Goal: Task Accomplishment & Management: Manage account settings

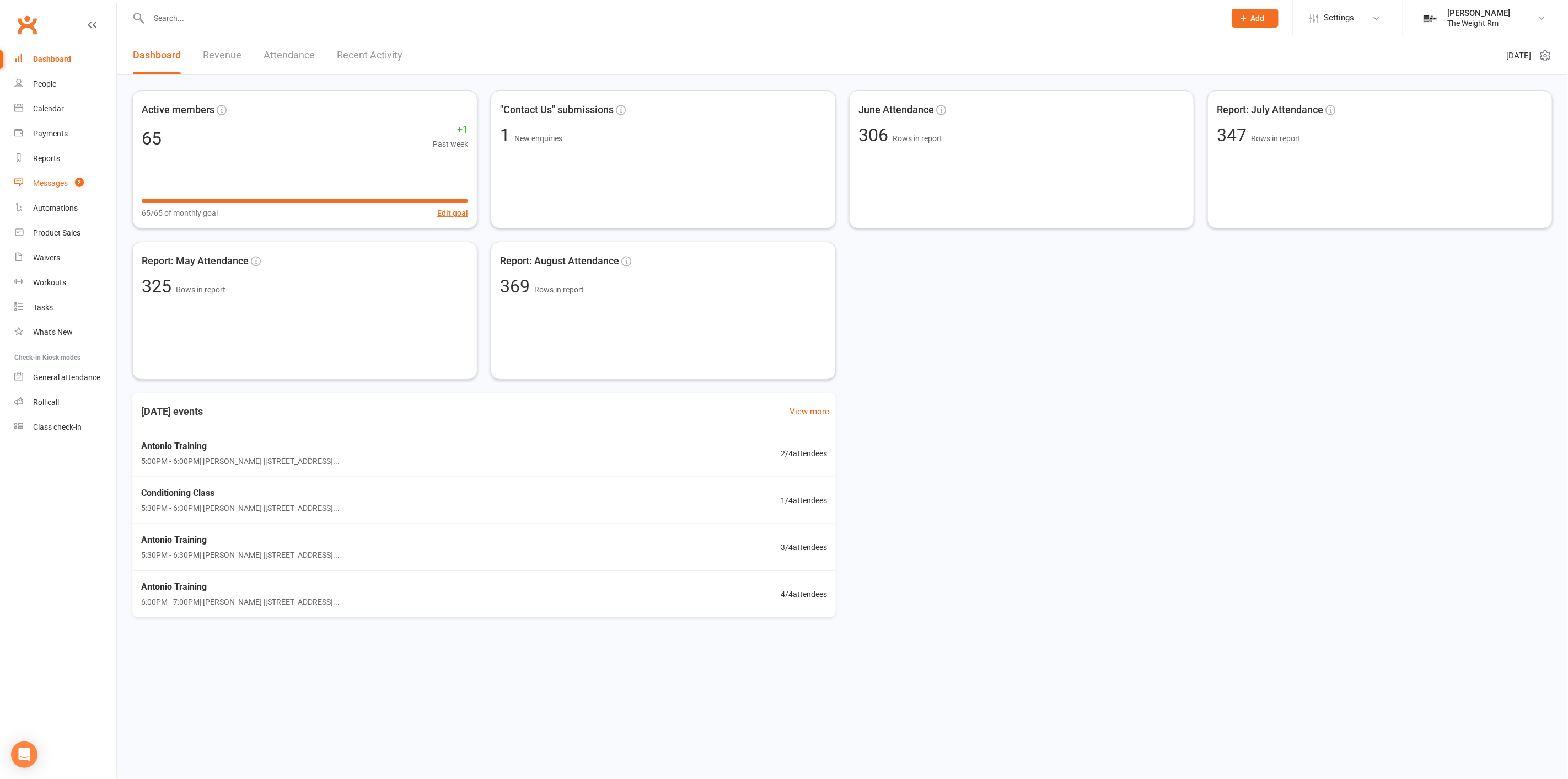
click at [74, 182] on count-badge "2" at bounding box center [77, 183] width 15 height 9
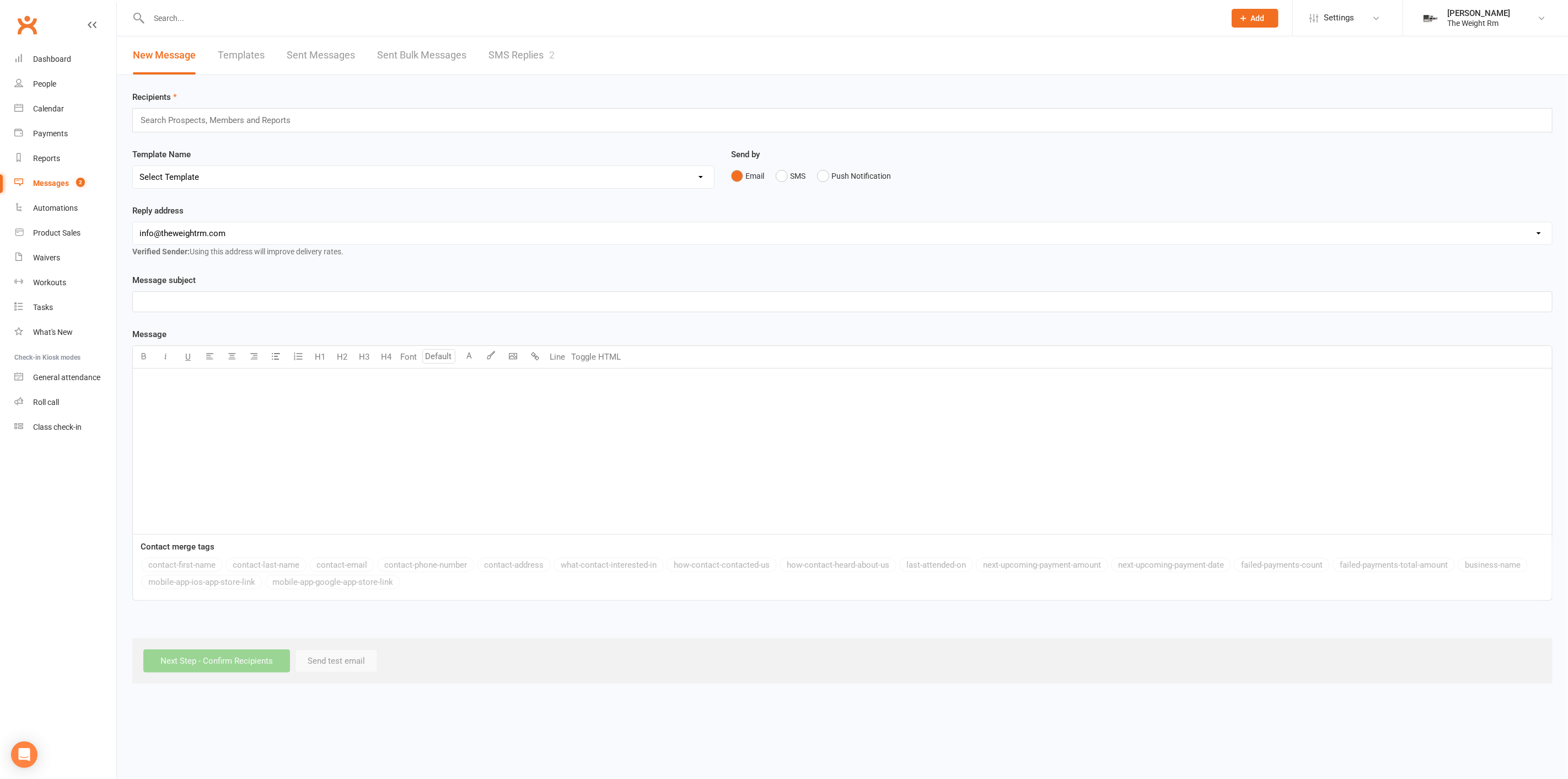
click at [594, 75] on div "Recipients Search Prospects, Members and Reports Template Name Select Template …" at bounding box center [842, 379] width 1451 height 608
click at [553, 60] on div "2" at bounding box center [551, 55] width 5 height 12
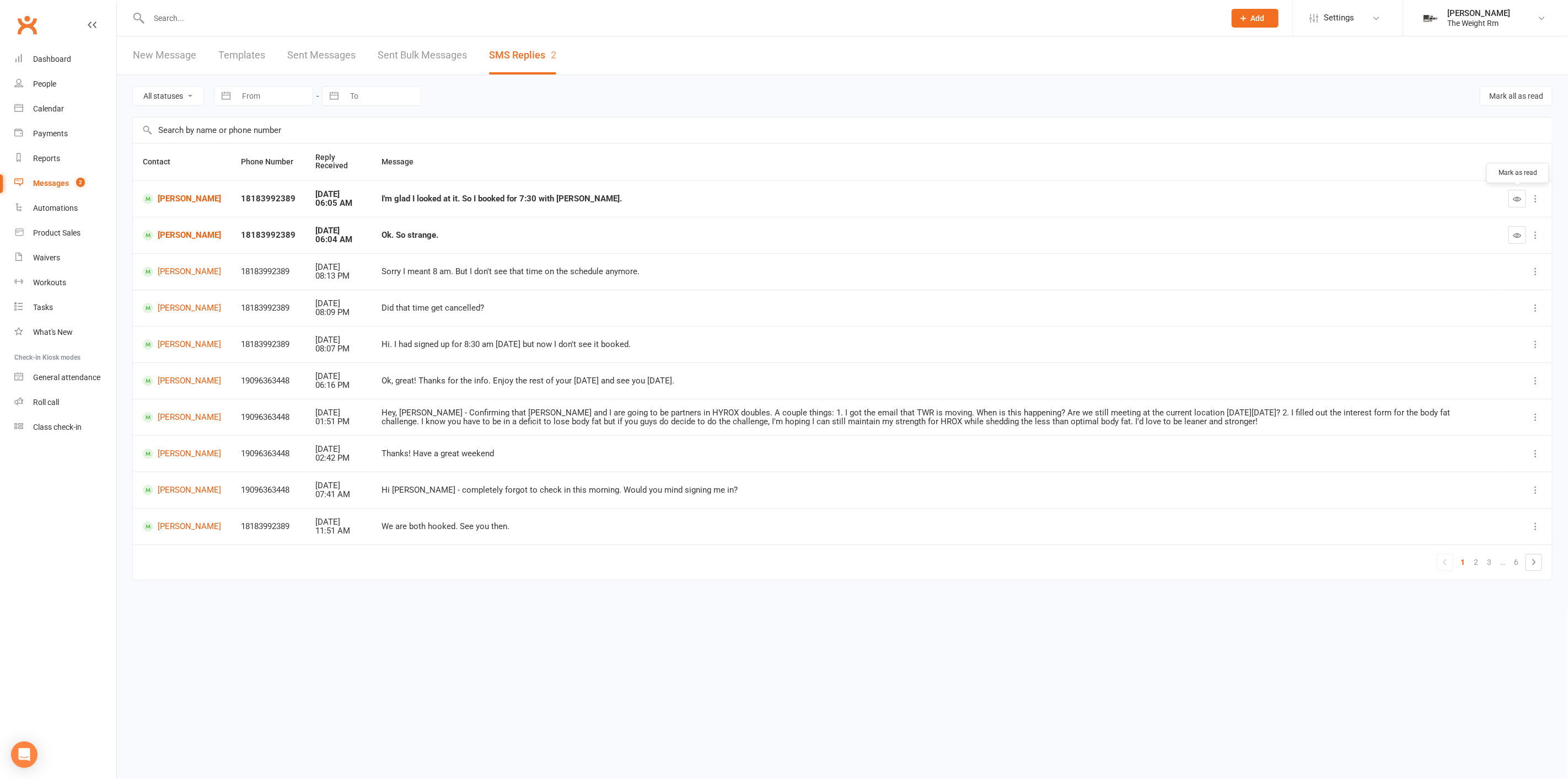
click at [1513, 196] on button "button" at bounding box center [1517, 199] width 18 height 18
click at [1517, 236] on button "button" at bounding box center [1517, 234] width 18 height 18
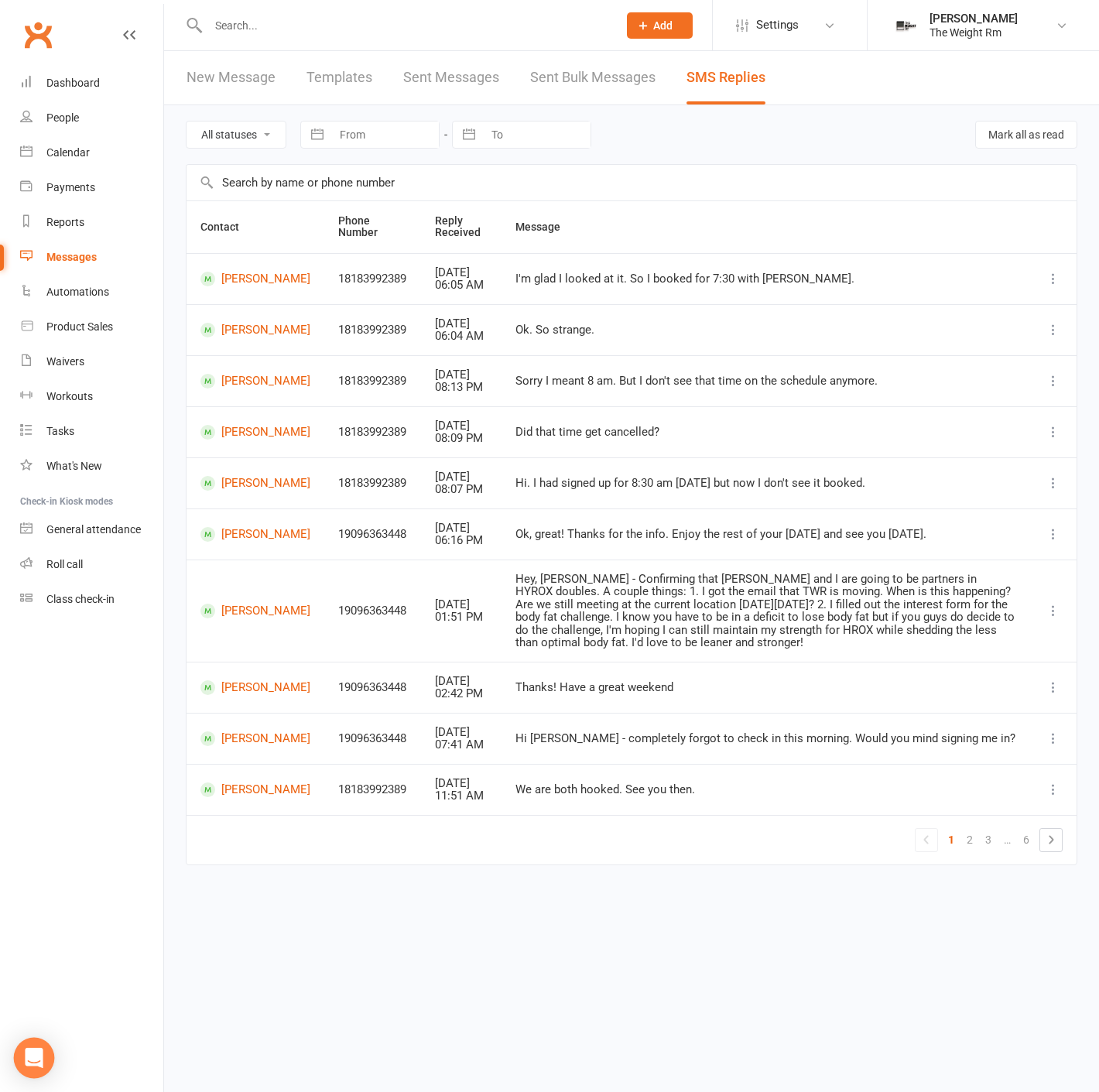
click at [33, 1048] on div "Open Intercom Messenger" at bounding box center [34, 1059] width 41 height 41
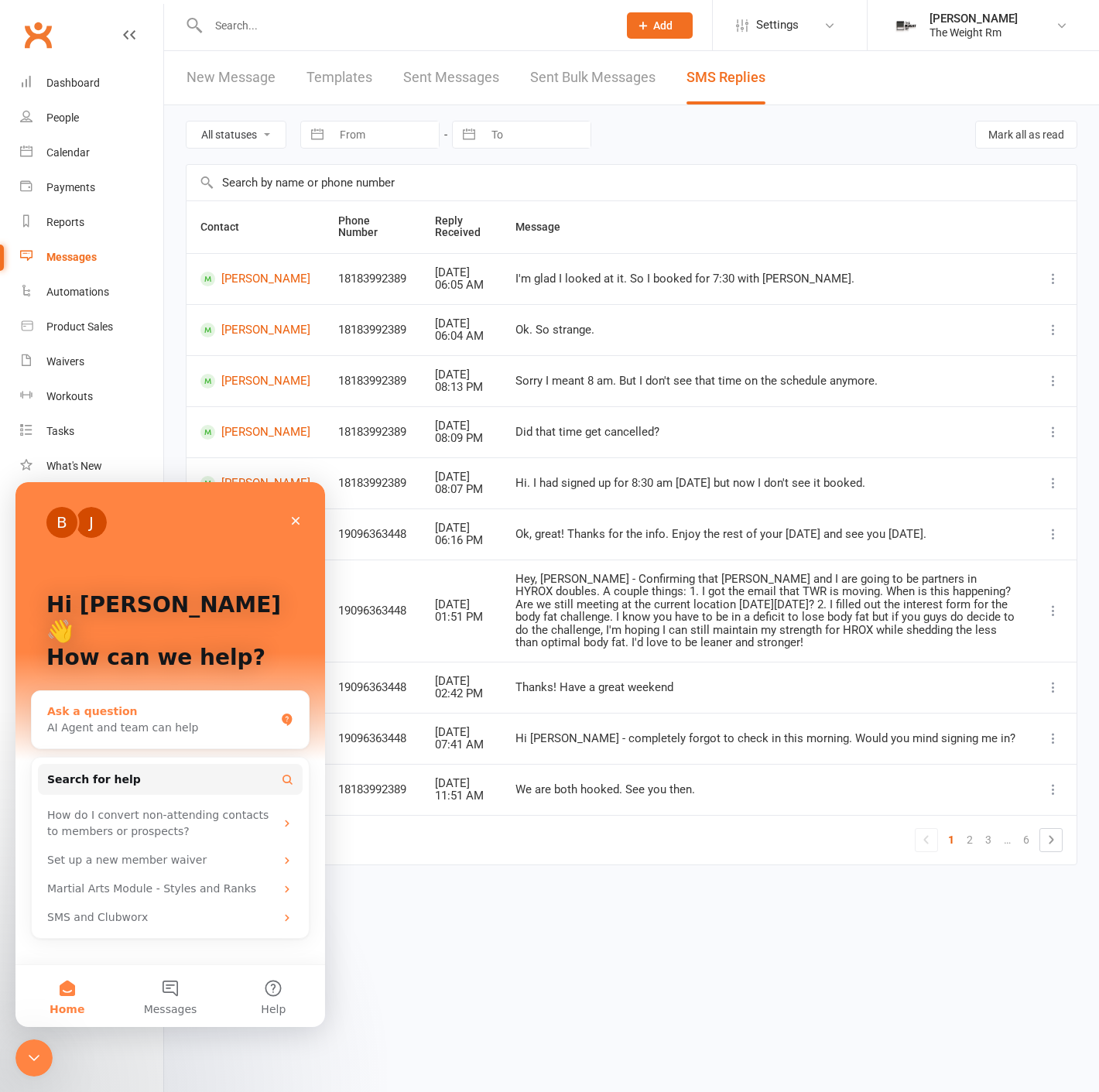
click at [177, 719] on div "AI Agent and team can help" at bounding box center [161, 727] width 227 height 16
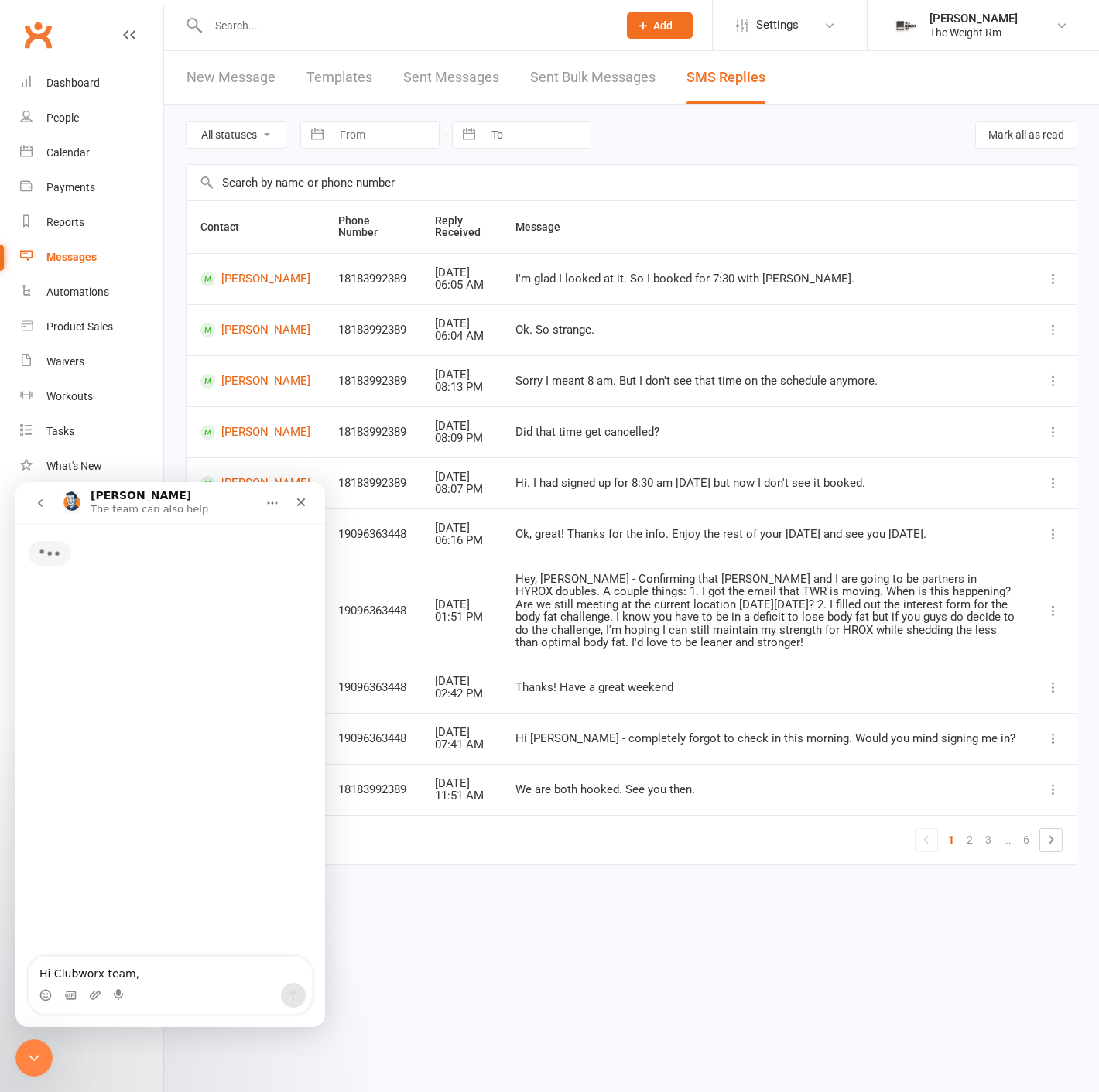
scroll to position [42, 0]
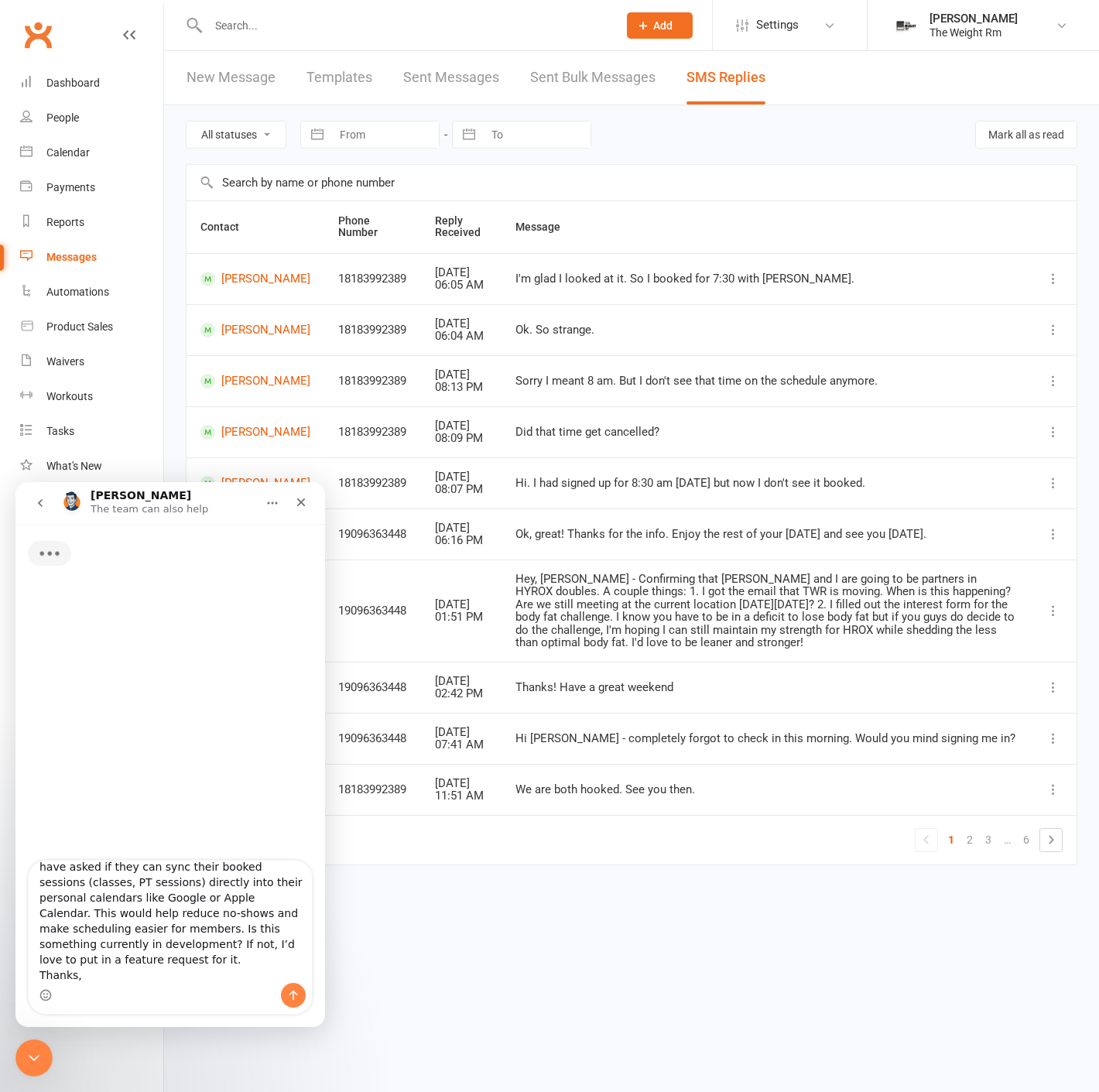
type textarea "Hi Clubworx team, A number of our members at The Weight Rm have asked if they c…"
click at [295, 994] on icon "Send a message…" at bounding box center [293, 995] width 12 height 12
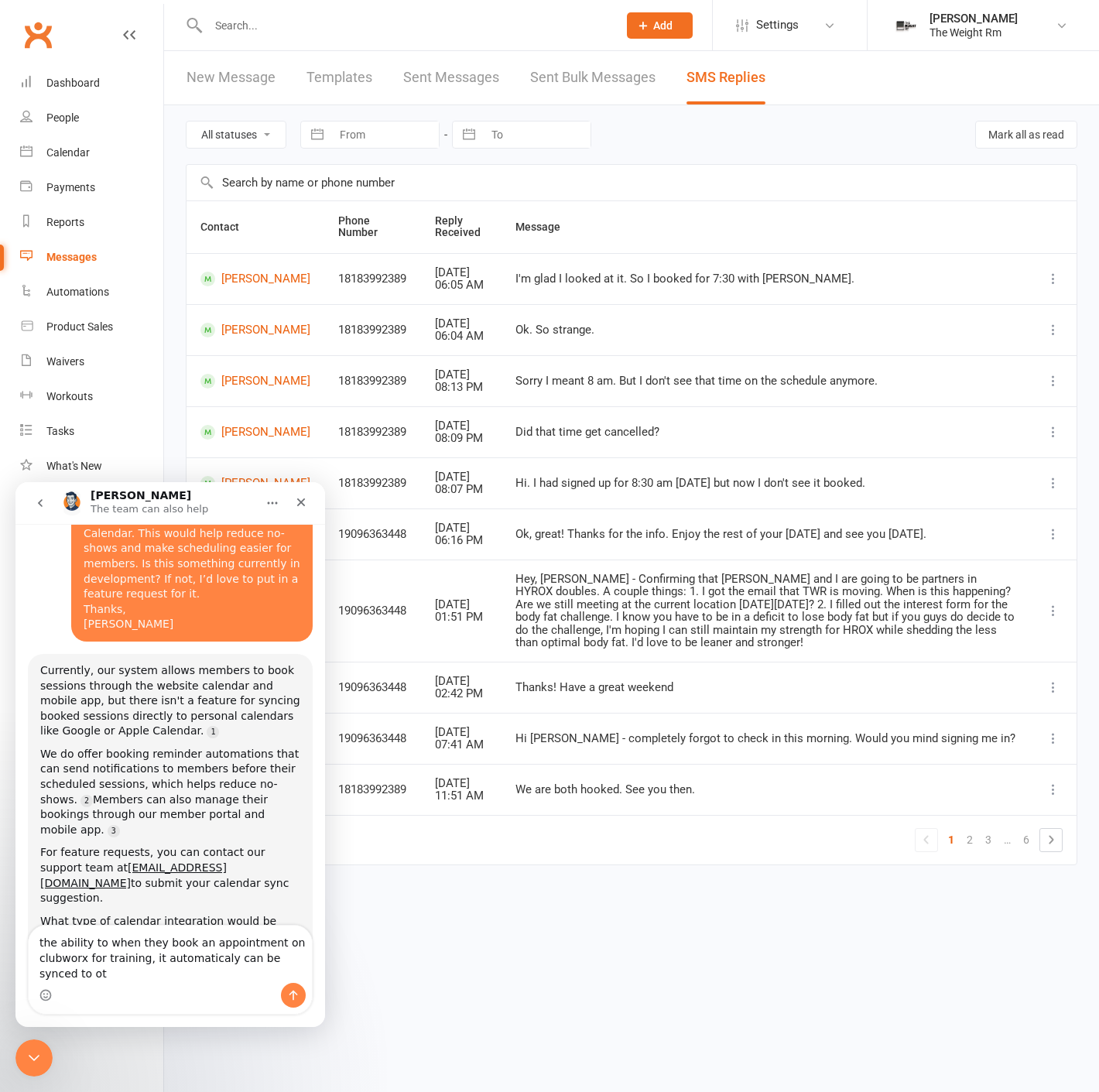
scroll to position [192, 0]
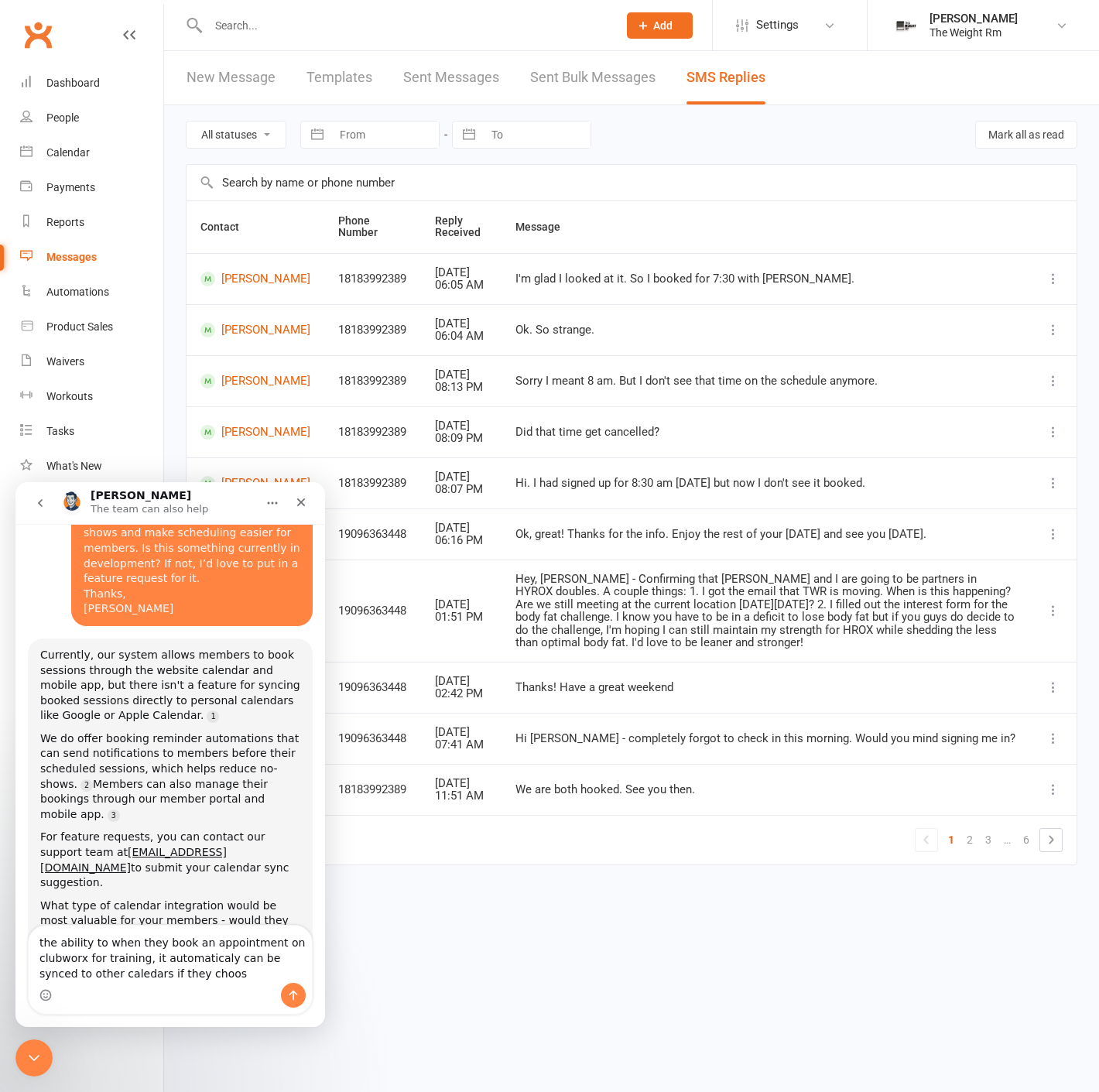
type textarea "the ability to when they book an appointment on clubworx for training, it autom…"
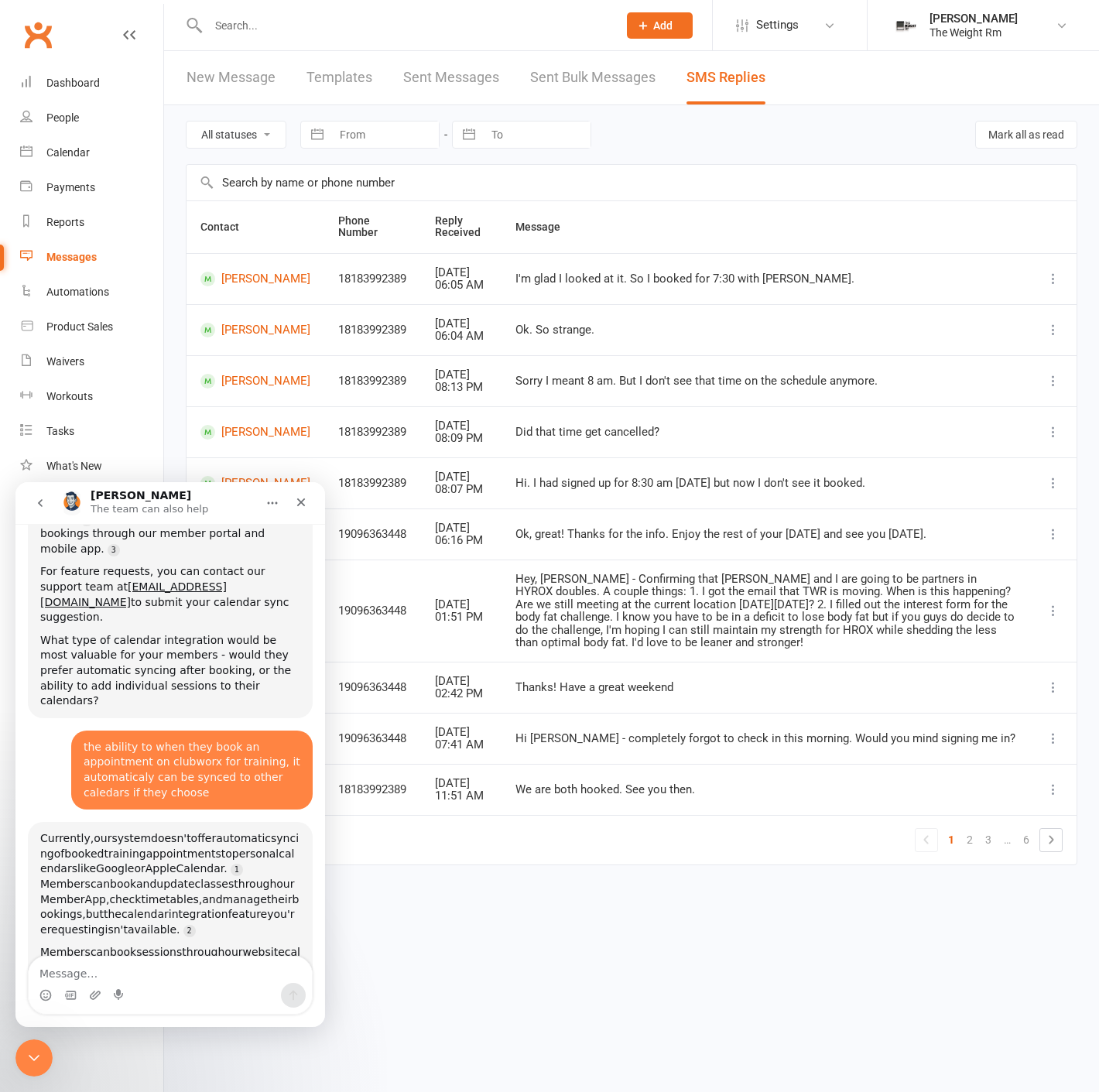
scroll to position [352, 0]
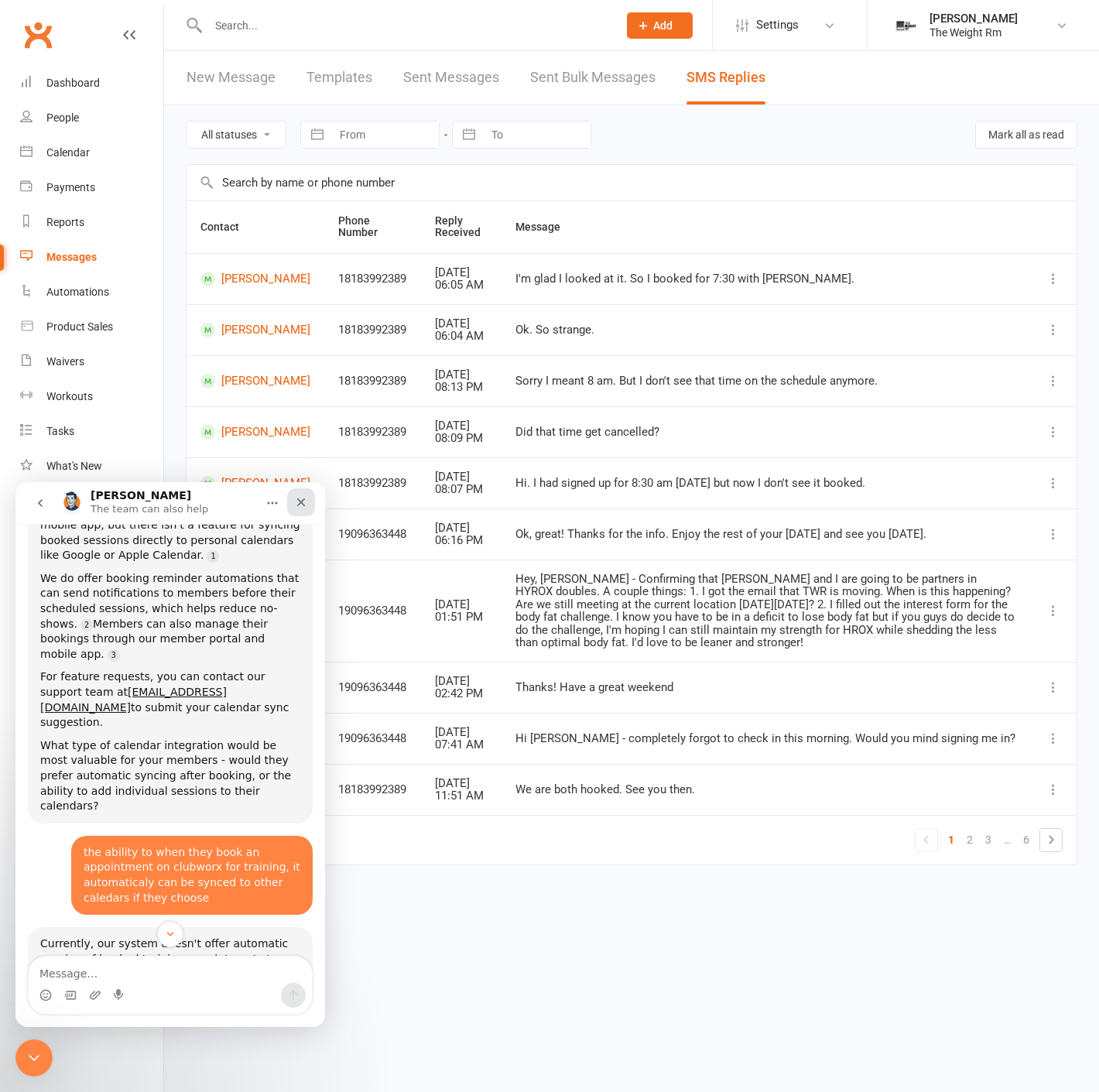
click at [300, 500] on icon "Close" at bounding box center [302, 502] width 9 height 9
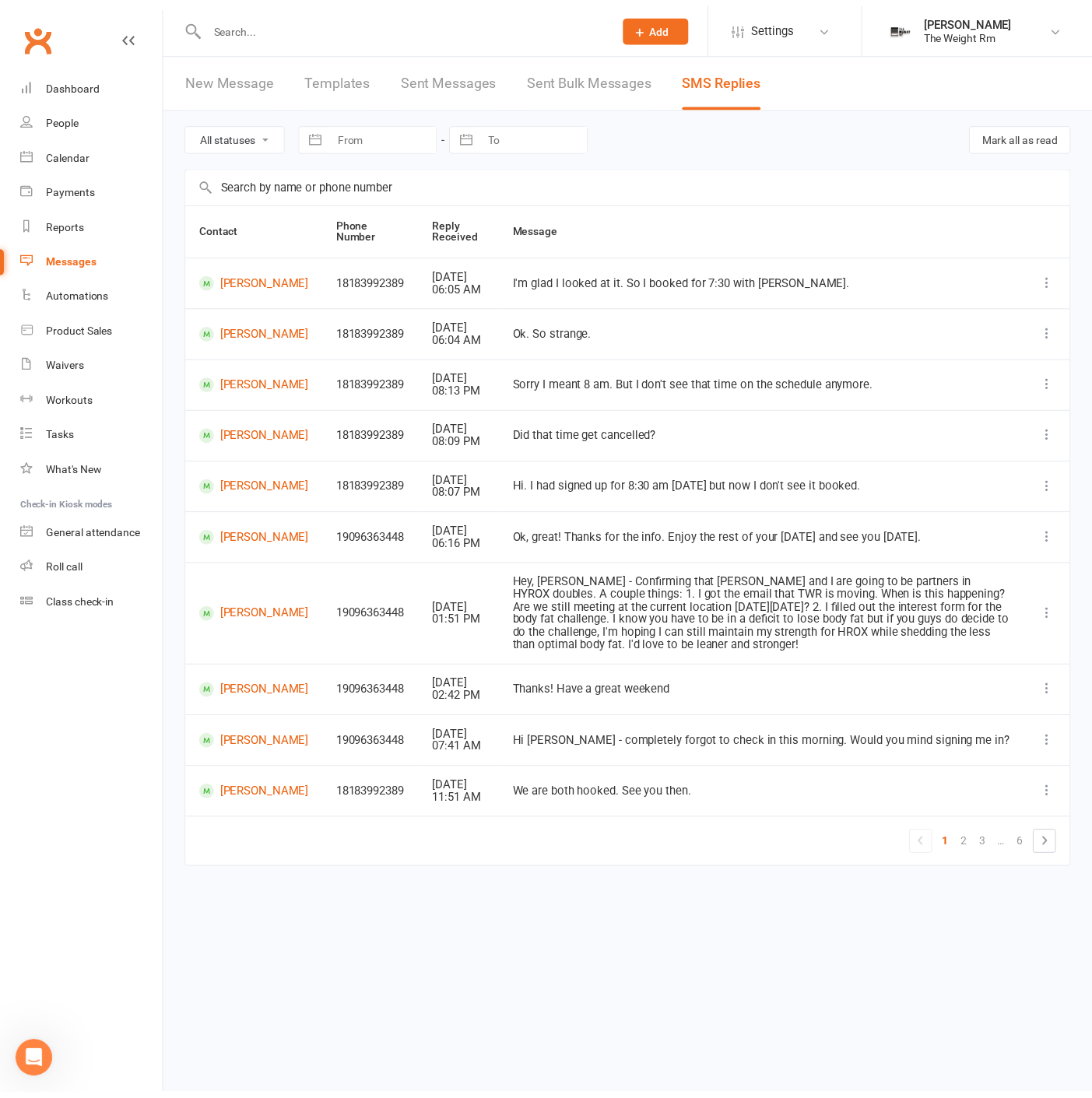
scroll to position [629, 0]
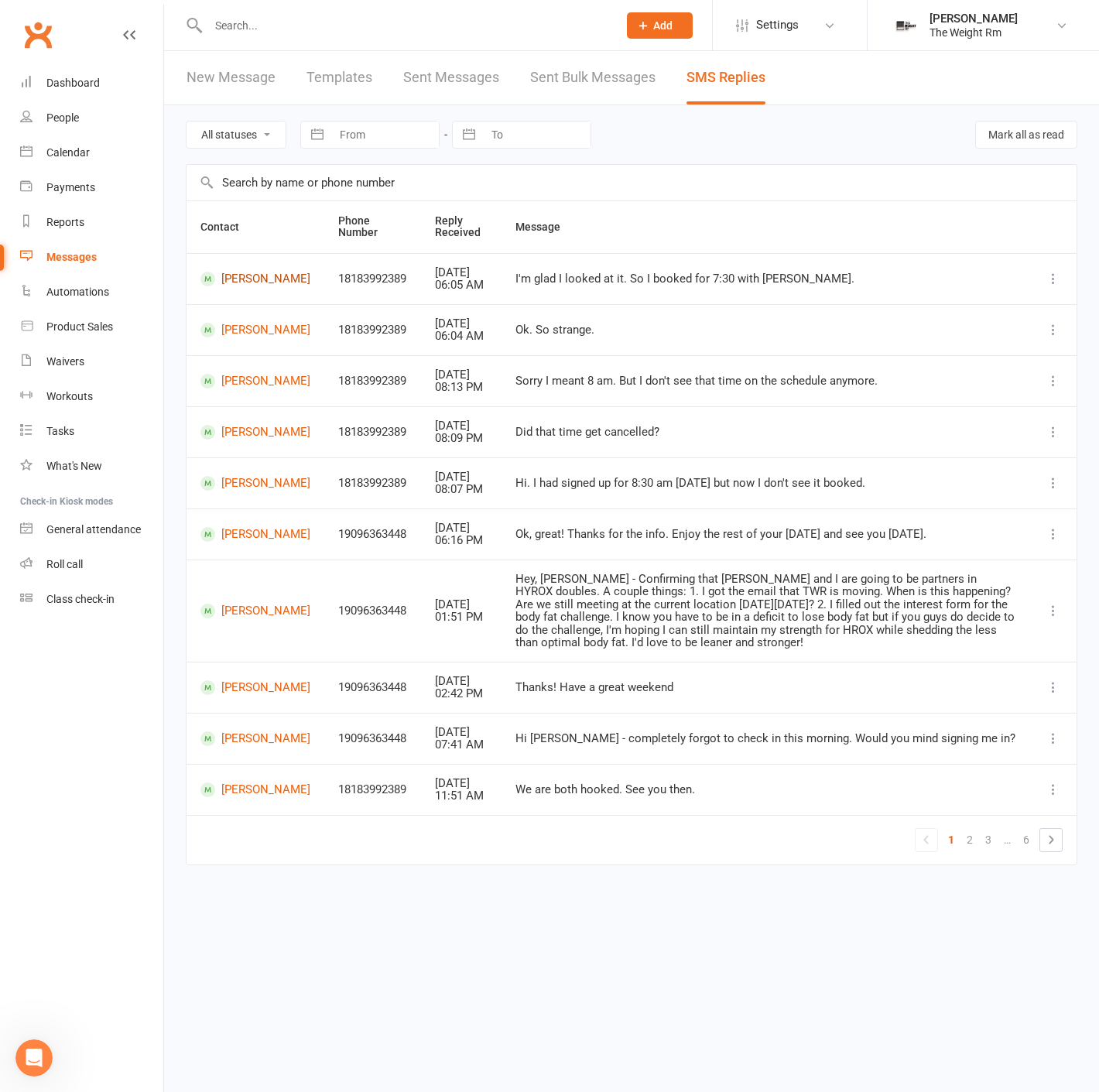
click at [241, 284] on link "[PERSON_NAME]" at bounding box center [256, 279] width 110 height 15
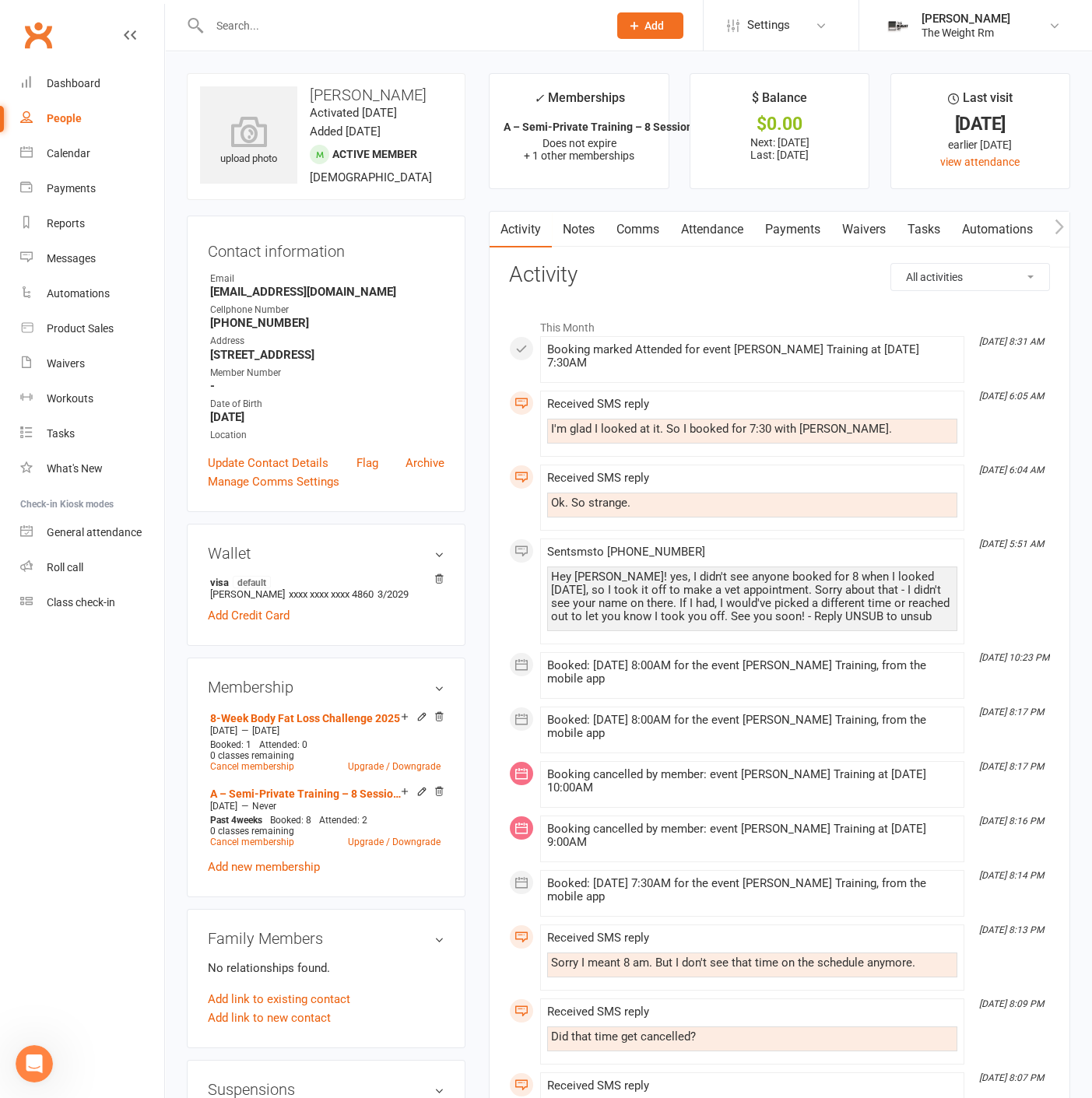
click at [654, 233] on link "Comms" at bounding box center [638, 229] width 64 height 36
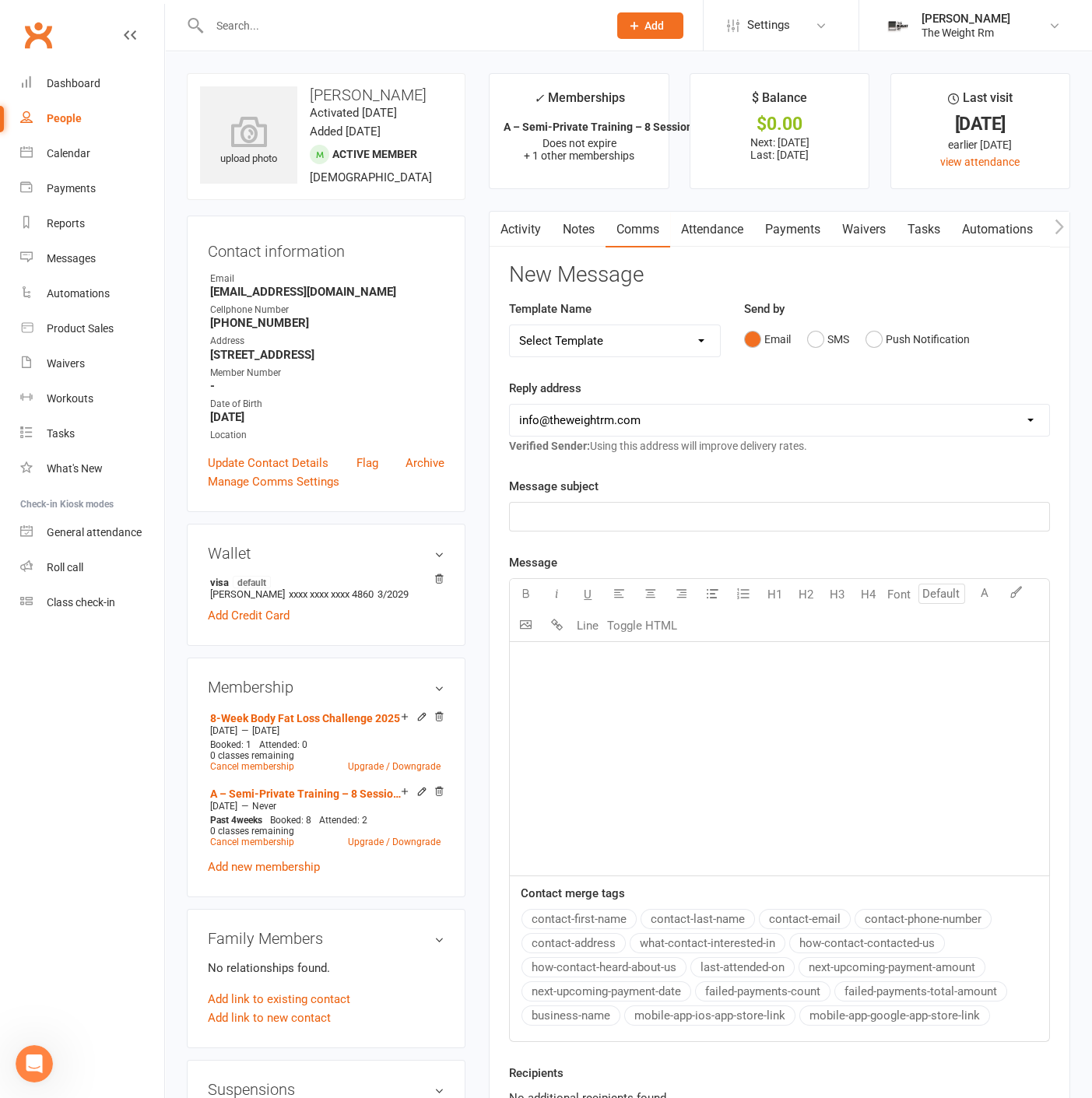
click at [655, 522] on p "﻿" at bounding box center [779, 517] width 521 height 19
click at [644, 711] on div "﻿" at bounding box center [779, 759] width 540 height 234
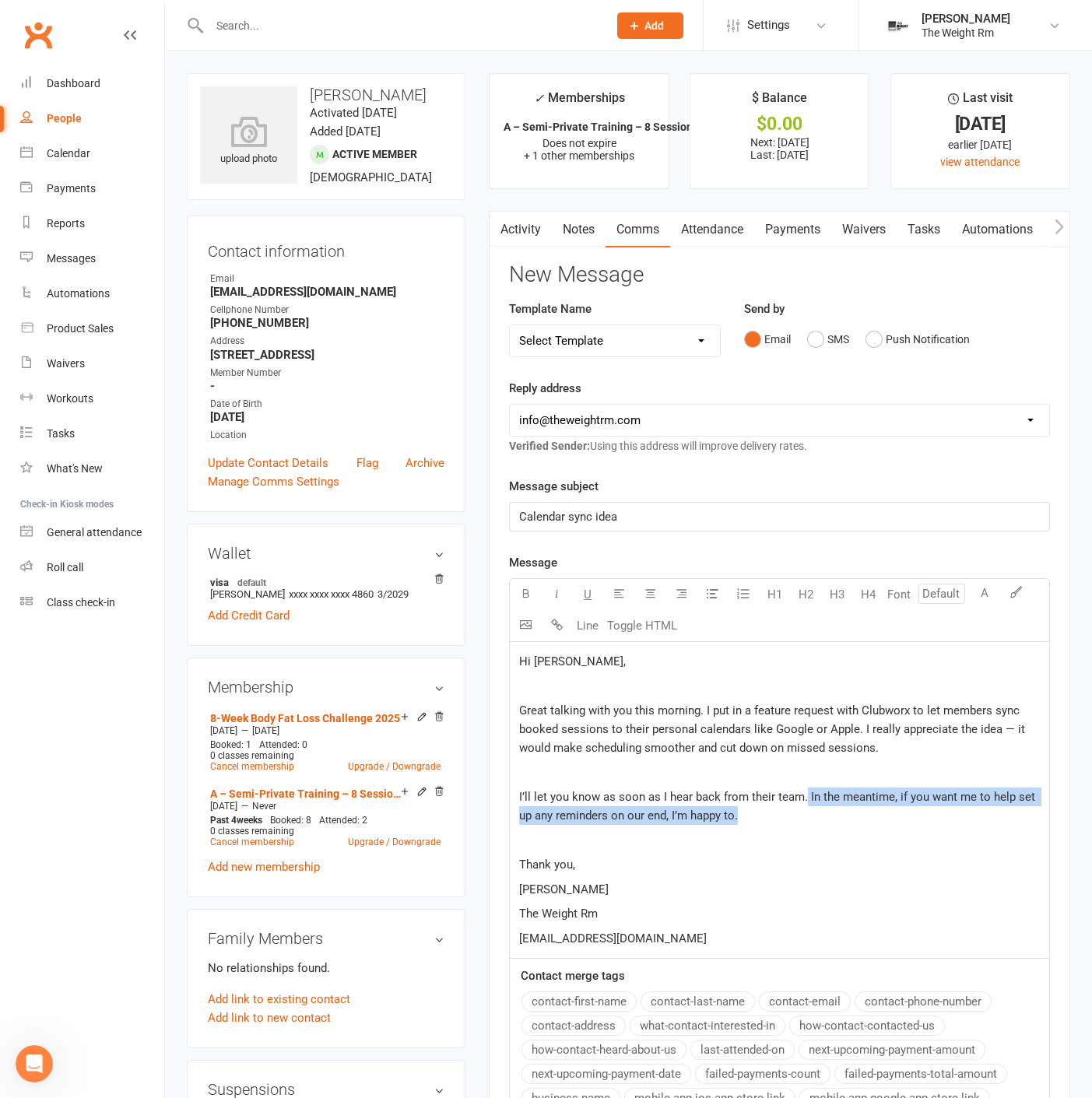
drag, startPoint x: 755, startPoint y: 810, endPoint x: 802, endPoint y: 796, distance: 49.0
click at [802, 796] on p "I’ll let you know as soon as I hear back from their team. In the meantime, if y…" at bounding box center [779, 806] width 521 height 37
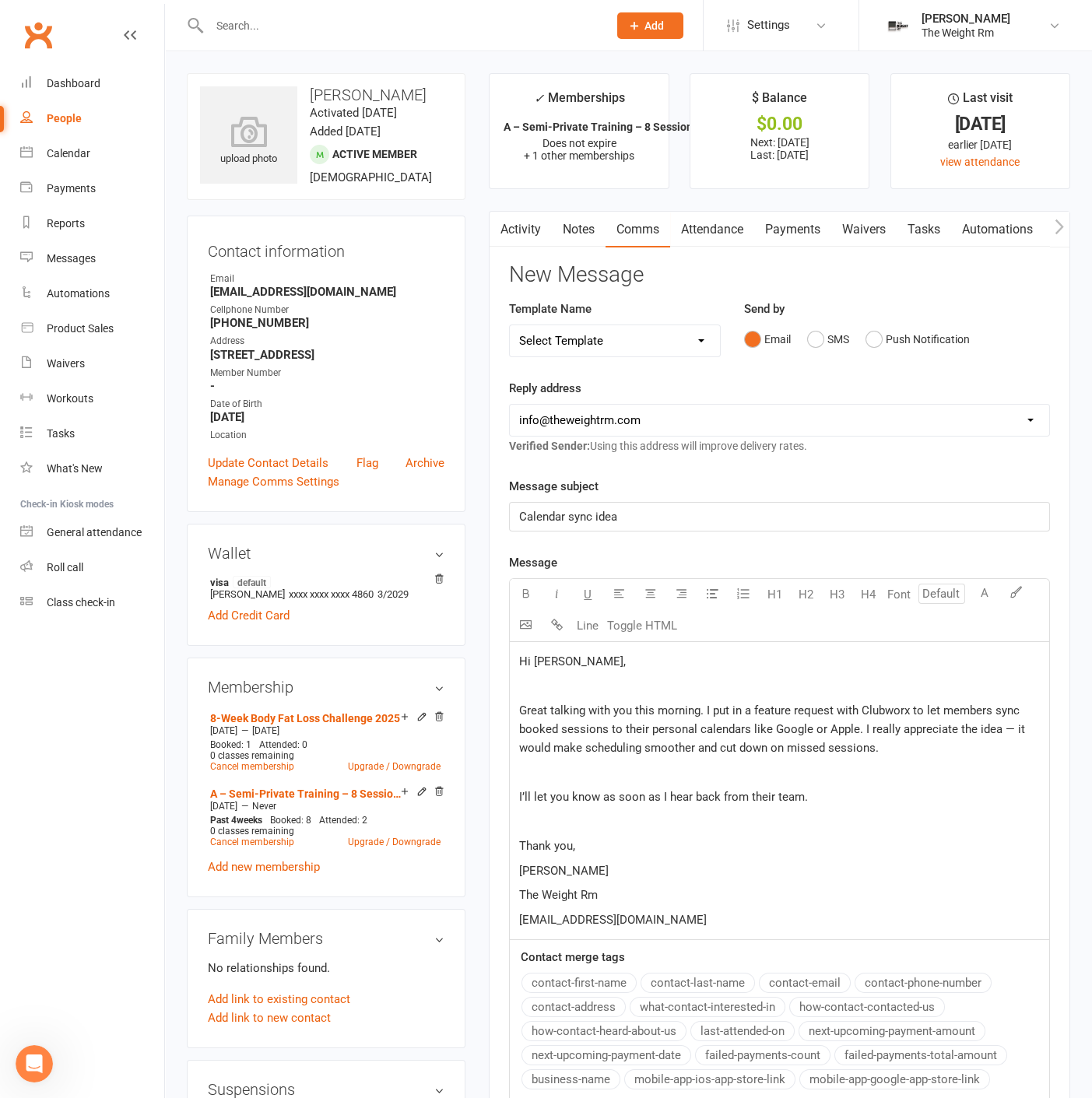
click at [667, 837] on p "Thank you," at bounding box center [779, 846] width 521 height 19
drag, startPoint x: 662, startPoint y: 914, endPoint x: 515, endPoint y: 886, distance: 149.6
click at [515, 886] on div "Hi [PERSON_NAME], ﻿ Great talking with you this morning. I put in a feature req…" at bounding box center [779, 790] width 540 height 298
click at [631, 891] on p "The Weight Rm" at bounding box center [779, 895] width 521 height 19
click at [657, 906] on div "Hi [PERSON_NAME], ﻿ Great talking with you this morning. I put in a feature req…" at bounding box center [779, 790] width 540 height 298
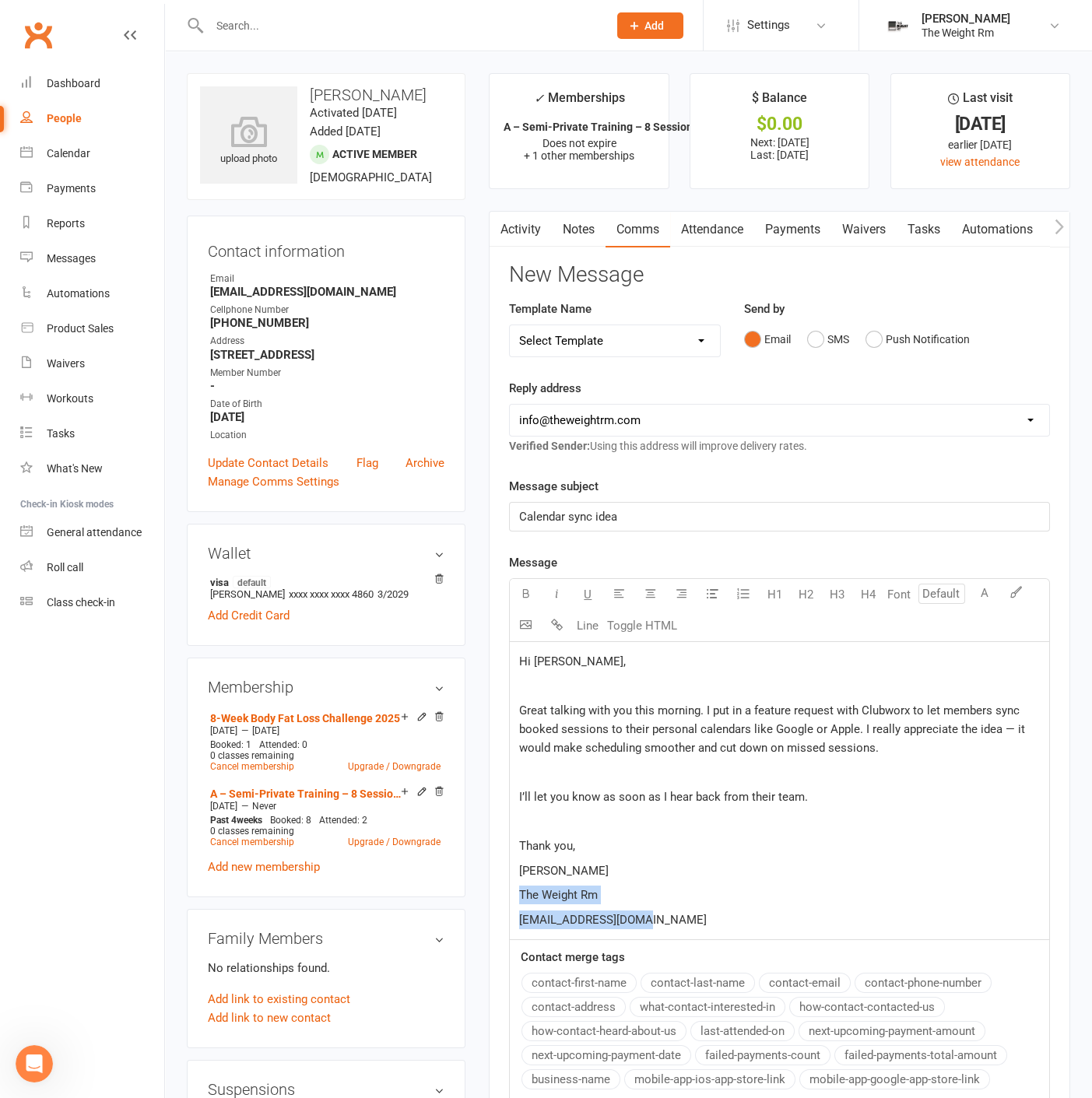
drag, startPoint x: 552, startPoint y: 899, endPoint x: 501, endPoint y: 896, distance: 51.1
click at [501, 896] on div "Activity Notes Comms Attendance Payments Waivers Tasks Automations Workouts Mob…" at bounding box center [779, 729] width 582 height 1039
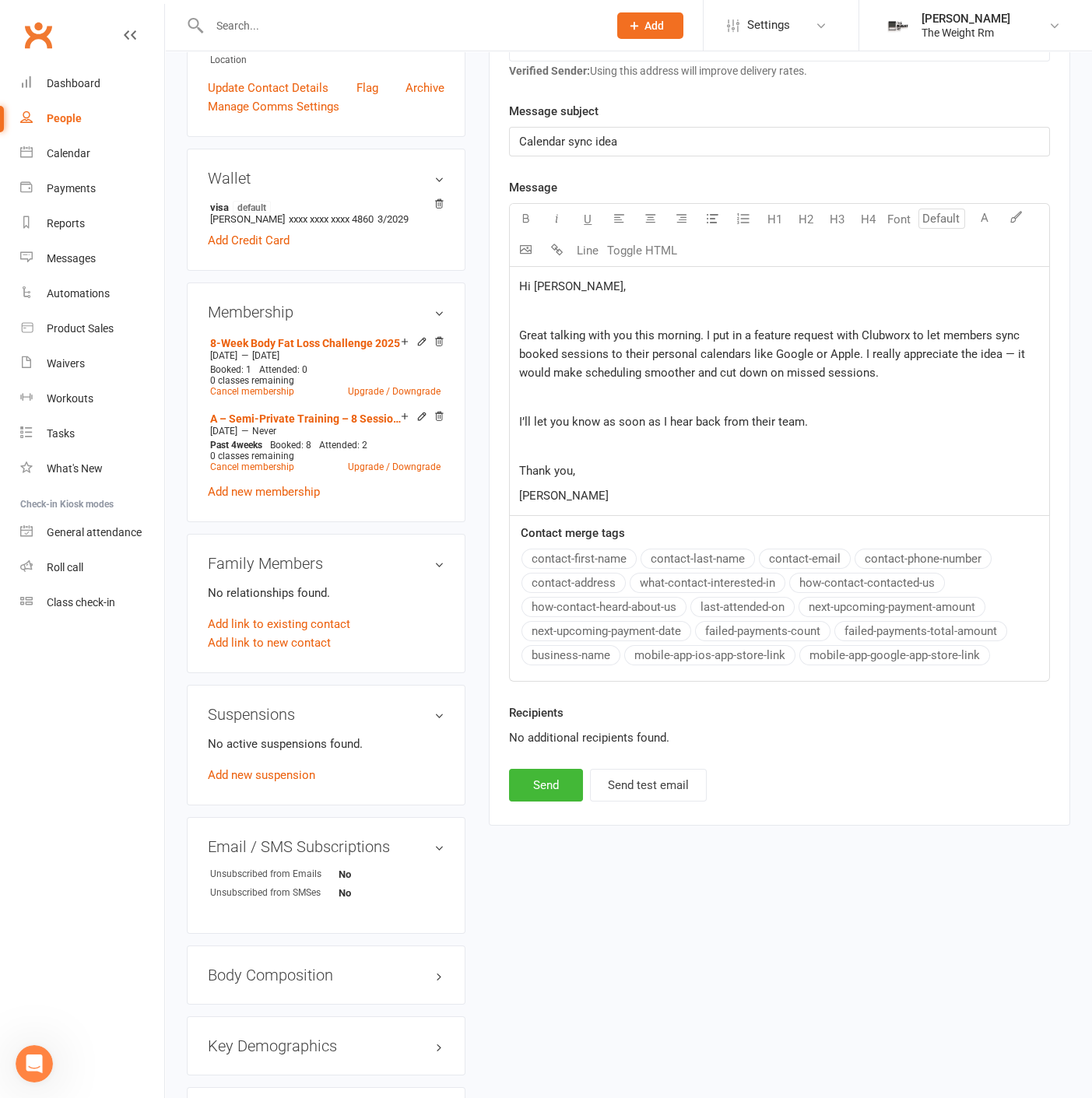
scroll to position [432, 0]
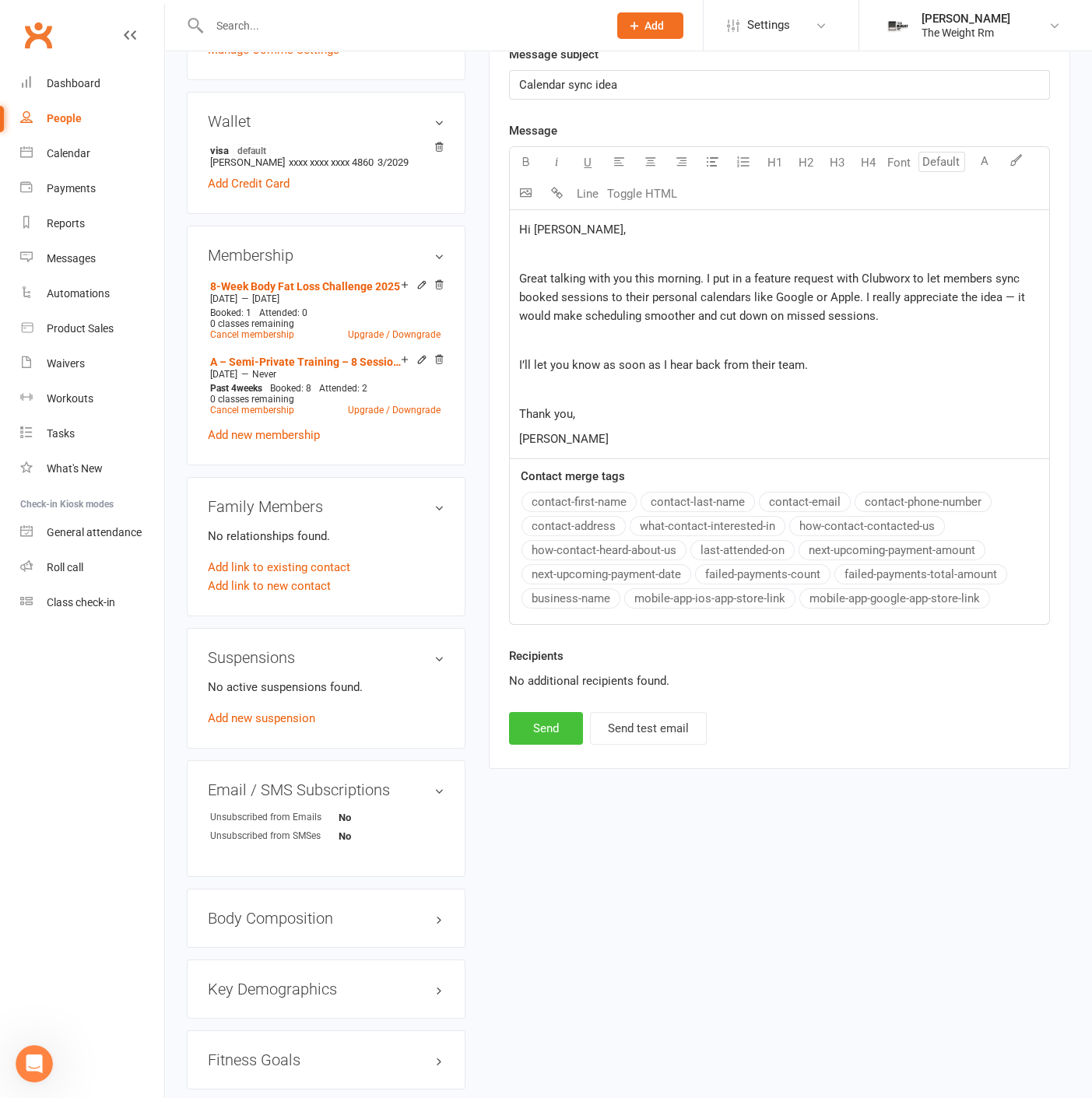
click at [557, 725] on button "Send" at bounding box center [546, 729] width 74 height 33
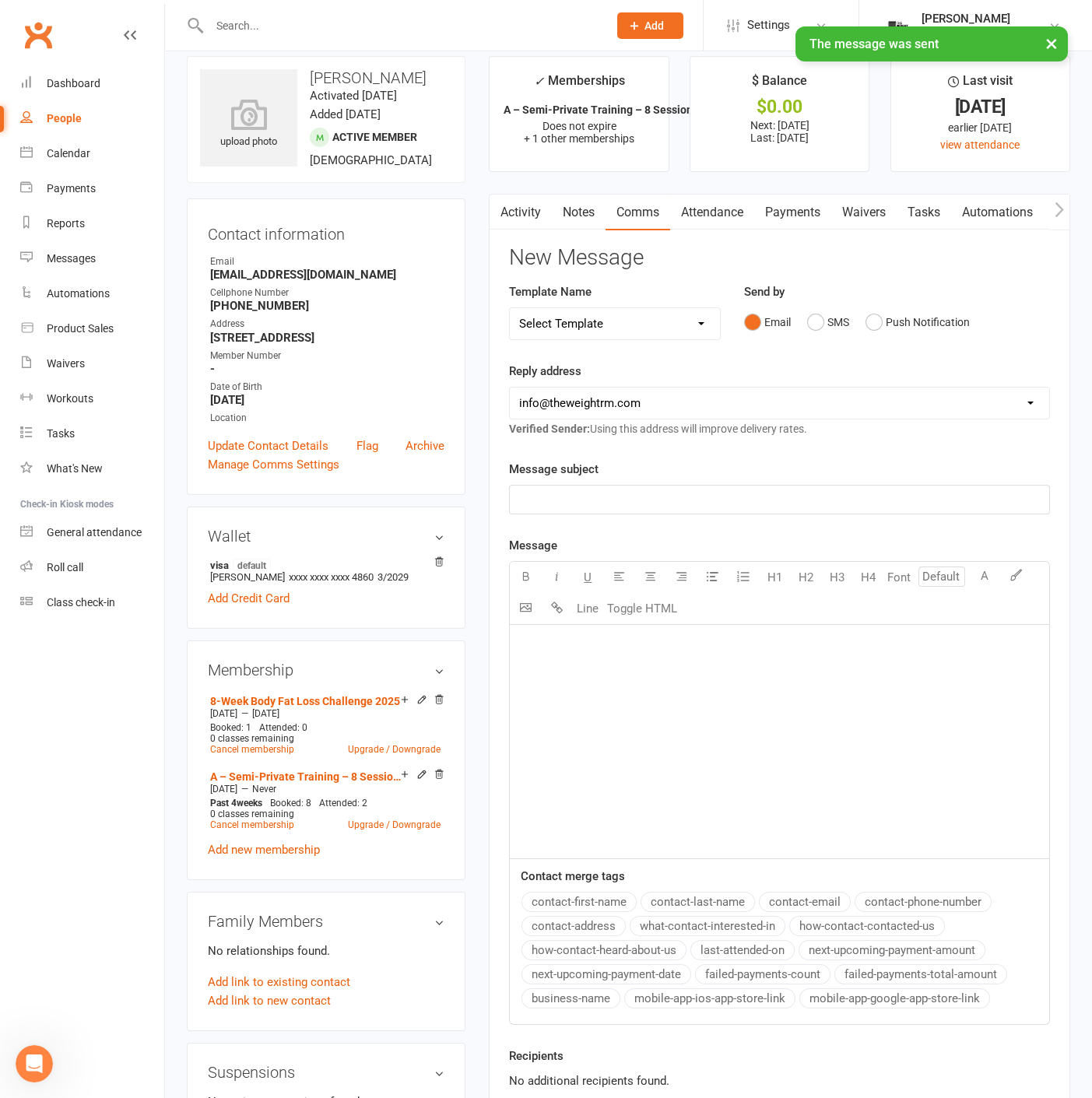
scroll to position [0, 0]
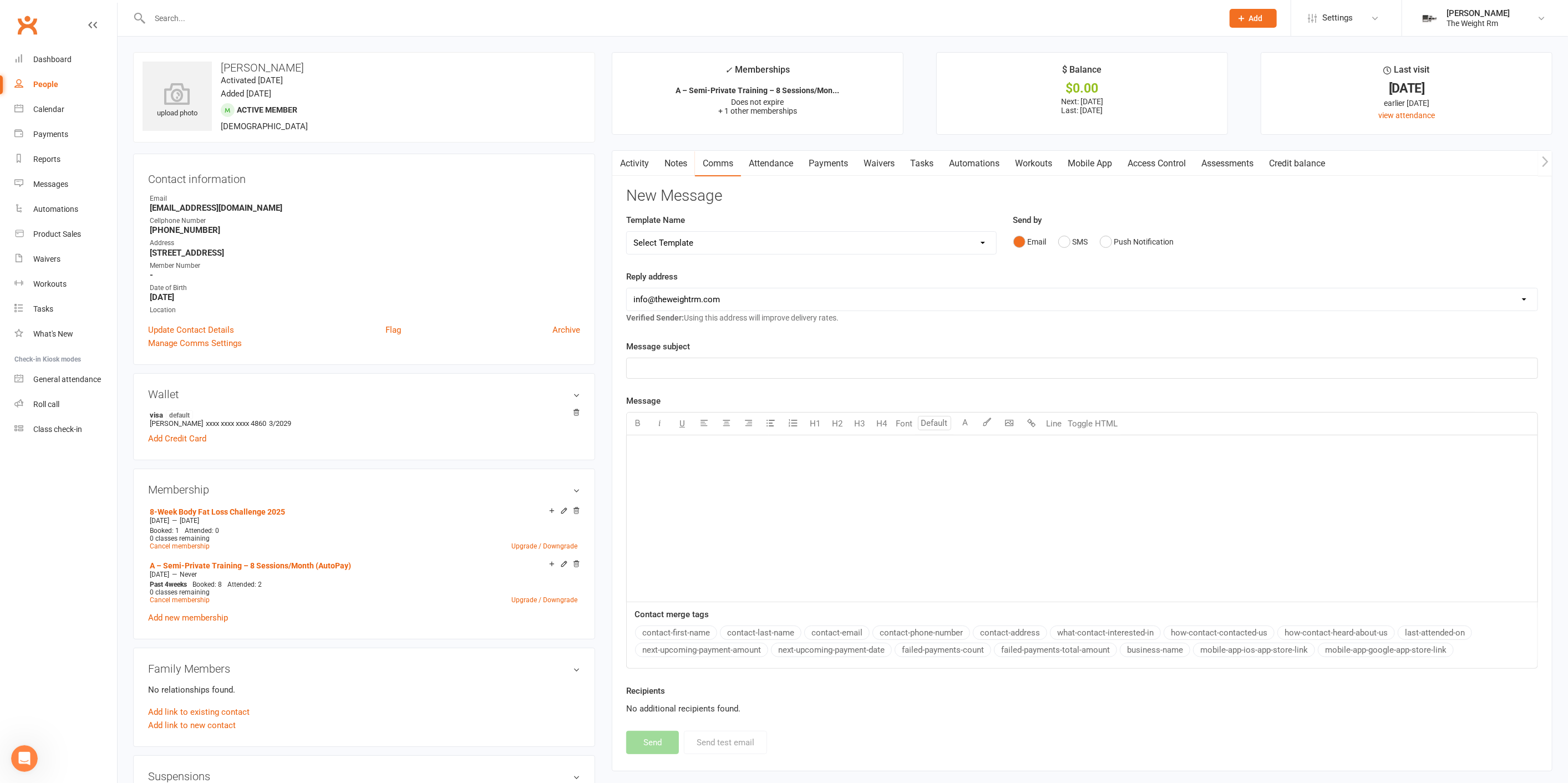
click at [713, 167] on link "Comms" at bounding box center [718, 163] width 46 height 26
click at [225, 10] on input "text" at bounding box center [680, 18] width 1068 height 15
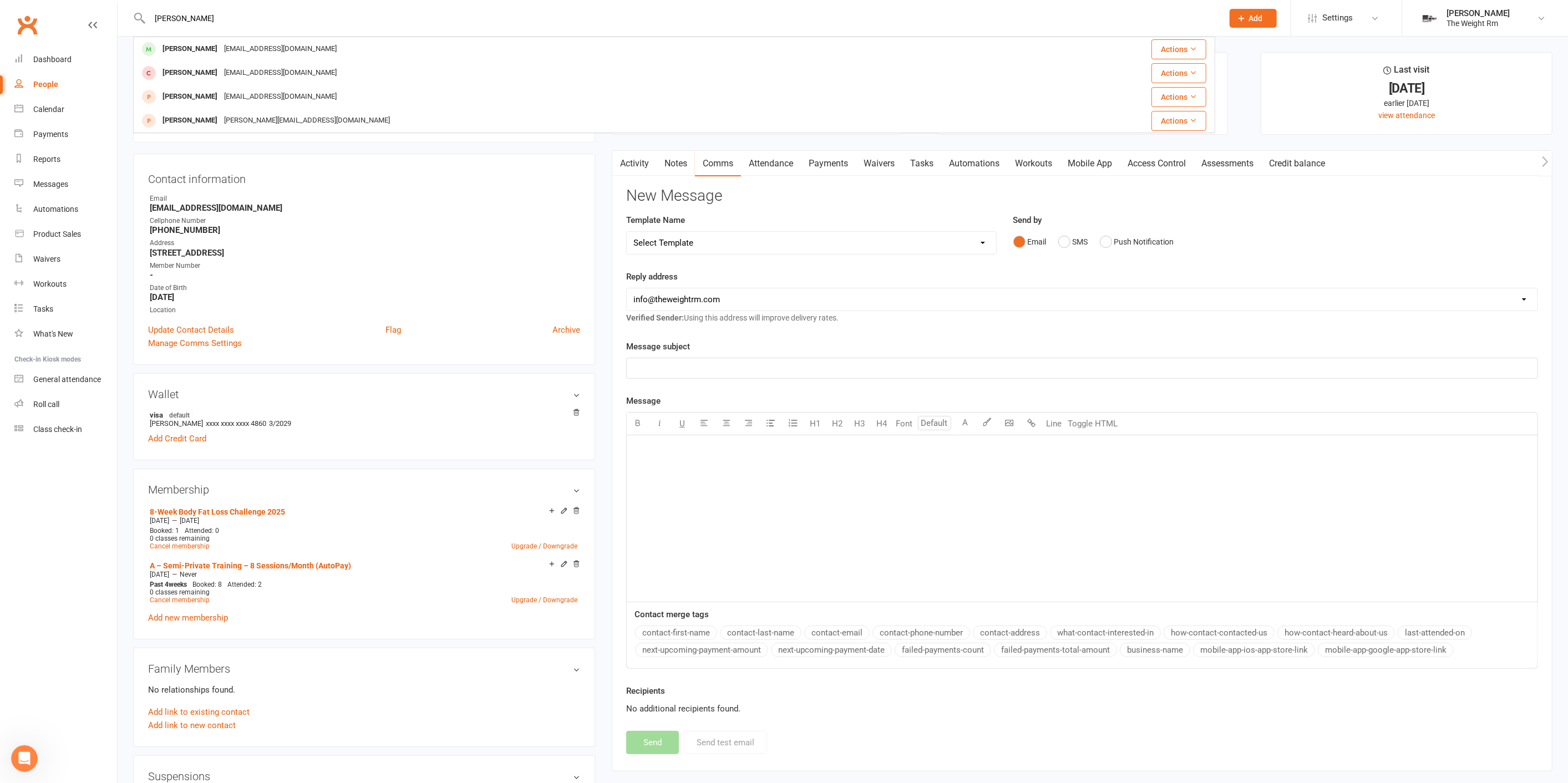
type input "[PERSON_NAME]"
click at [198, 43] on div "[PERSON_NAME]" at bounding box center [190, 49] width 62 height 16
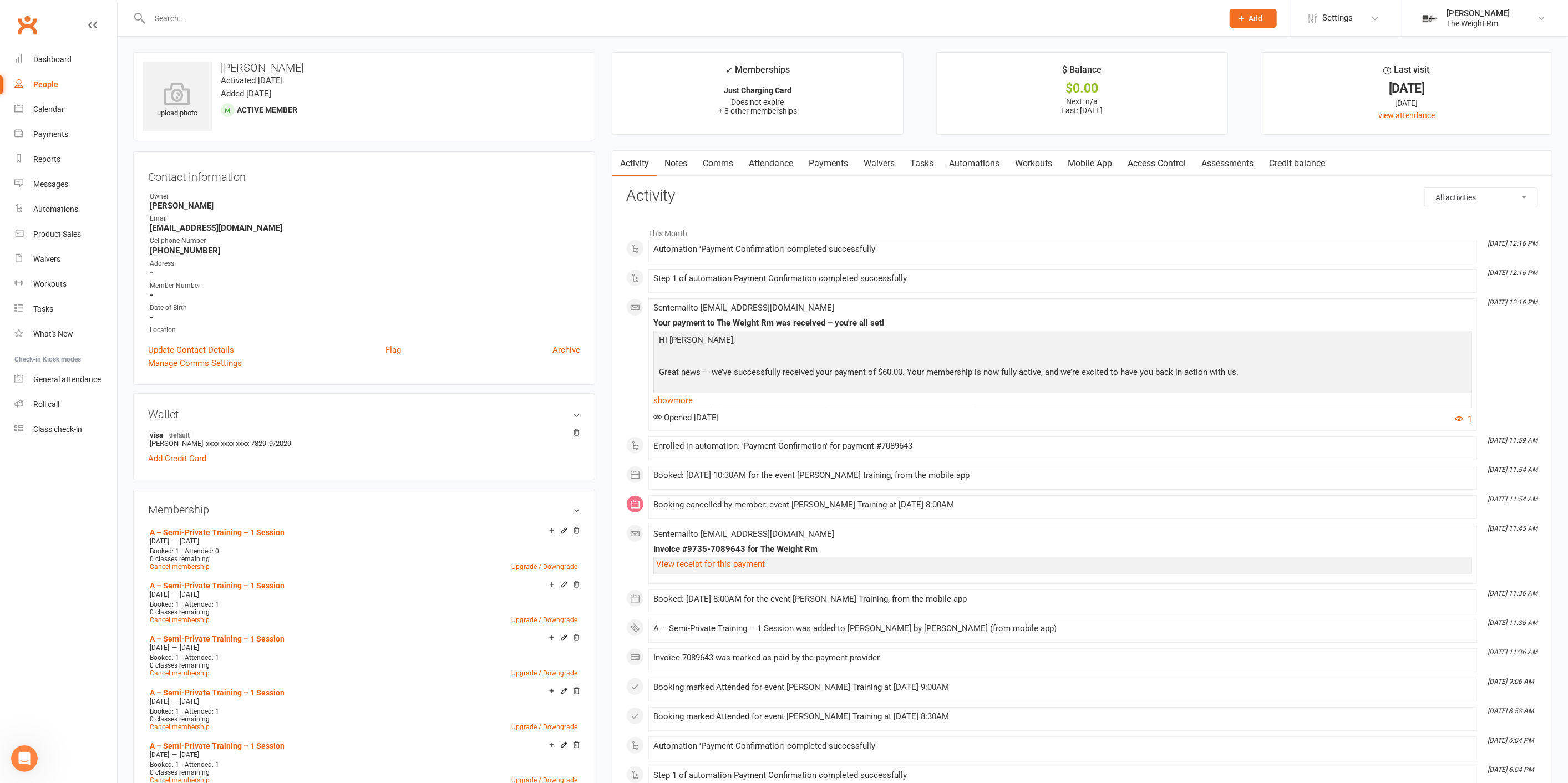
click at [721, 162] on link "Comms" at bounding box center [718, 163] width 46 height 26
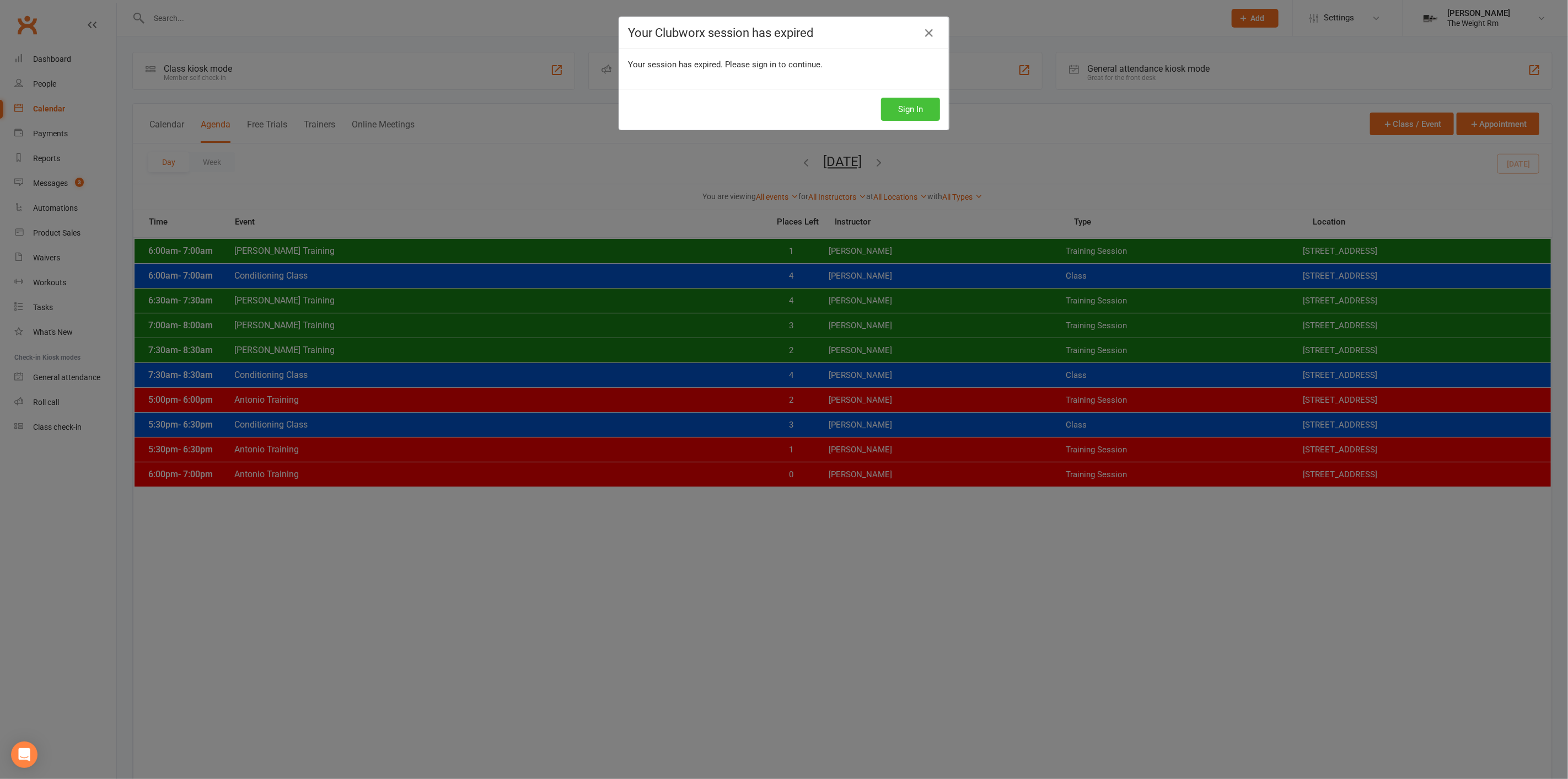
click at [930, 102] on button "Sign In" at bounding box center [910, 109] width 59 height 23
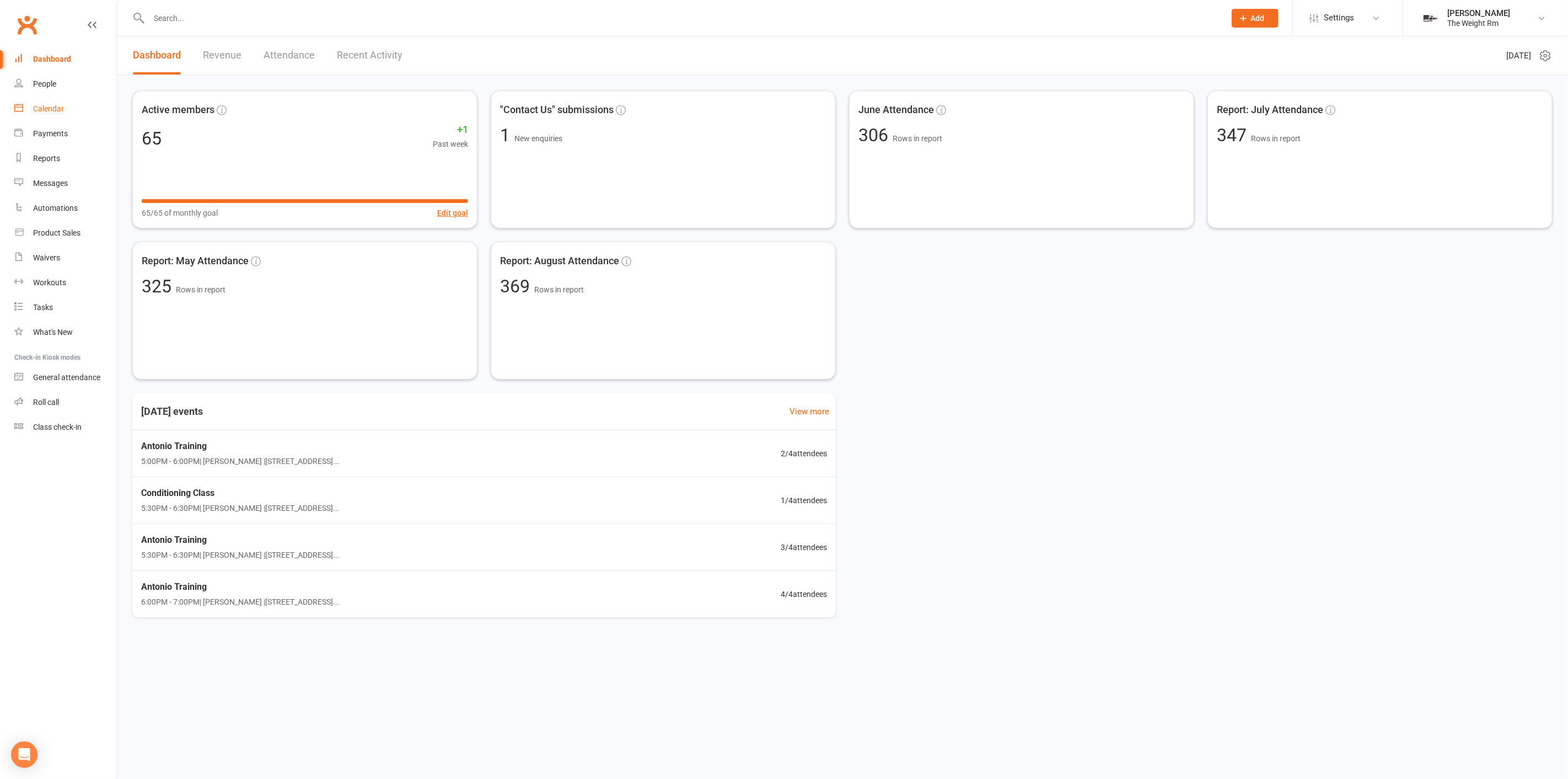
click at [47, 116] on link "Calendar" at bounding box center [66, 109] width 102 height 25
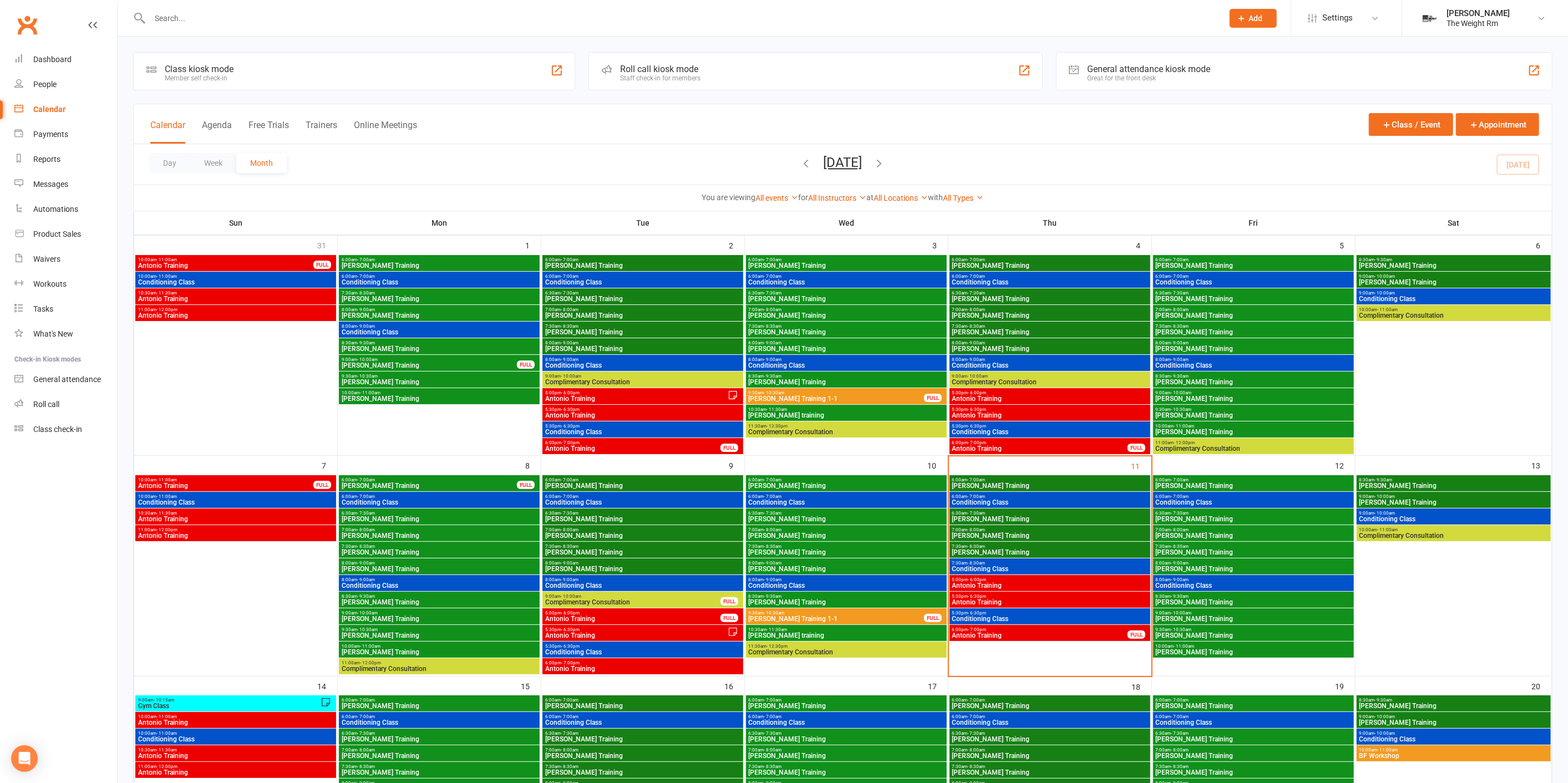
click at [218, 124] on ui-view "Prospect Member Non-attending contact Class / event Appointment Task Membership…" at bounding box center [784, 788] width 1568 height 1570
click at [219, 125] on button "Agenda" at bounding box center [217, 132] width 30 height 24
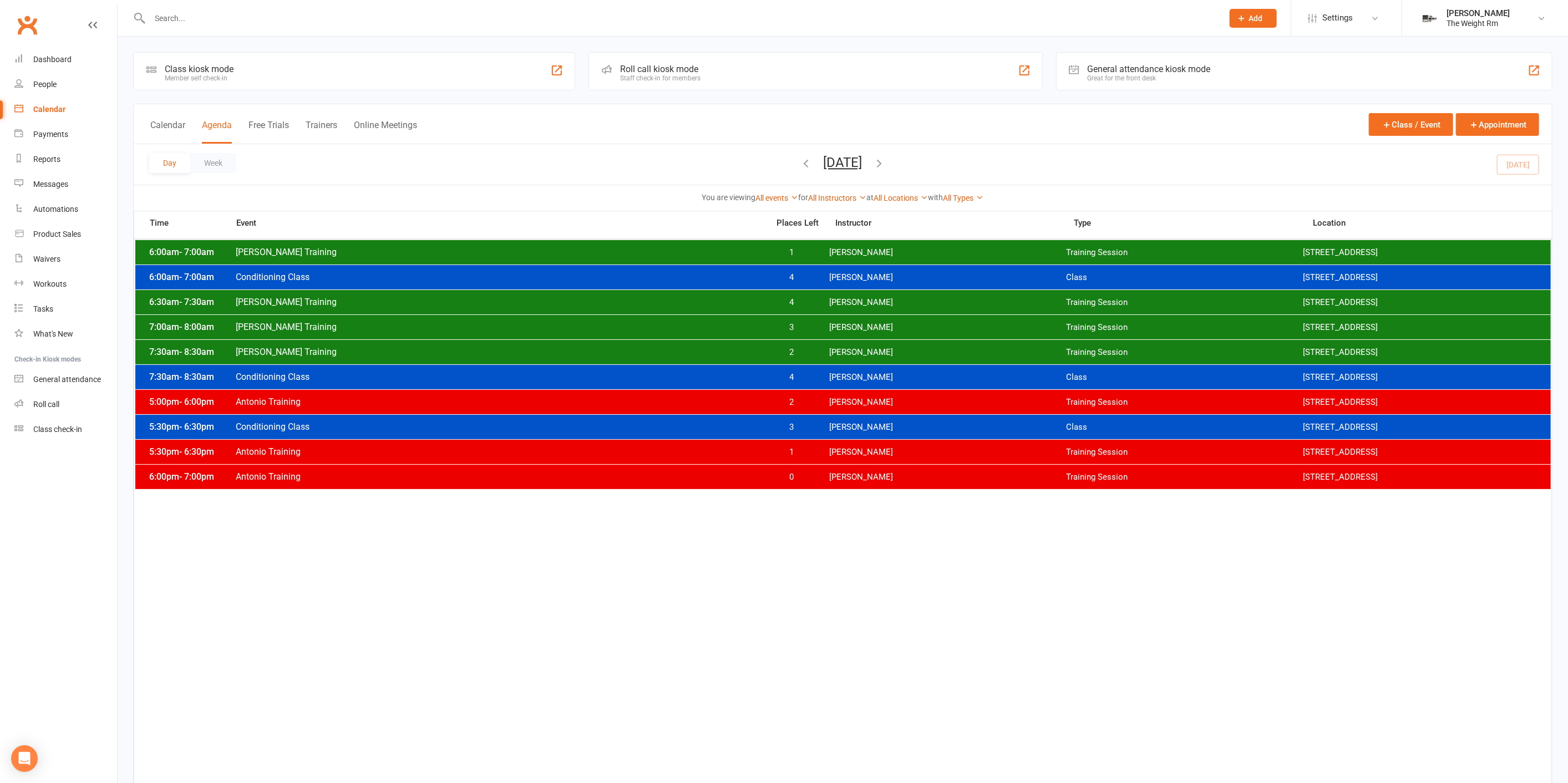
drag, startPoint x: 953, startPoint y: 167, endPoint x: 932, endPoint y: 162, distance: 21.6
click at [952, 167] on div "Day Week Thursday, Sep 11, 2025 September 2025 Sun Mon Tue Wed Thu Fri Sat 31 0…" at bounding box center [842, 164] width 1418 height 40
click at [886, 162] on icon "button" at bounding box center [880, 163] width 12 height 12
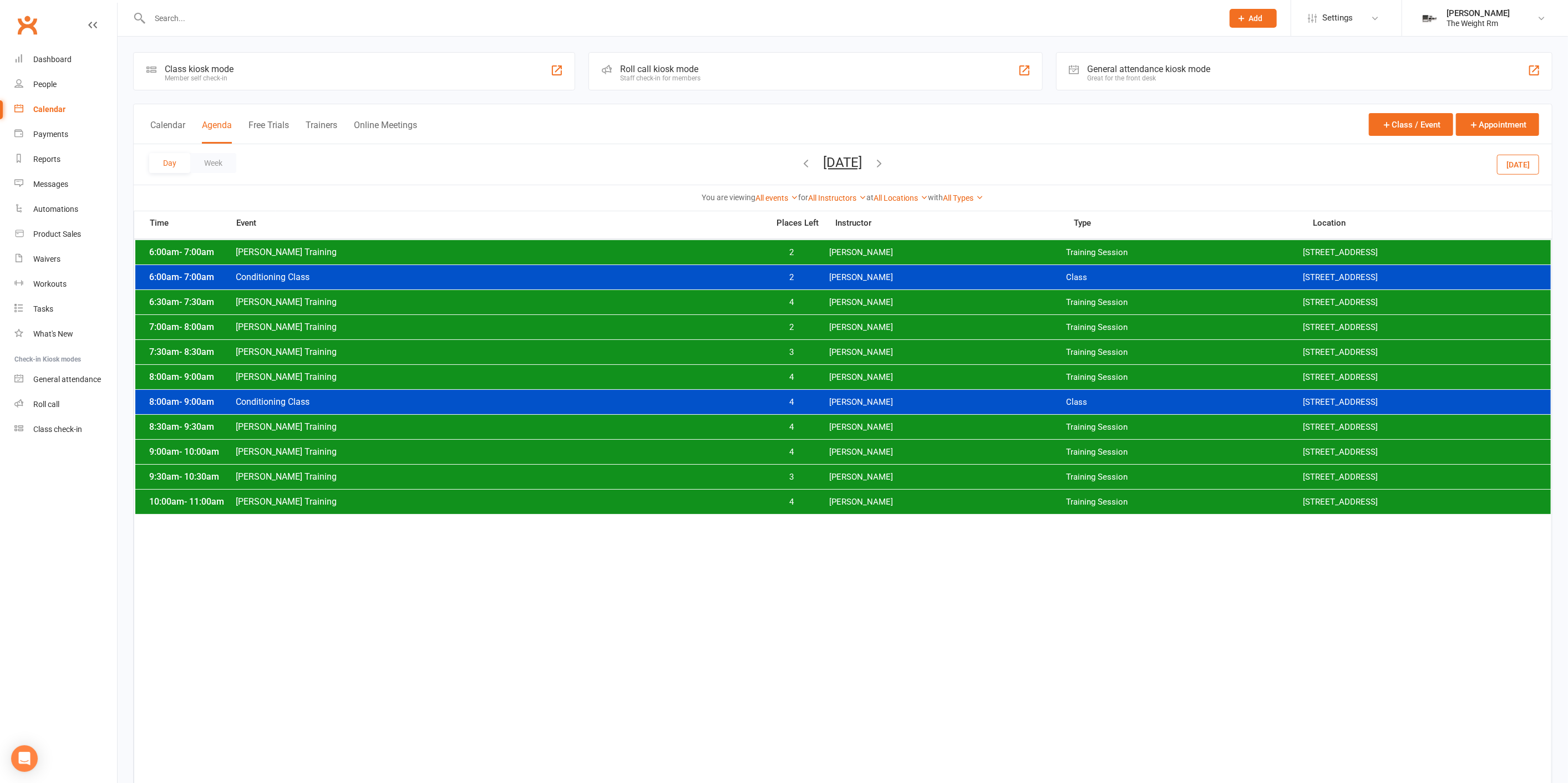
click at [876, 497] on span "[PERSON_NAME]" at bounding box center [947, 502] width 237 height 10
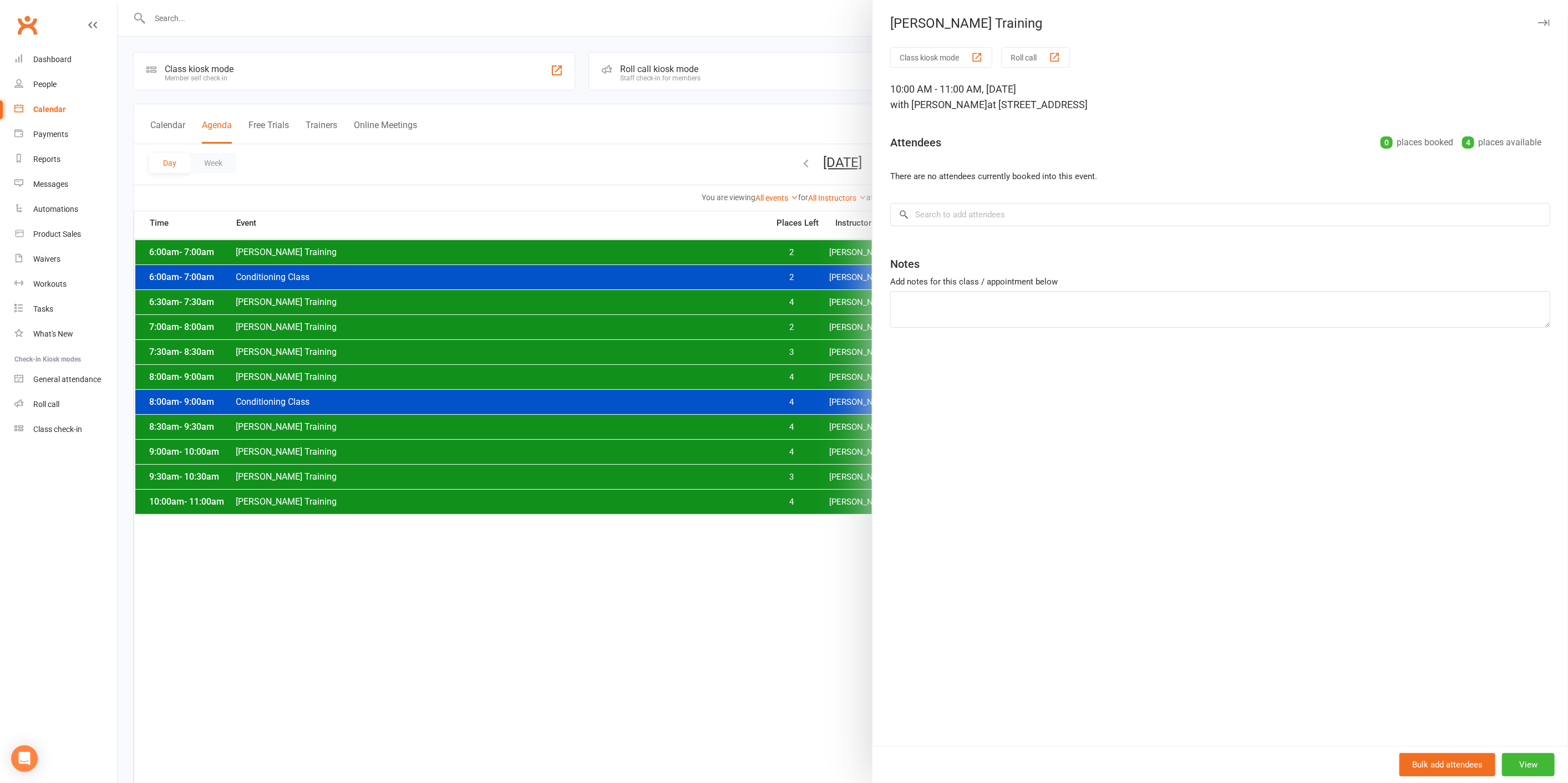
click at [849, 497] on div at bounding box center [842, 391] width 1450 height 783
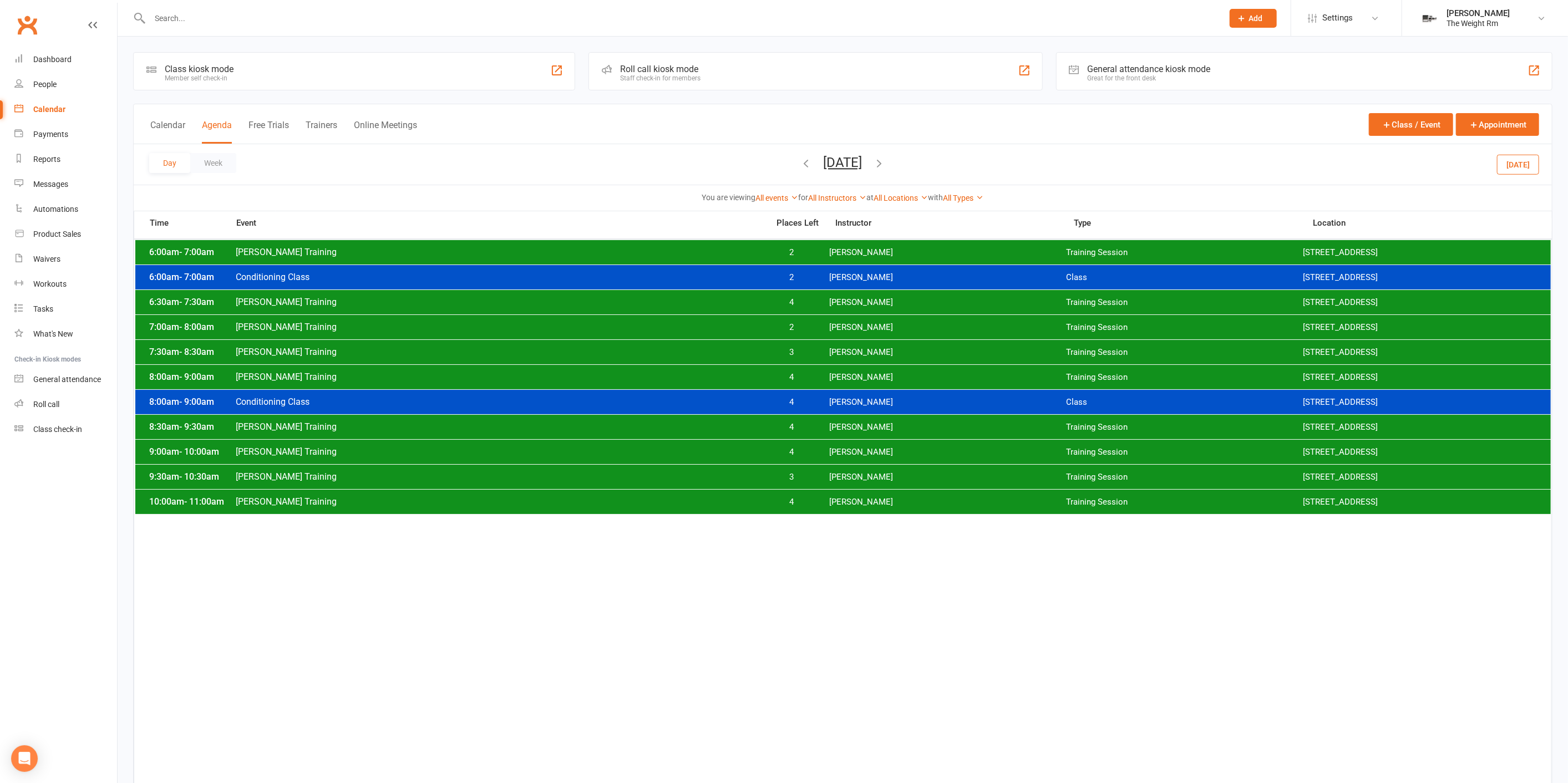
click at [841, 473] on span "[PERSON_NAME]" at bounding box center [947, 477] width 237 height 10
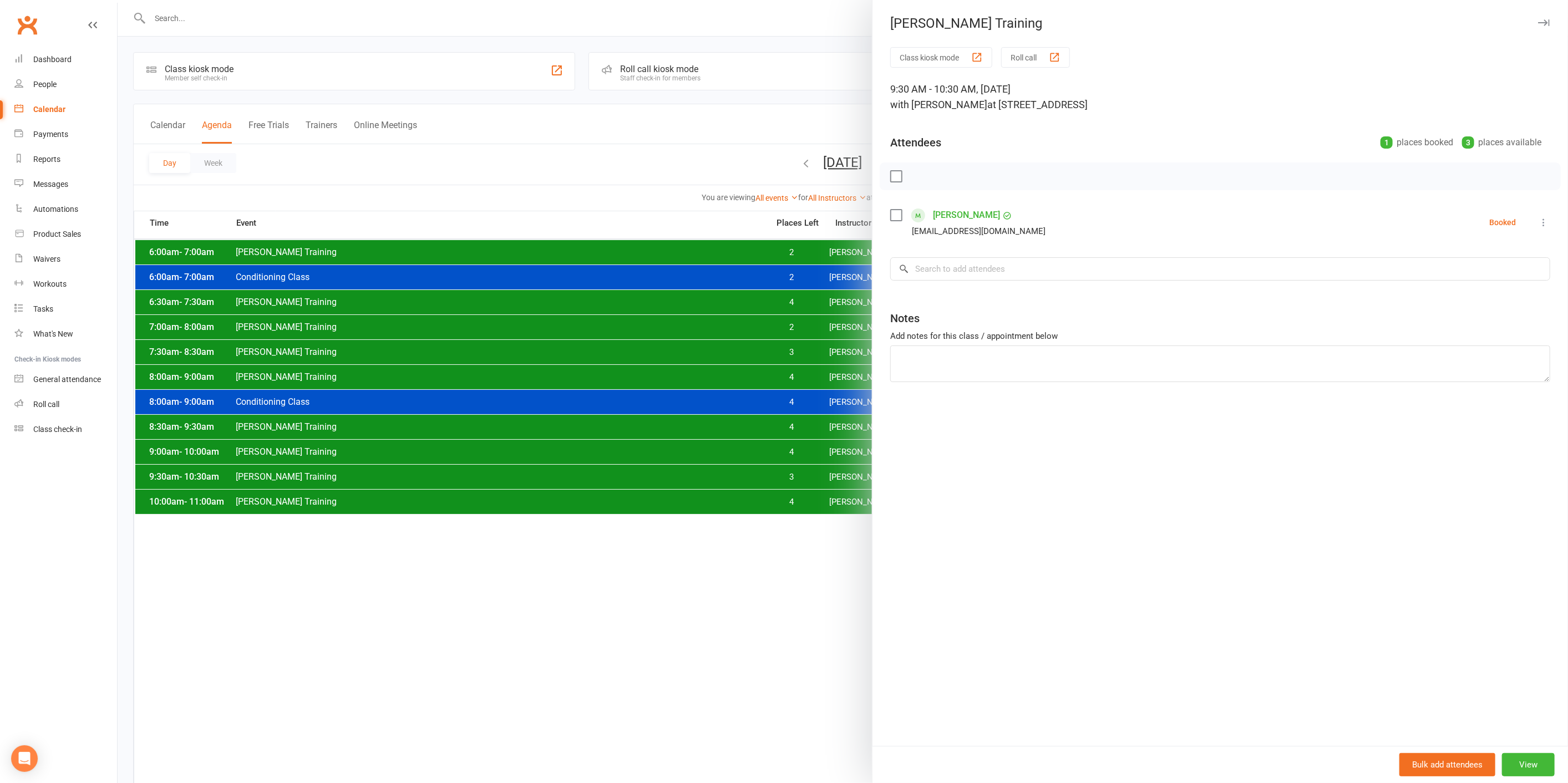
click at [836, 473] on div at bounding box center [842, 391] width 1450 height 783
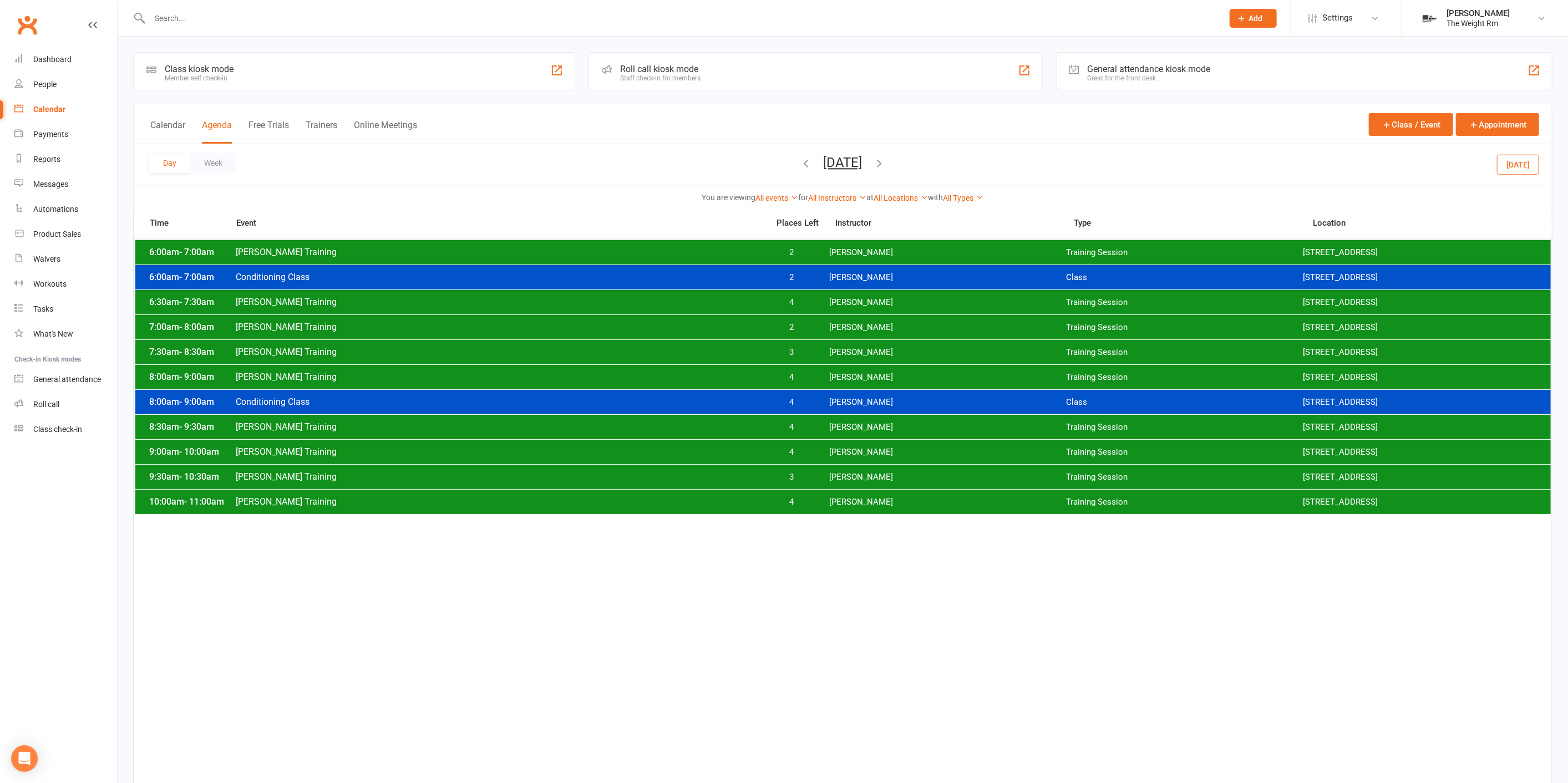
click at [833, 457] on div "9:00am - 10:00am Clayton Training 4 Clayton Moore Training Session 2535 W 237th…" at bounding box center [843, 452] width 1416 height 24
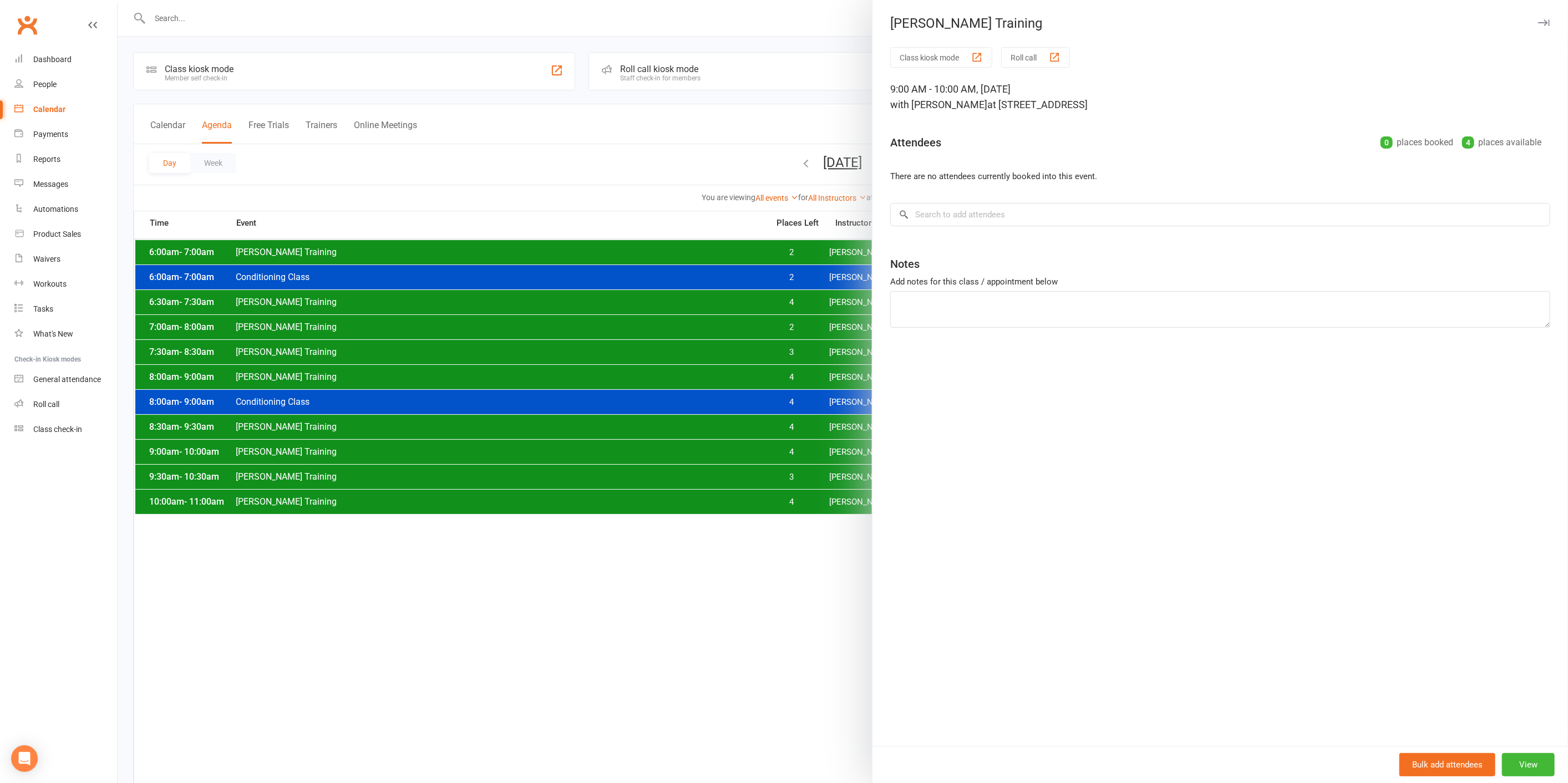
click at [823, 455] on div at bounding box center [842, 391] width 1450 height 783
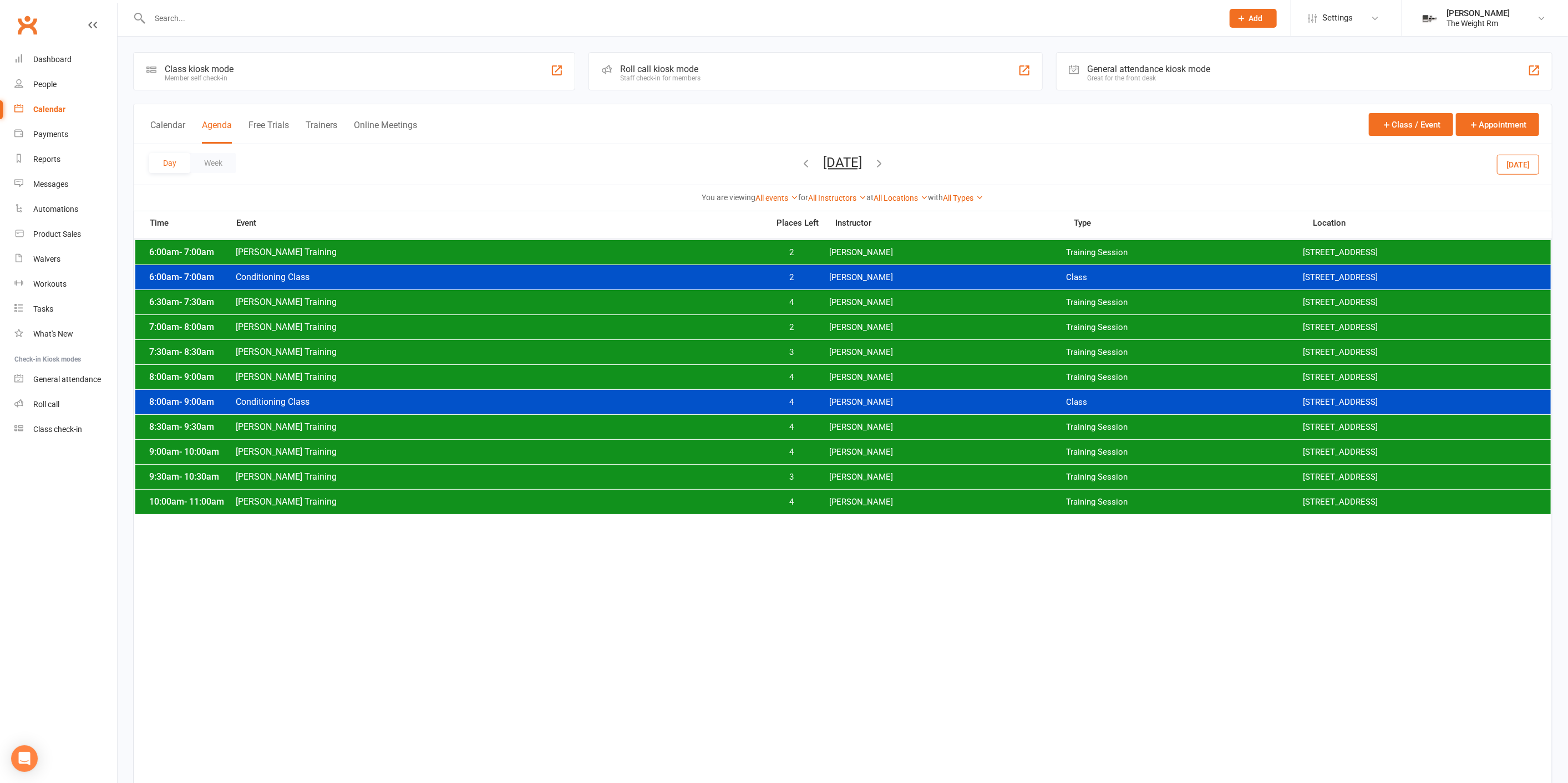
click at [858, 427] on span "[PERSON_NAME]" at bounding box center [947, 427] width 237 height 10
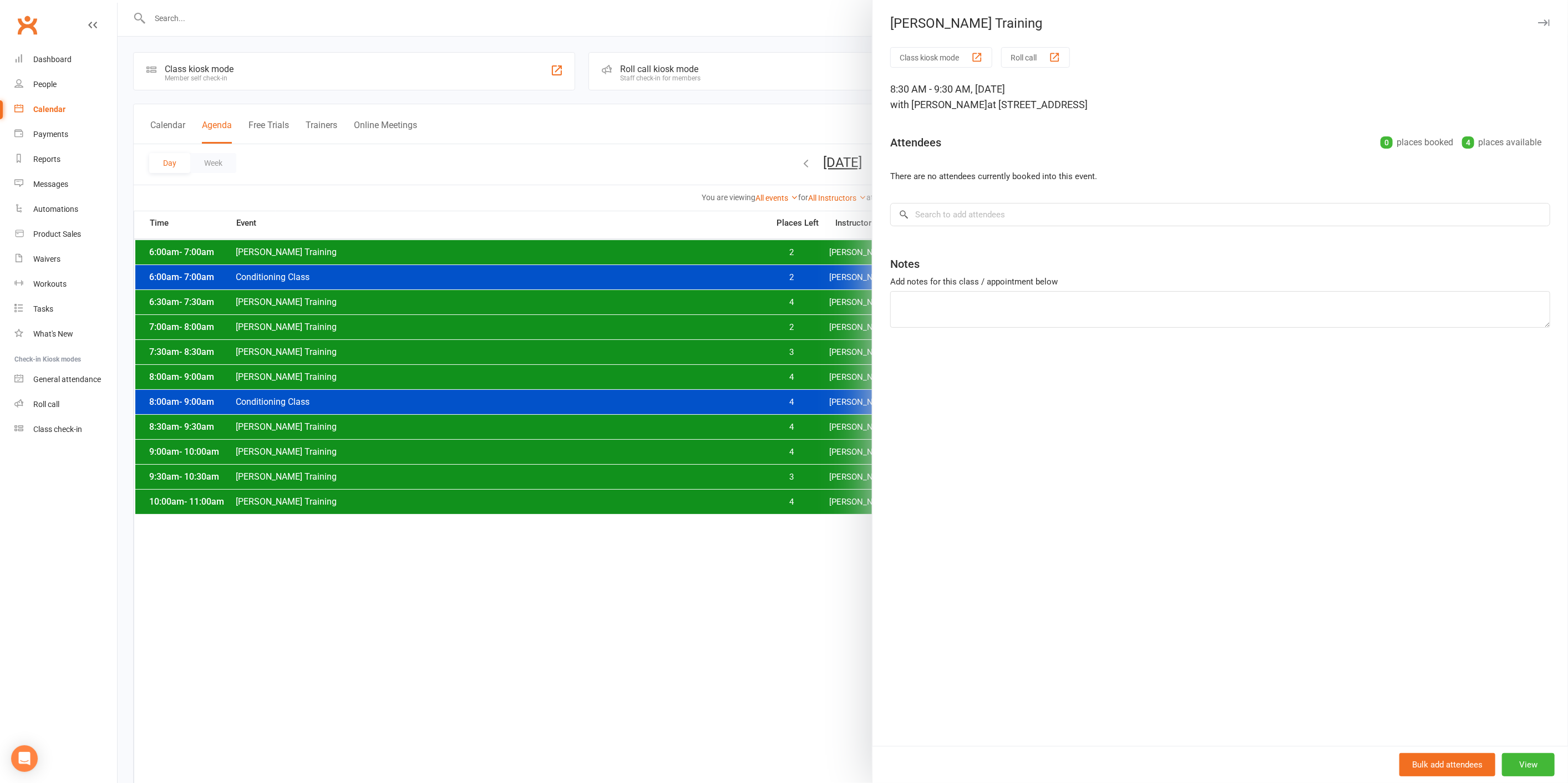
click at [820, 424] on div at bounding box center [842, 391] width 1450 height 783
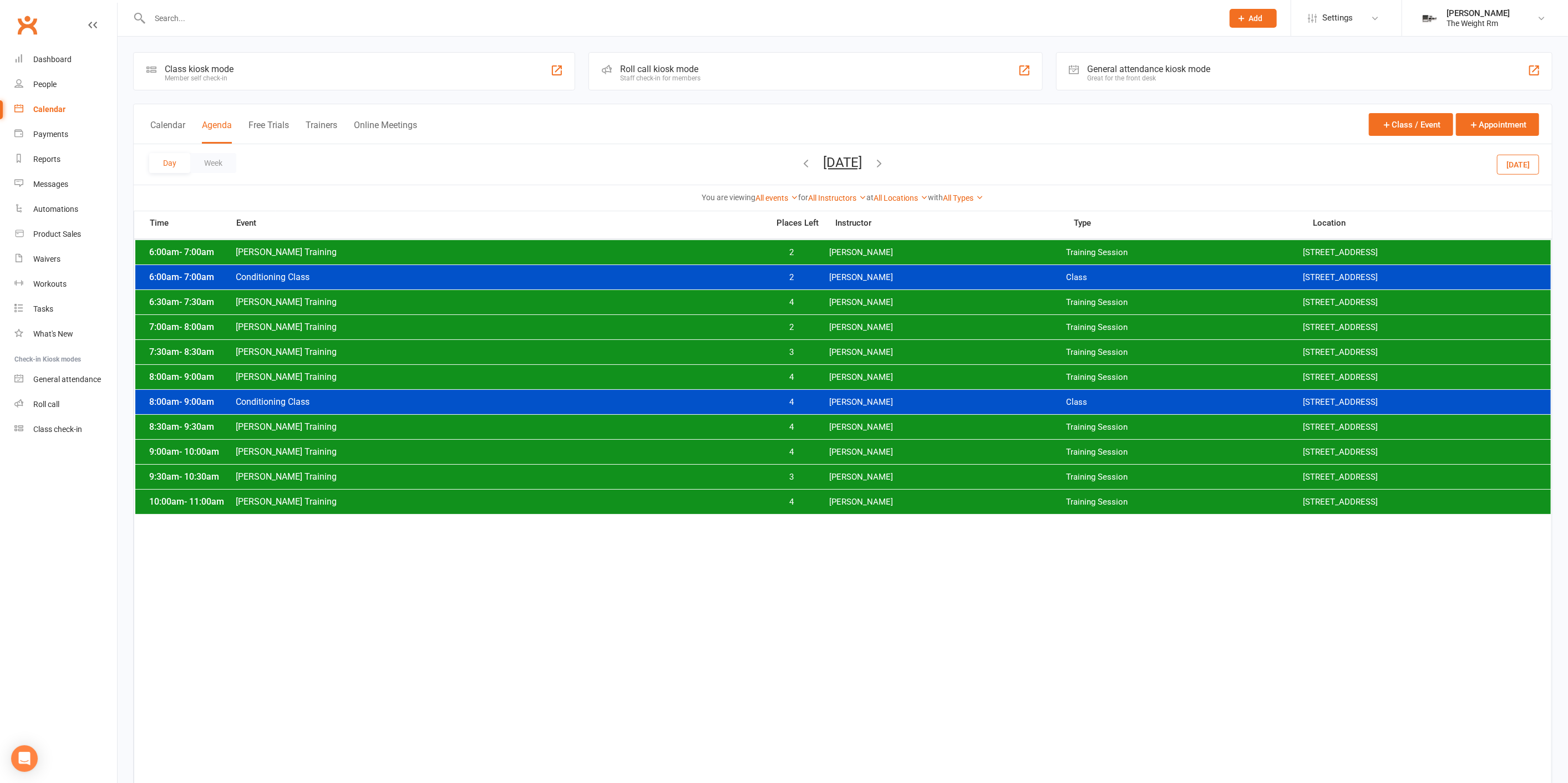
click at [835, 472] on span "[PERSON_NAME]" at bounding box center [947, 477] width 237 height 10
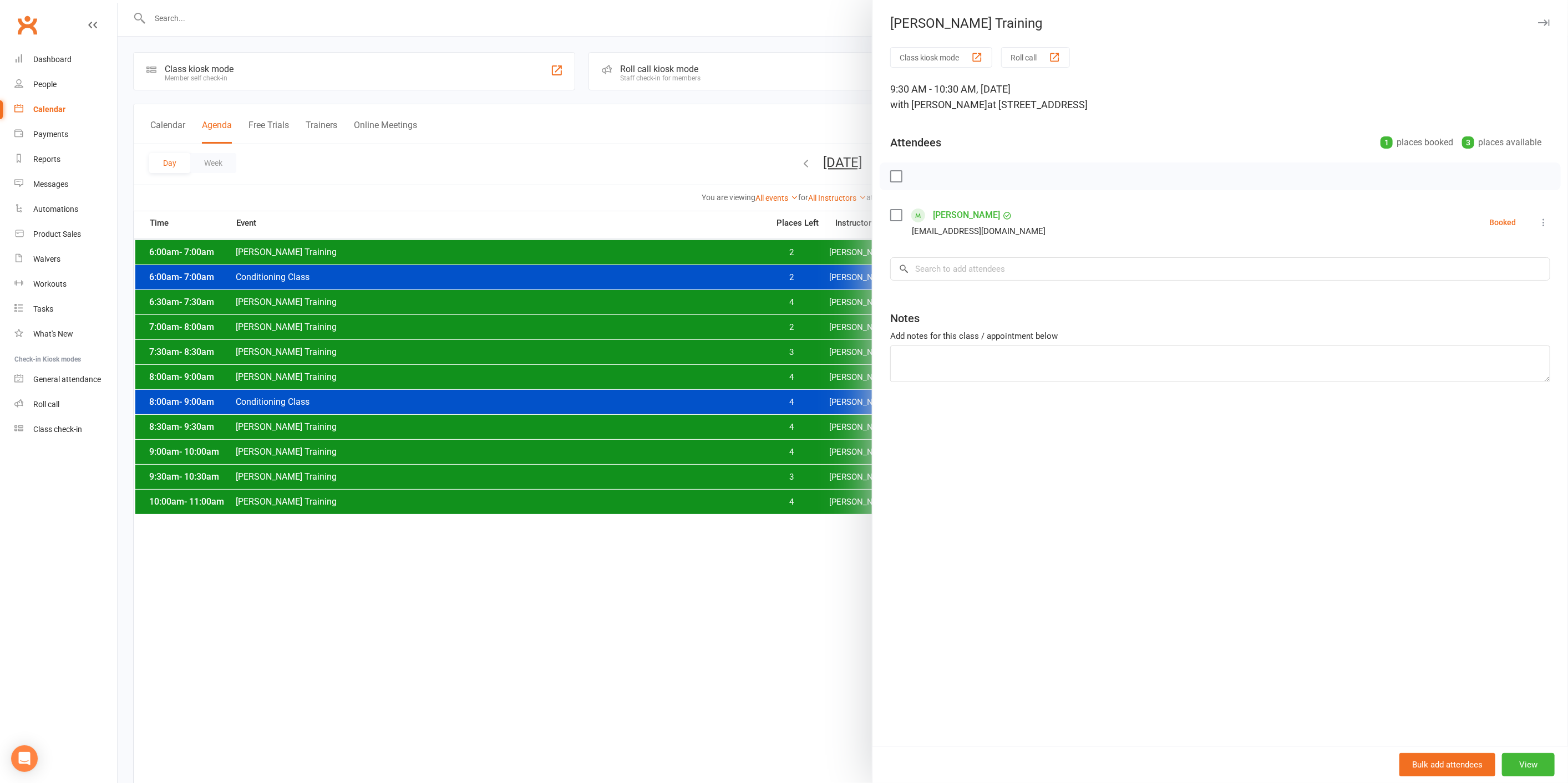
click at [811, 473] on div at bounding box center [842, 391] width 1450 height 783
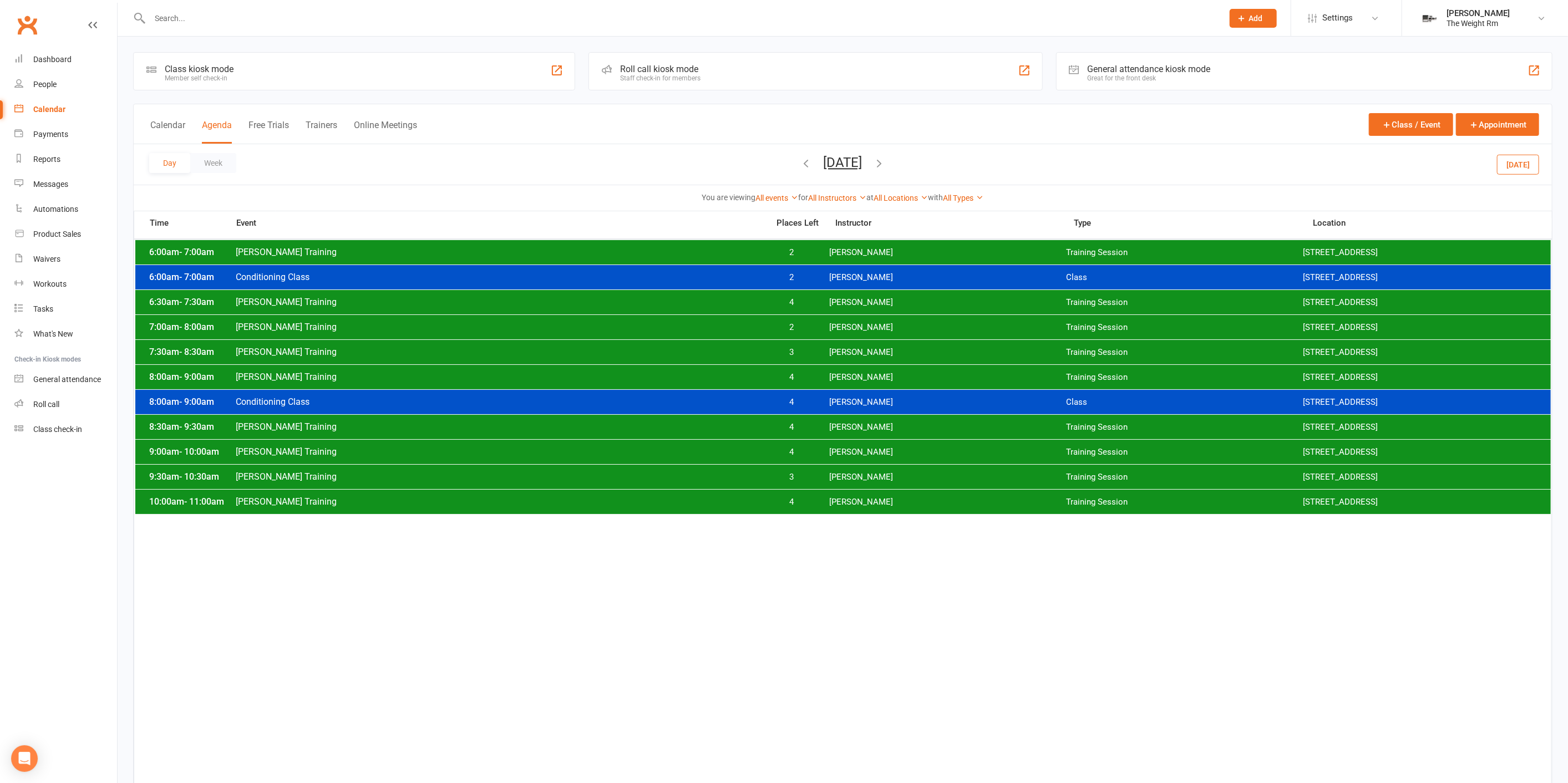
click at [816, 471] on div "9:30am - 10:30am Clayton Training 3 Clayton Moore Training Session 2535 W 237th…" at bounding box center [843, 477] width 1416 height 24
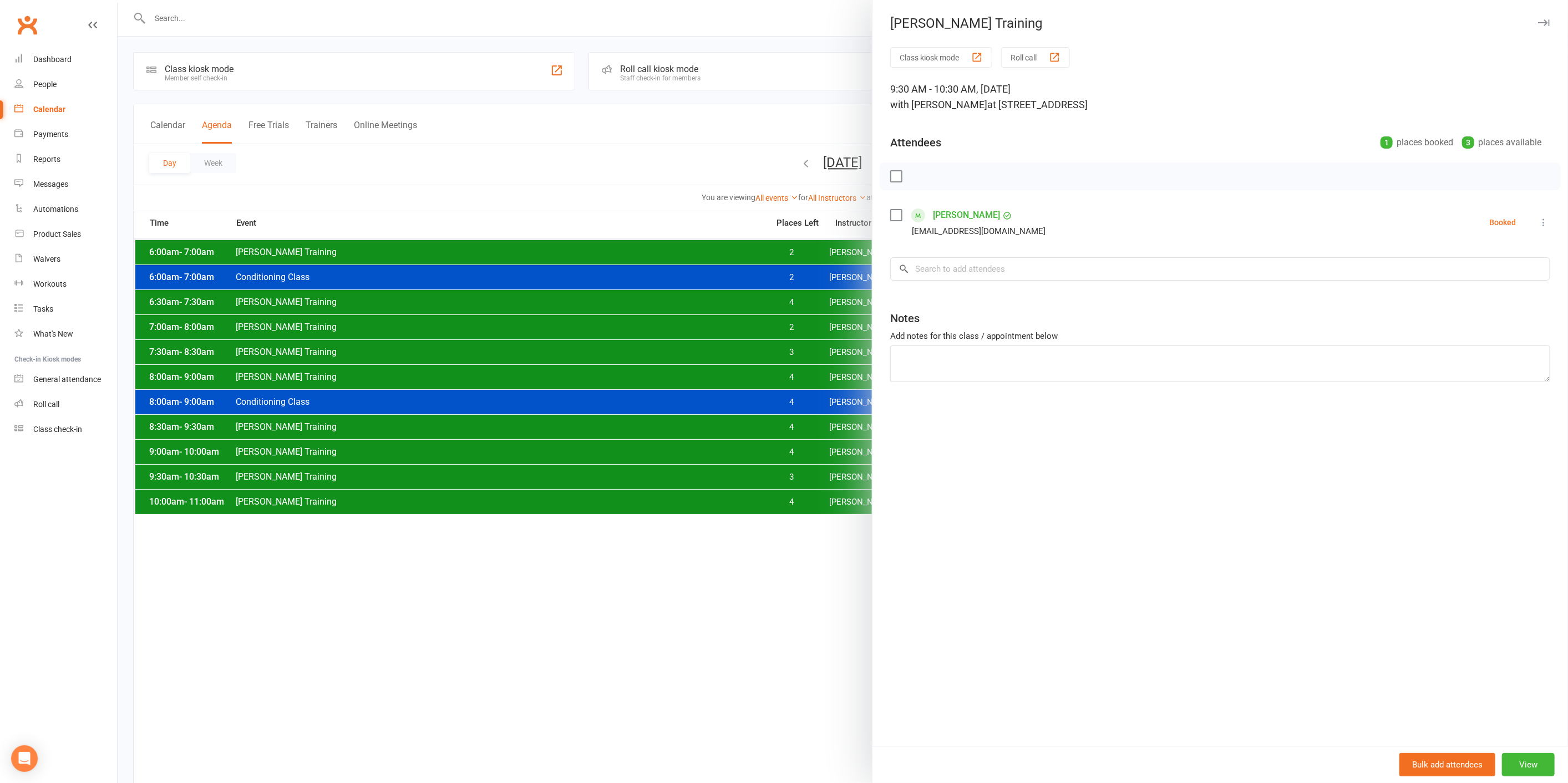
click at [814, 474] on div at bounding box center [842, 391] width 1450 height 783
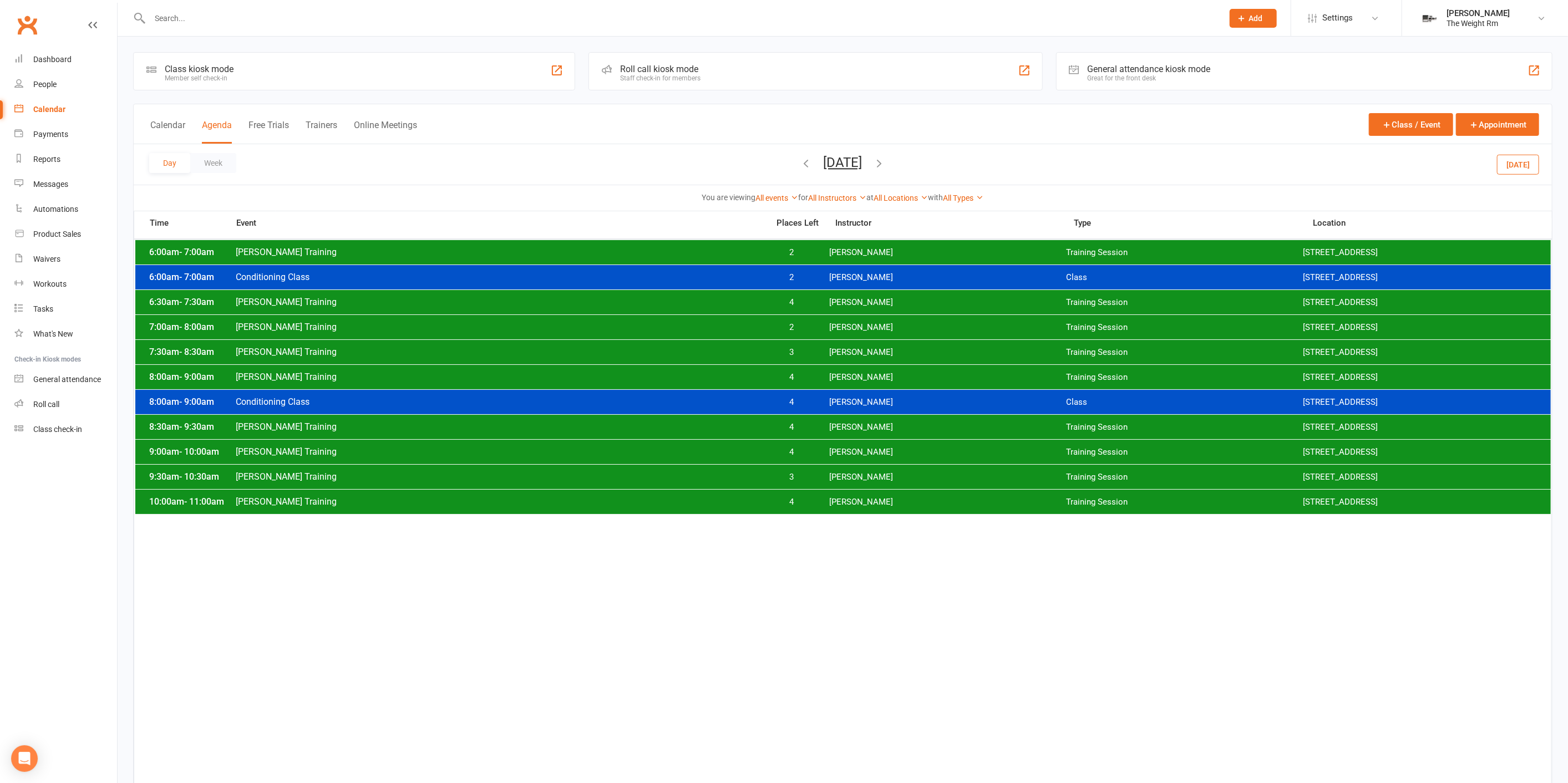
click at [827, 254] on div "6:00am - 7:00am Clayton Training 2 Clayton Moore Training Session 2535 W 237th,…" at bounding box center [843, 252] width 1416 height 24
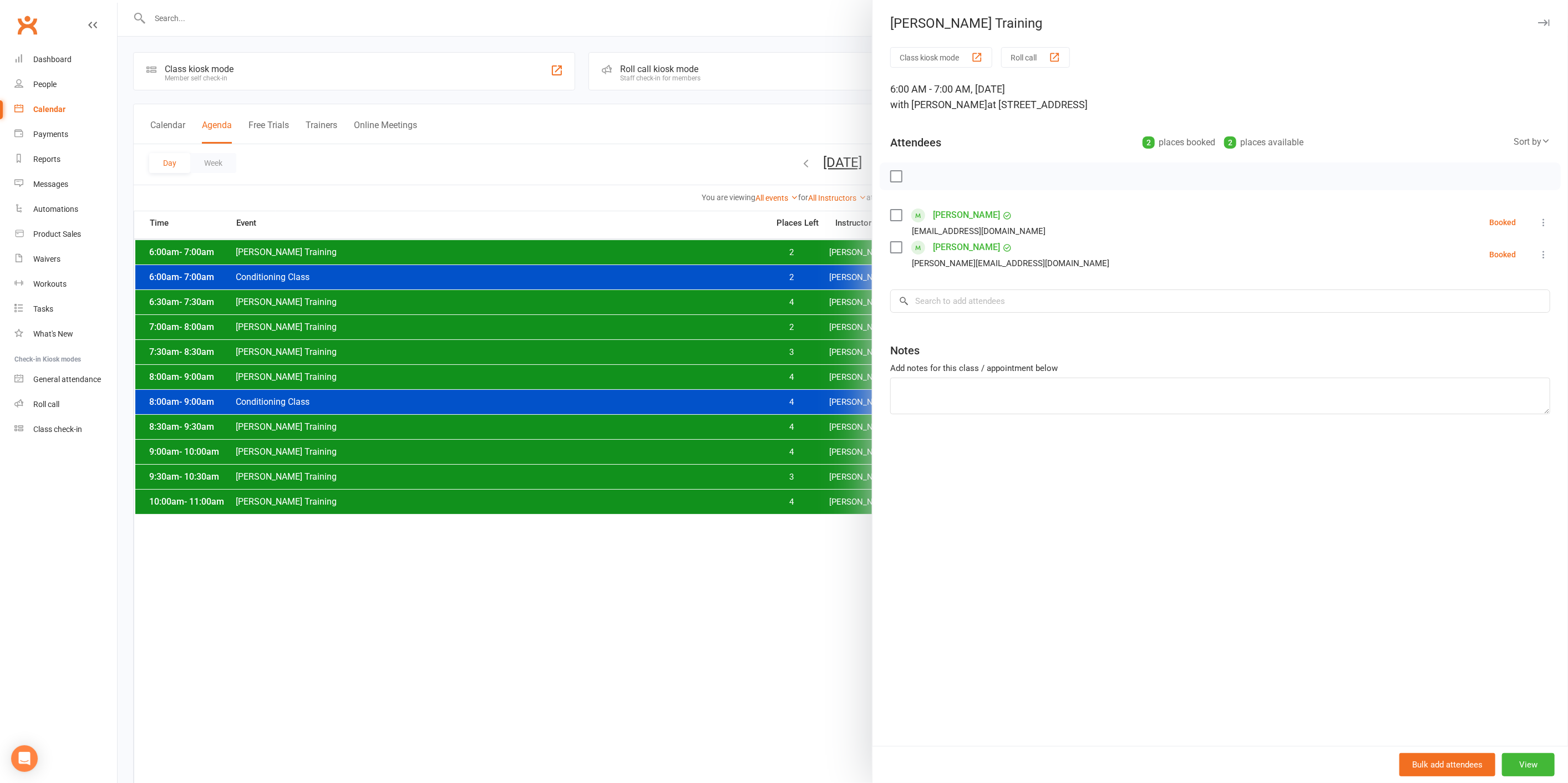
click at [805, 252] on div at bounding box center [842, 391] width 1450 height 783
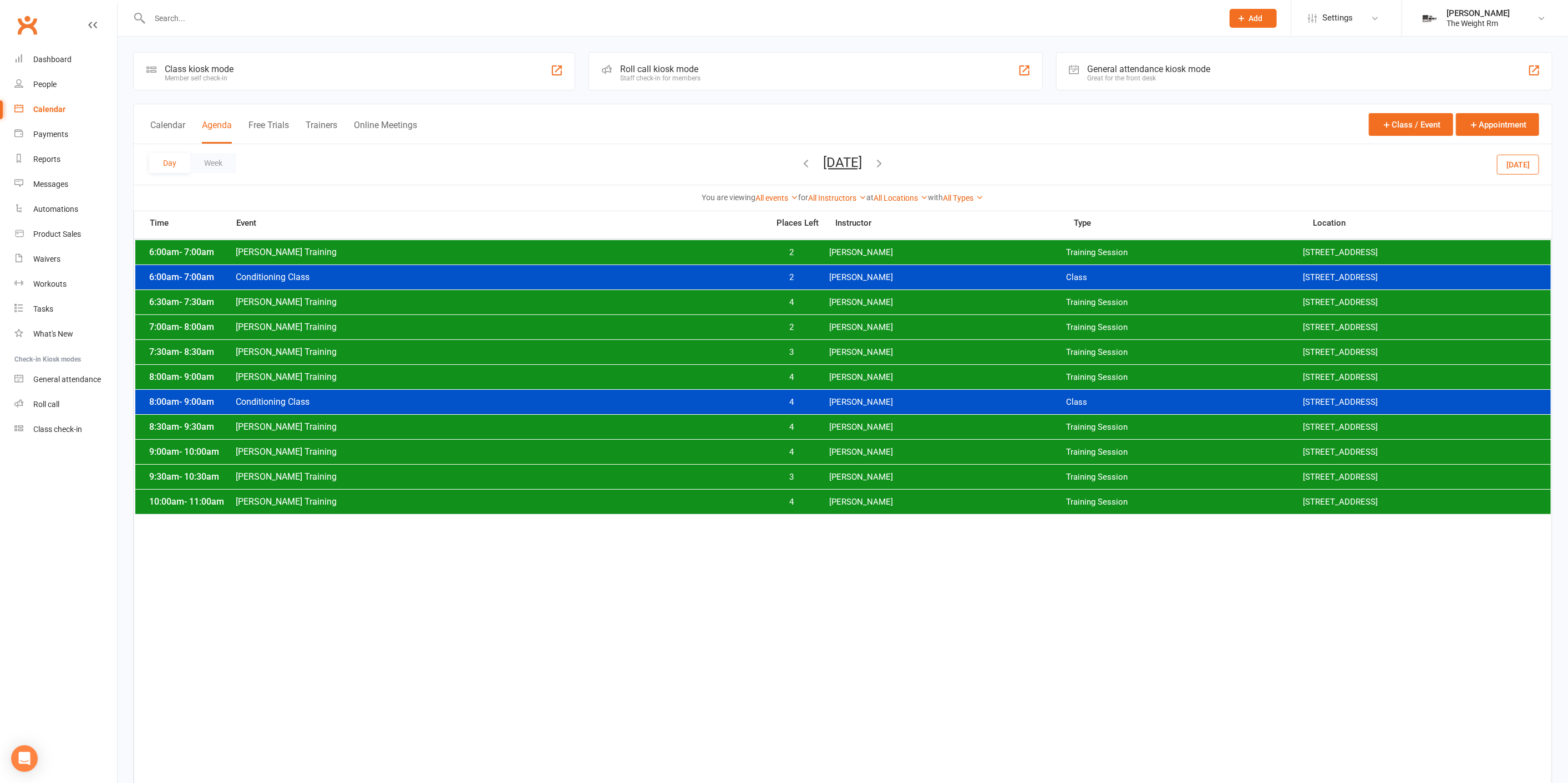
click at [809, 279] on span "2" at bounding box center [791, 277] width 58 height 10
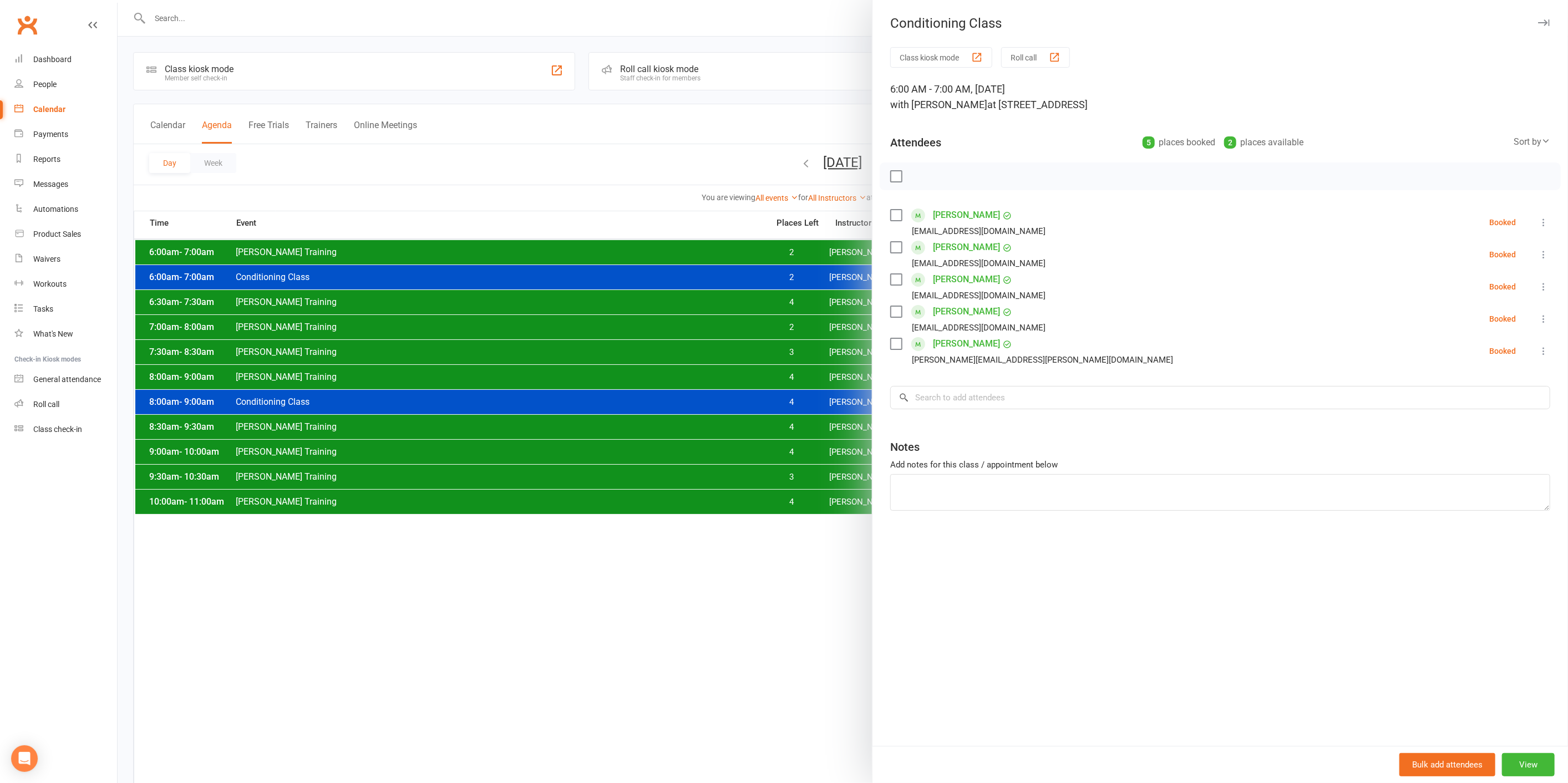
click at [809, 279] on div at bounding box center [842, 391] width 1450 height 783
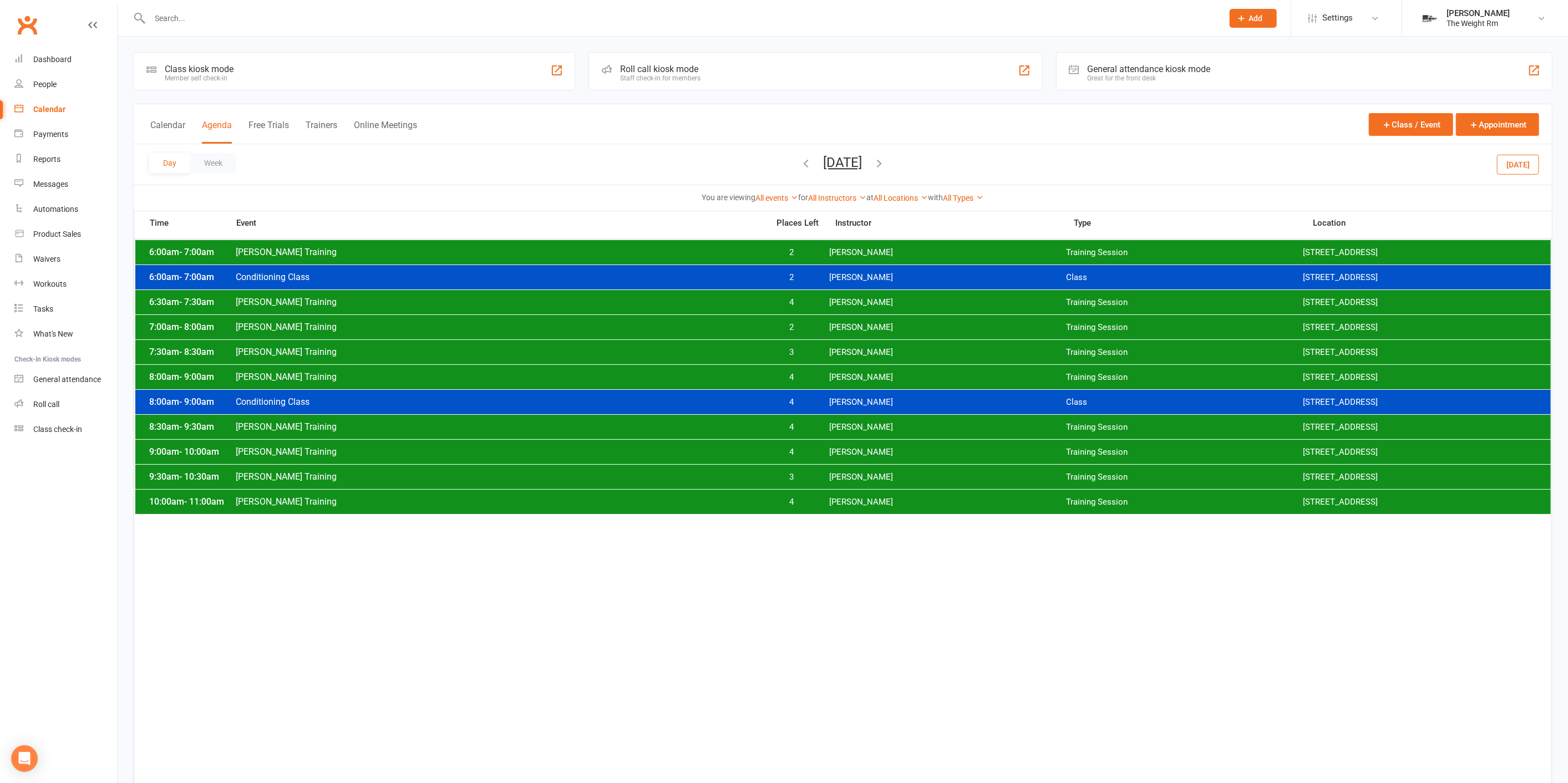
click at [814, 378] on span "4" at bounding box center [791, 377] width 58 height 10
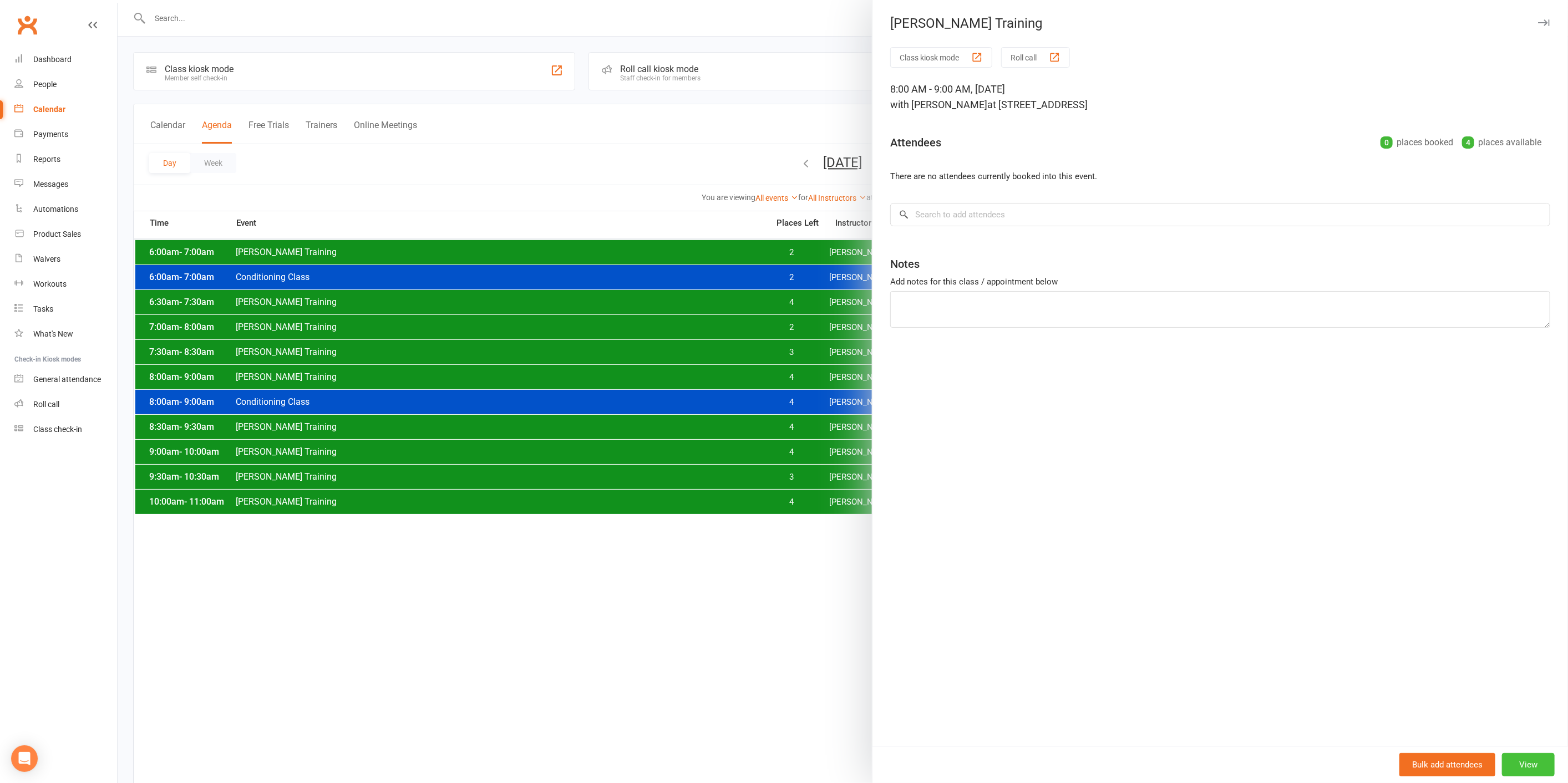
drag, startPoint x: 1504, startPoint y: 772, endPoint x: 1509, endPoint y: 283, distance: 489.0
click at [1504, 772] on button "View" at bounding box center [1528, 765] width 53 height 23
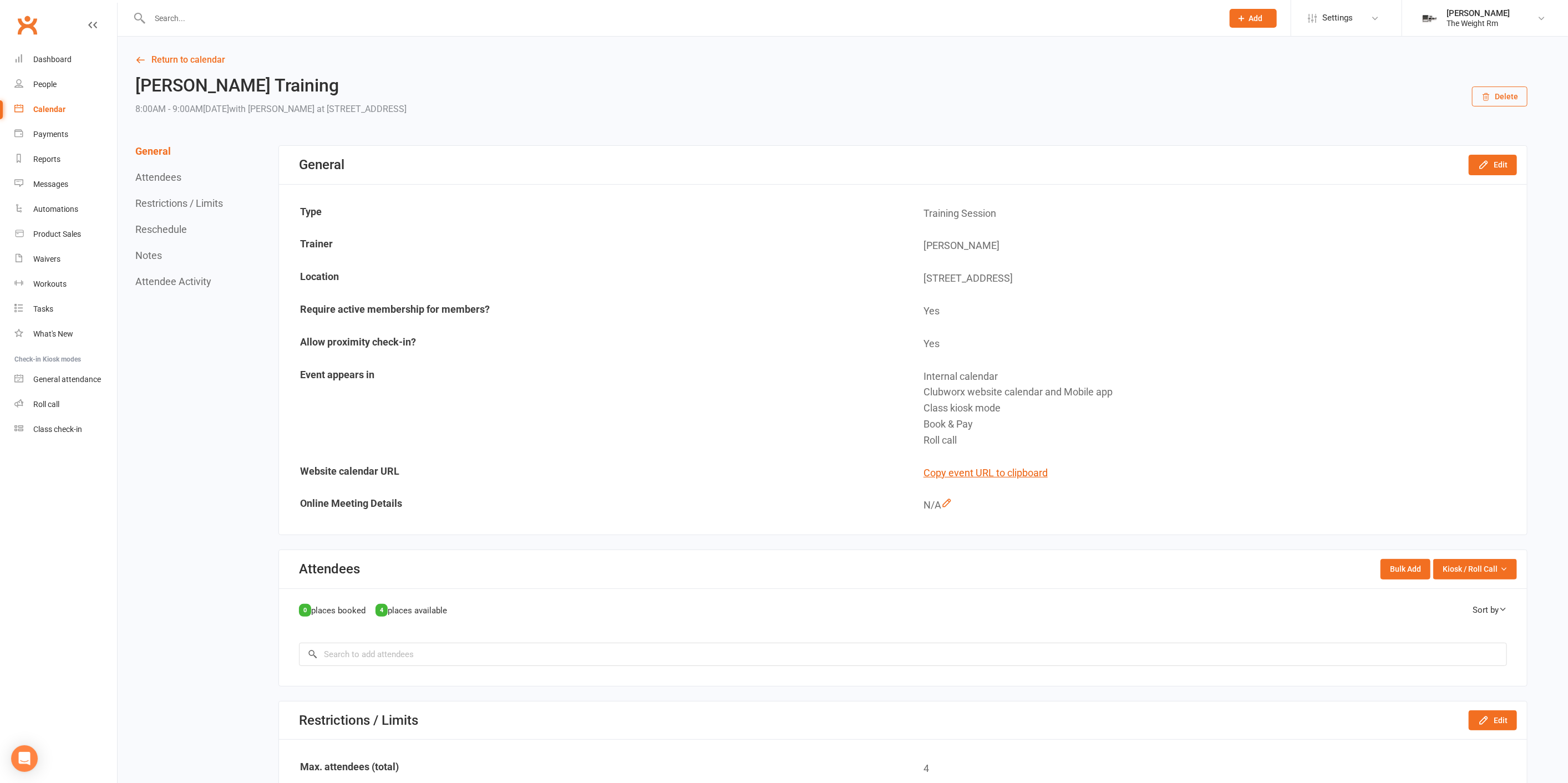
click at [1491, 108] on div "Clayton Training 8:00AM - 9:00AM, Friday September 12, 2025 with Clayton Moore …" at bounding box center [831, 96] width 1392 height 41
click at [1485, 98] on icon "button" at bounding box center [1486, 97] width 6 height 7
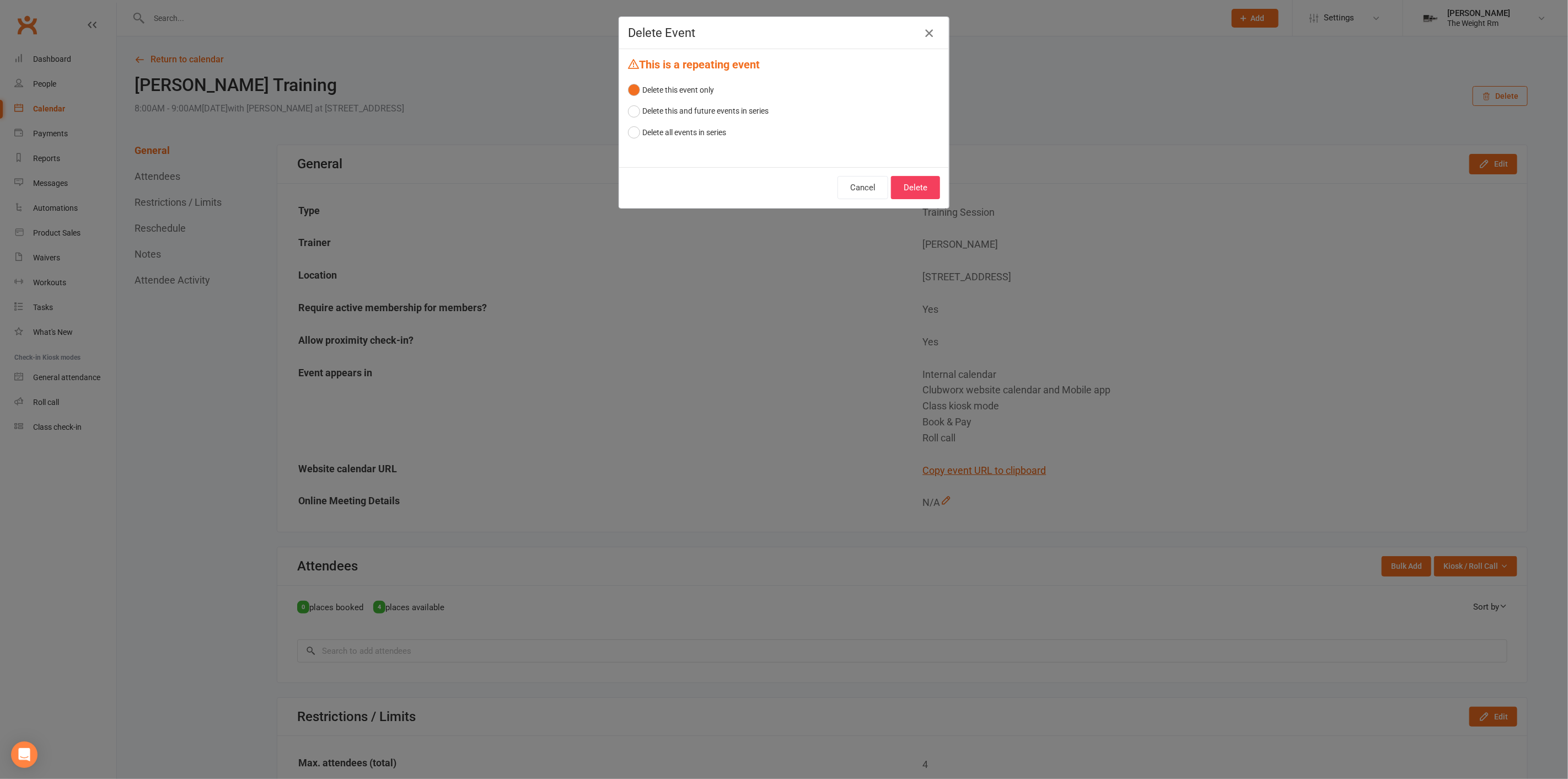
click at [927, 25] on button "button" at bounding box center [929, 33] width 18 height 18
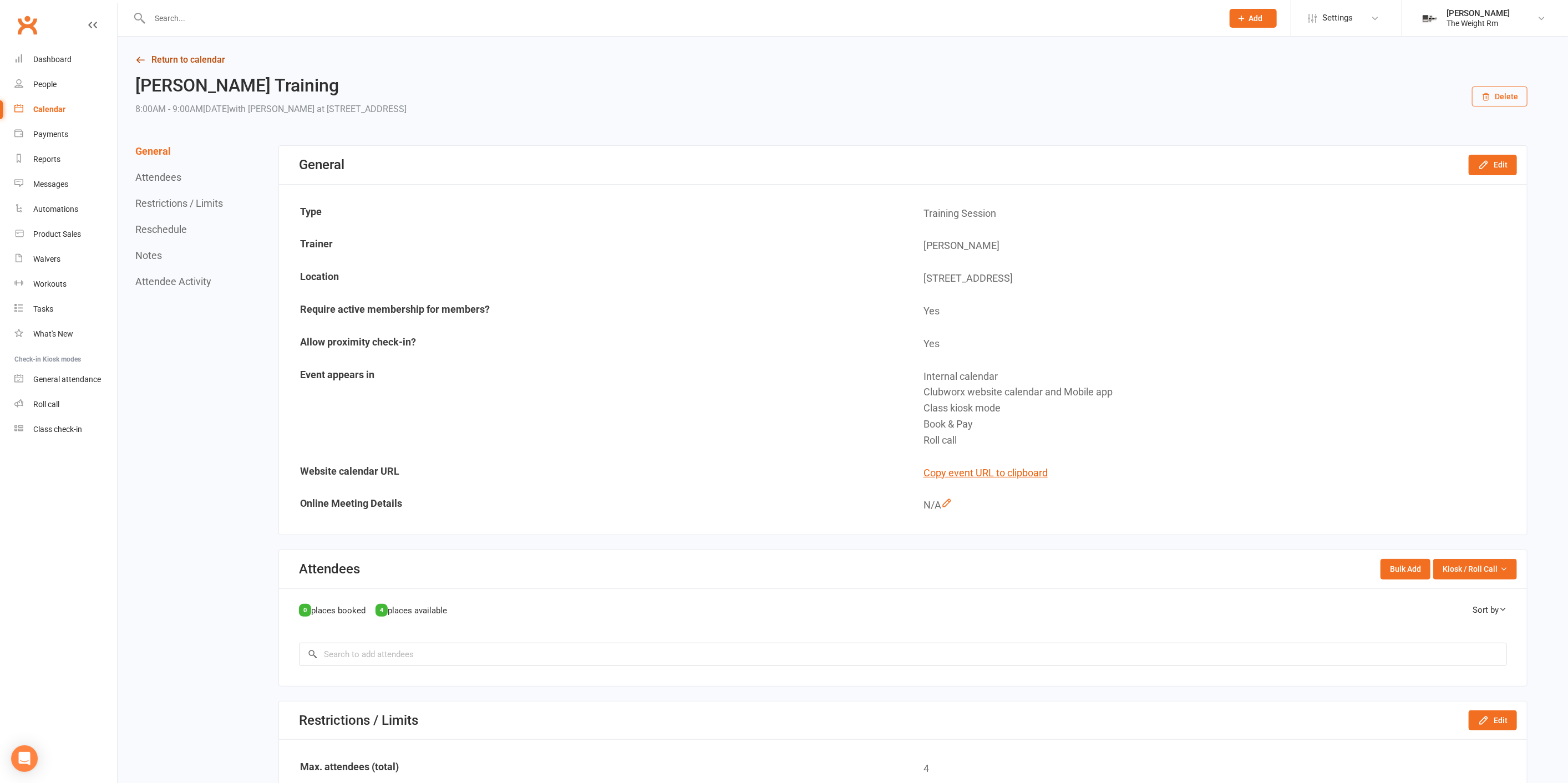
click at [208, 56] on link "Return to calendar" at bounding box center [831, 59] width 1392 height 15
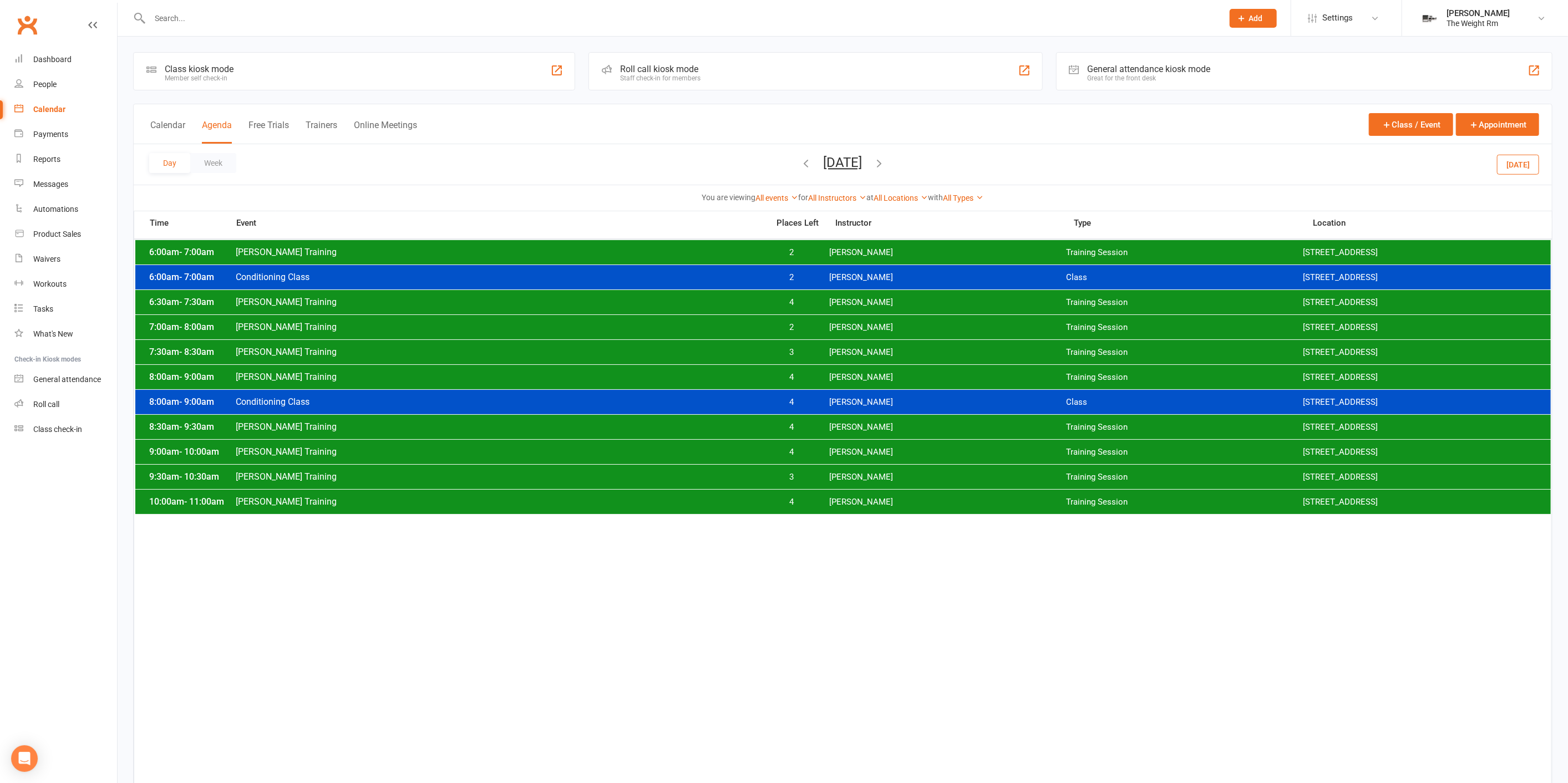
click at [710, 376] on span "Clayton Training" at bounding box center [498, 377] width 527 height 10
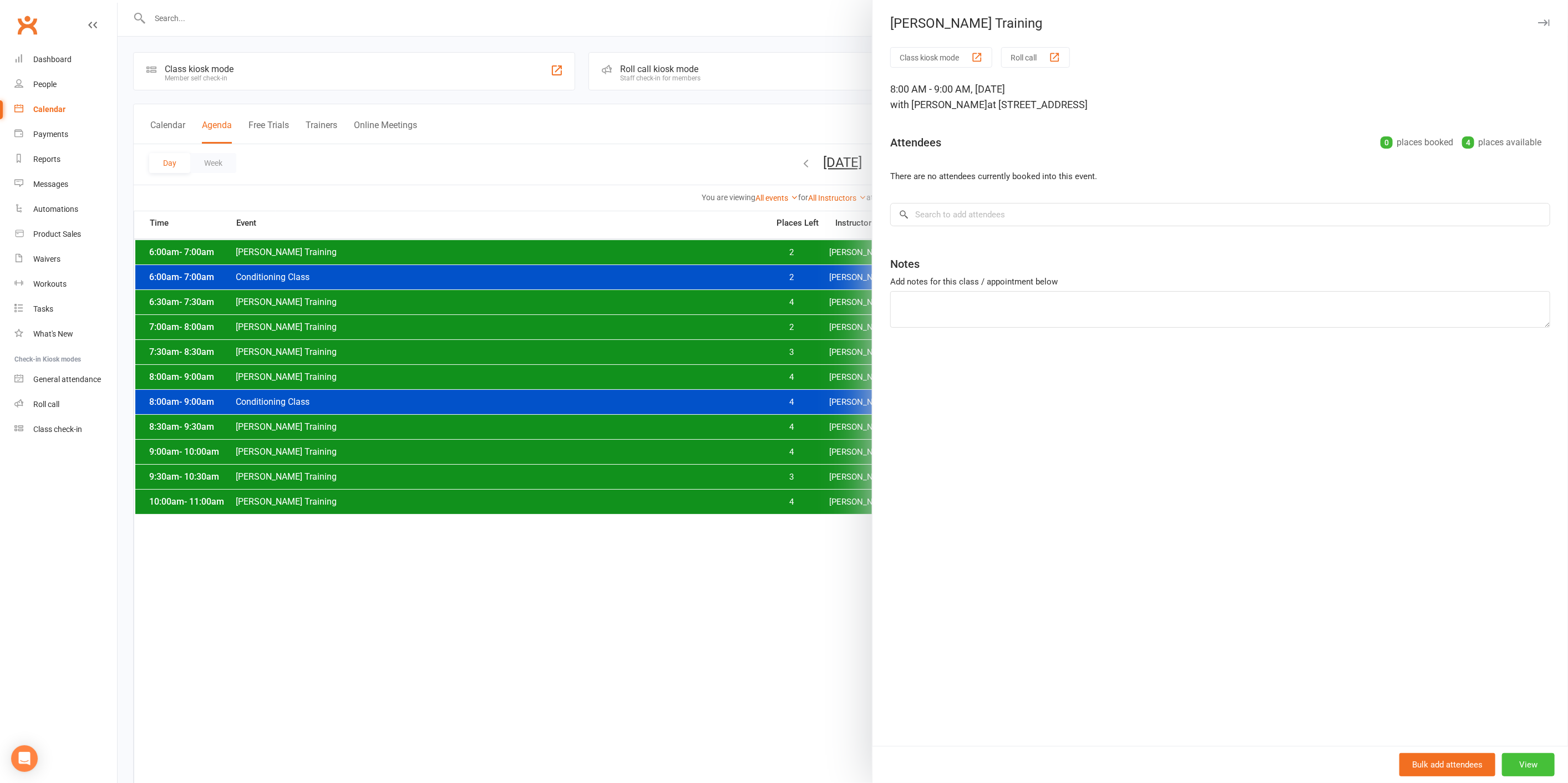
click at [1527, 774] on button "View" at bounding box center [1528, 765] width 53 height 23
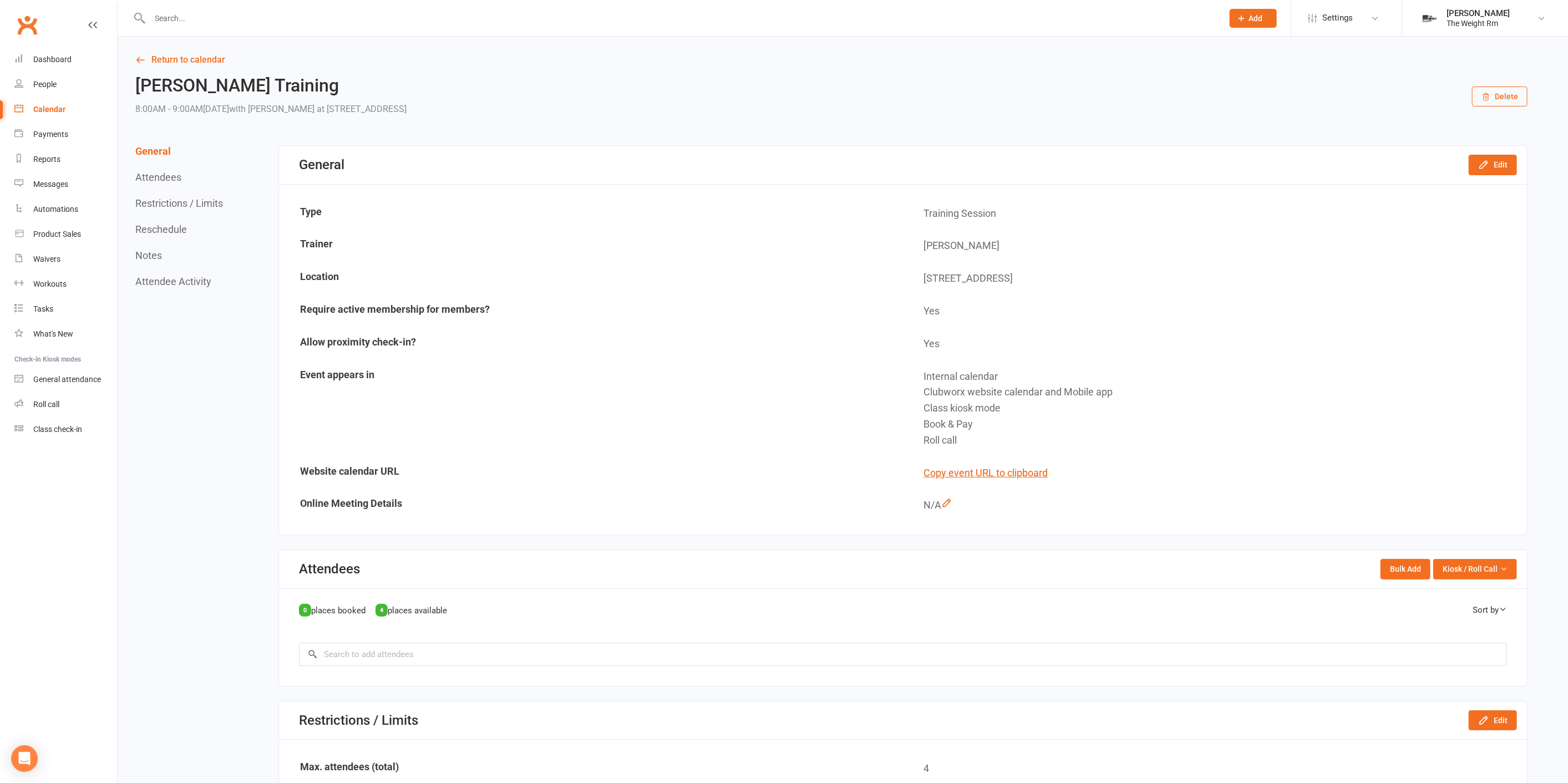
click at [1495, 103] on button "Delete" at bounding box center [1499, 96] width 56 height 20
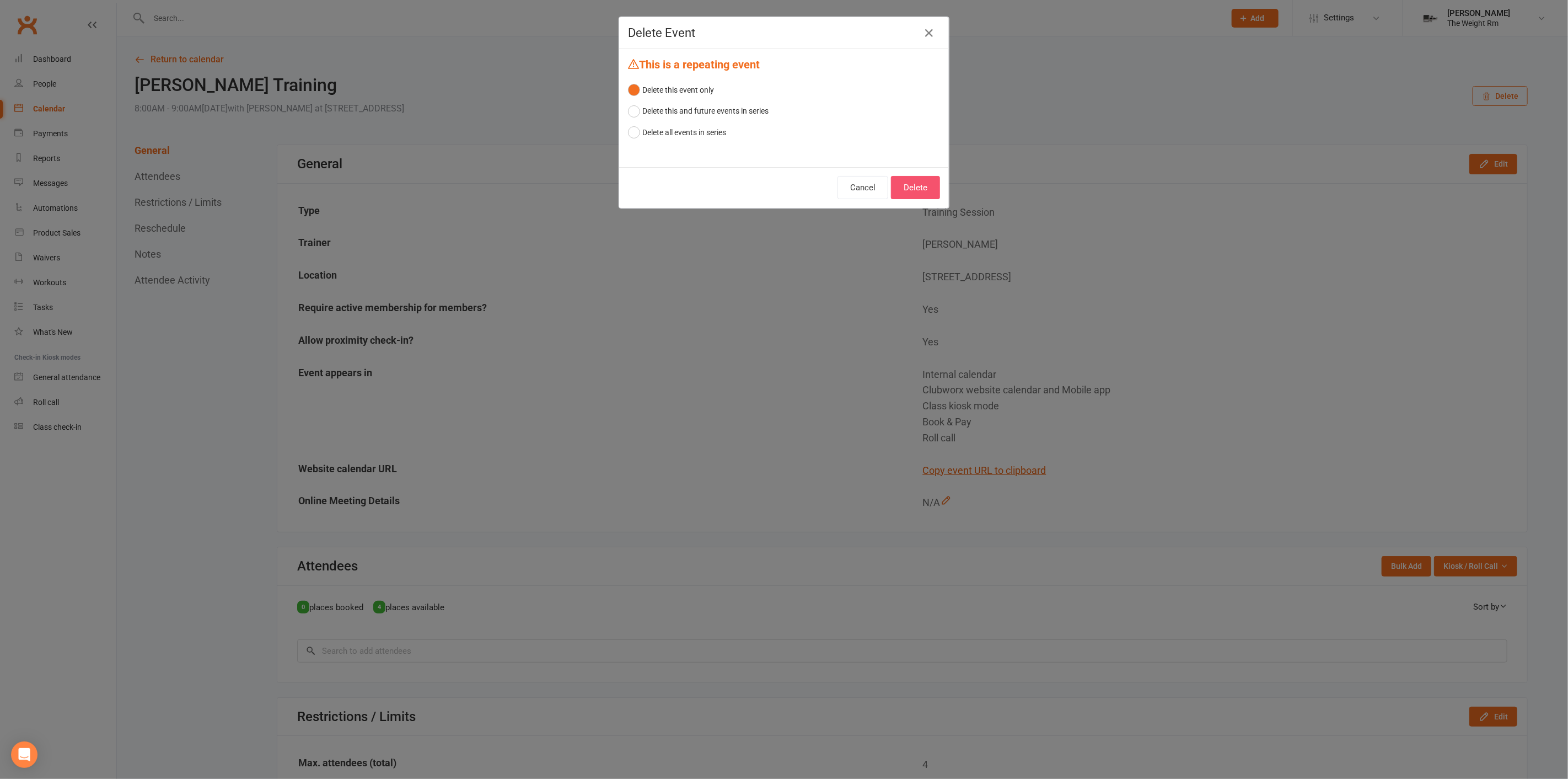
click at [891, 178] on button "Delete" at bounding box center [915, 188] width 49 height 23
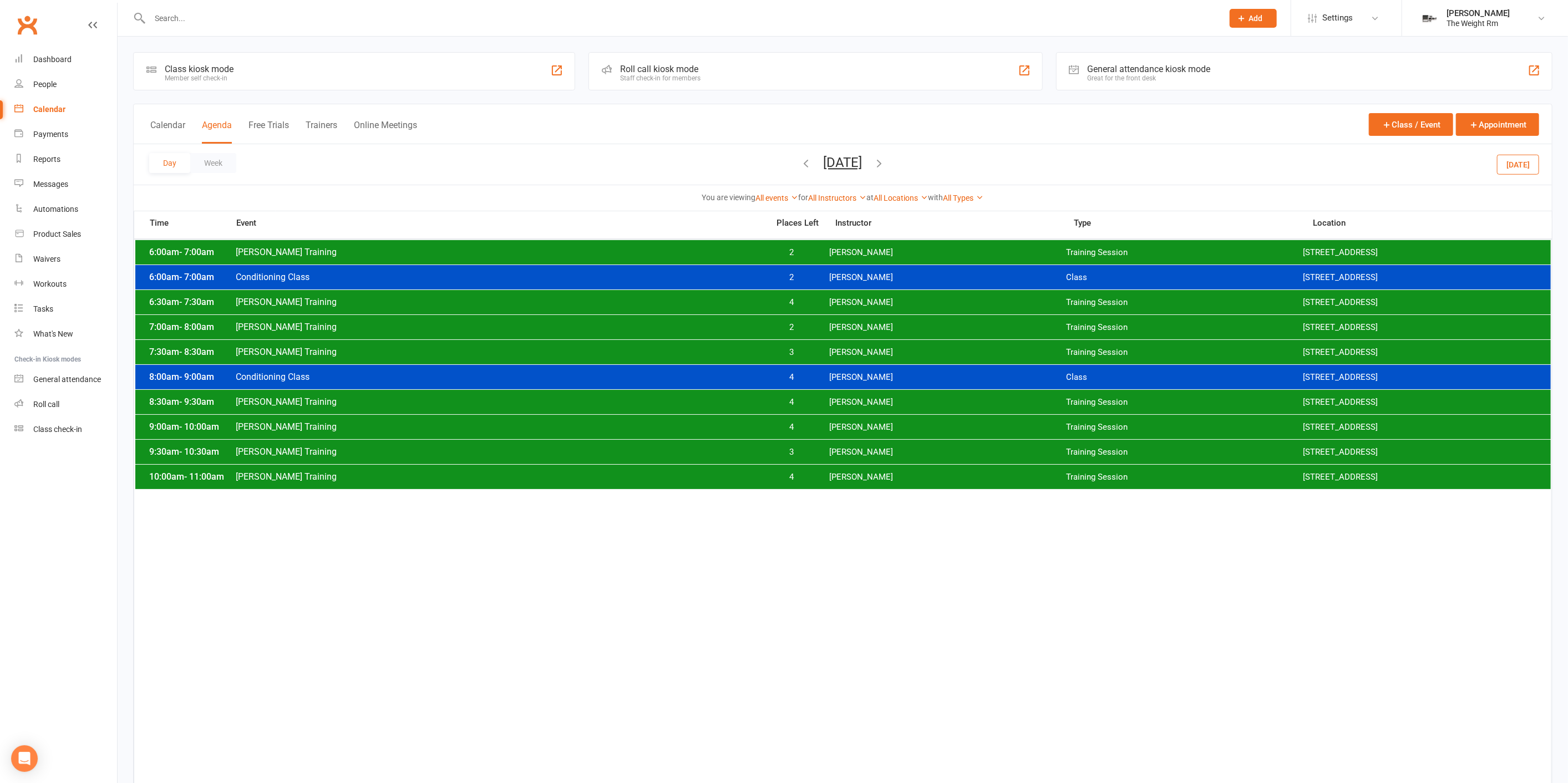
click at [760, 401] on span "Clayton Training" at bounding box center [498, 402] width 527 height 10
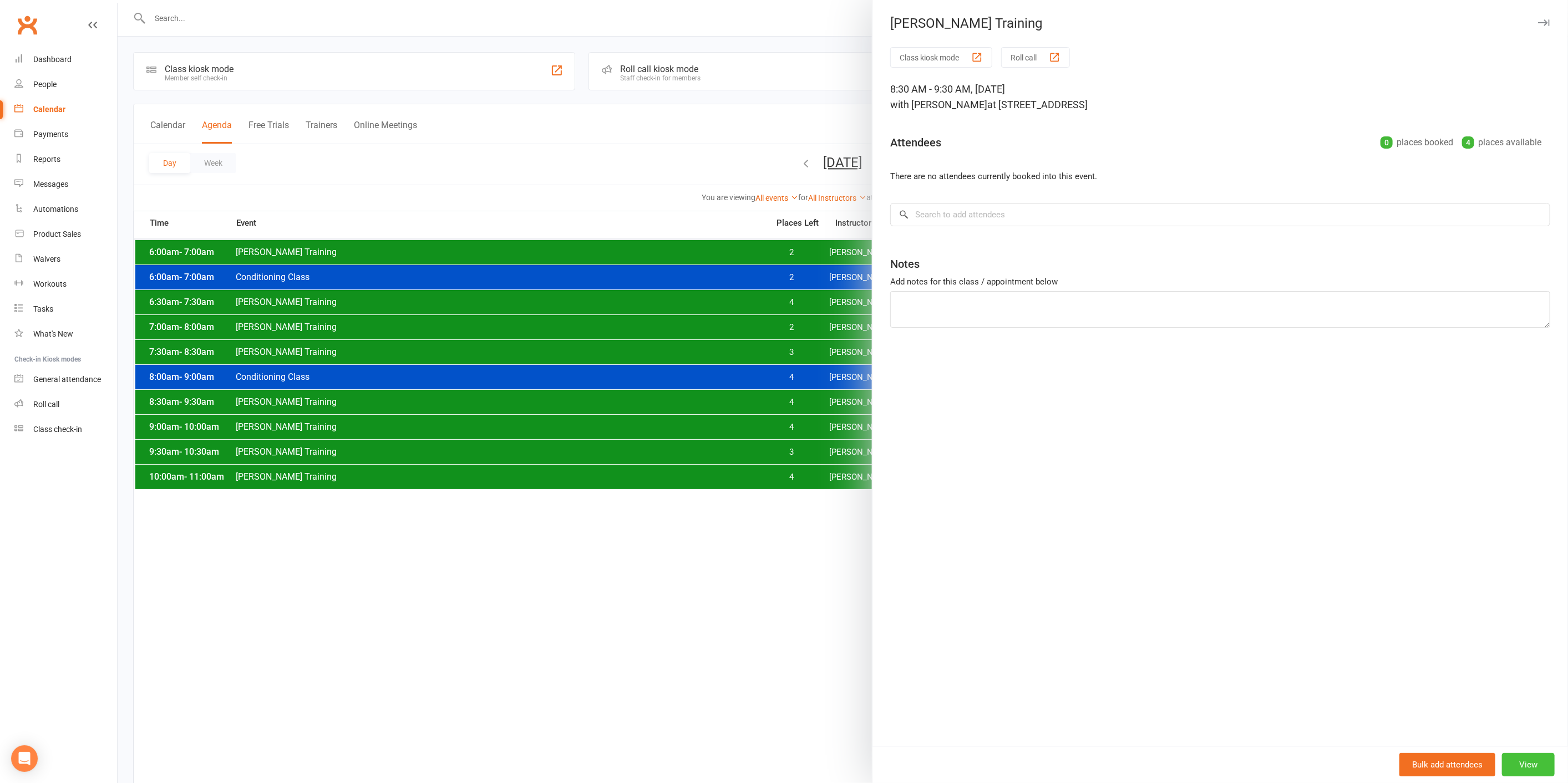
click at [1521, 756] on button "View" at bounding box center [1528, 765] width 53 height 23
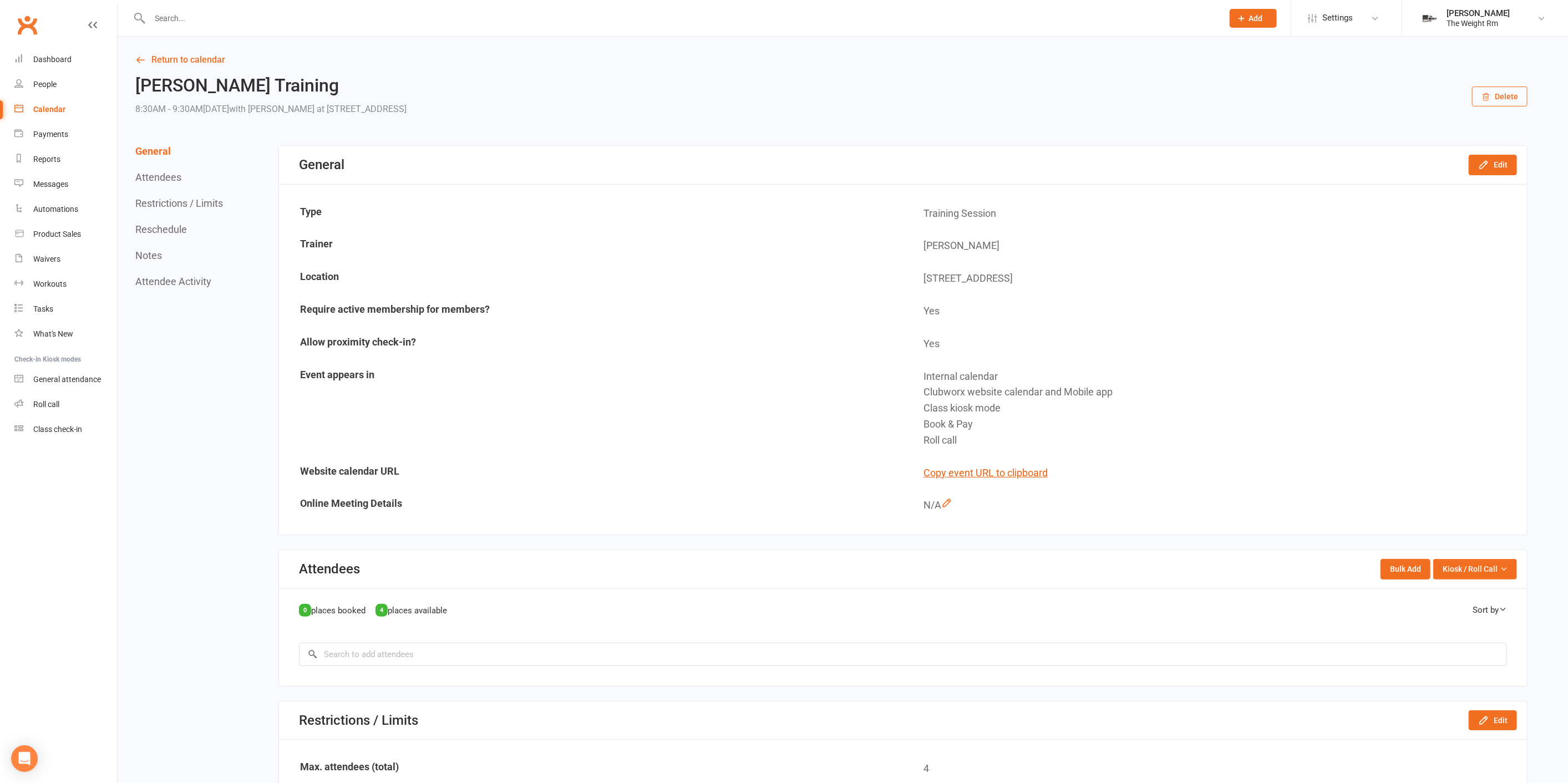
click at [1509, 105] on button "Delete" at bounding box center [1499, 96] width 56 height 20
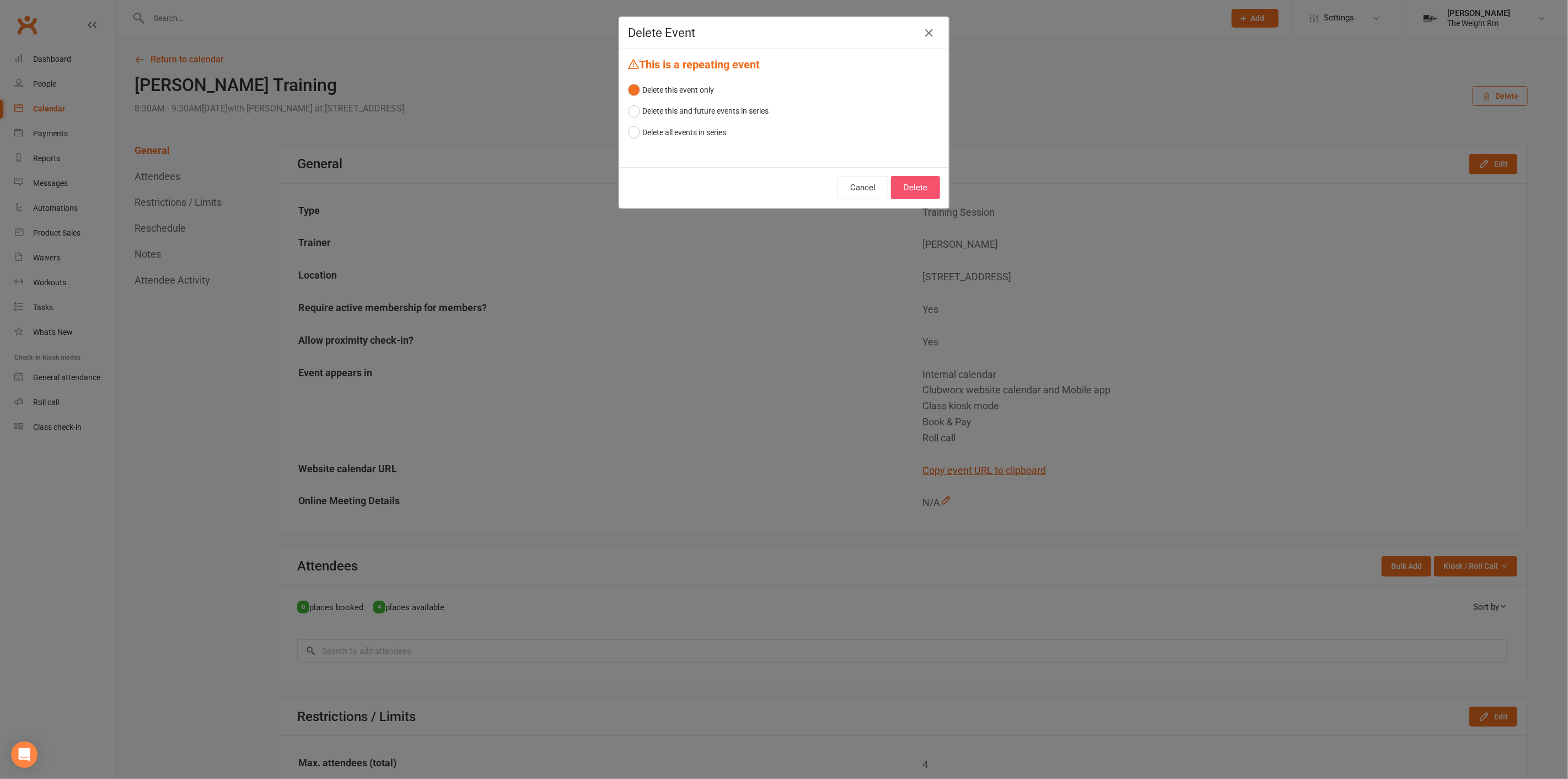
click at [925, 180] on button "Delete" at bounding box center [915, 188] width 49 height 23
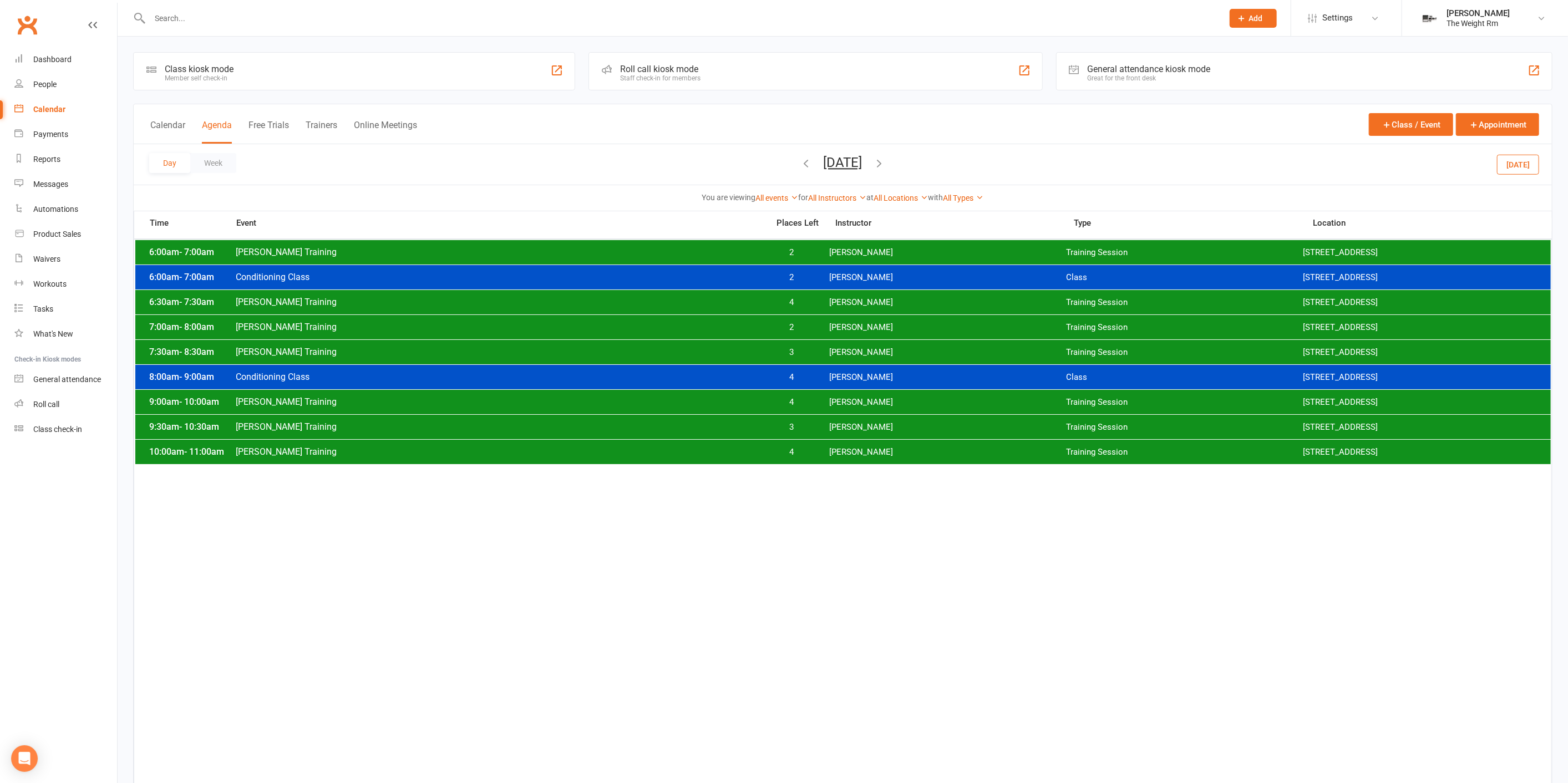
click at [829, 405] on span "[PERSON_NAME]" at bounding box center [947, 402] width 237 height 10
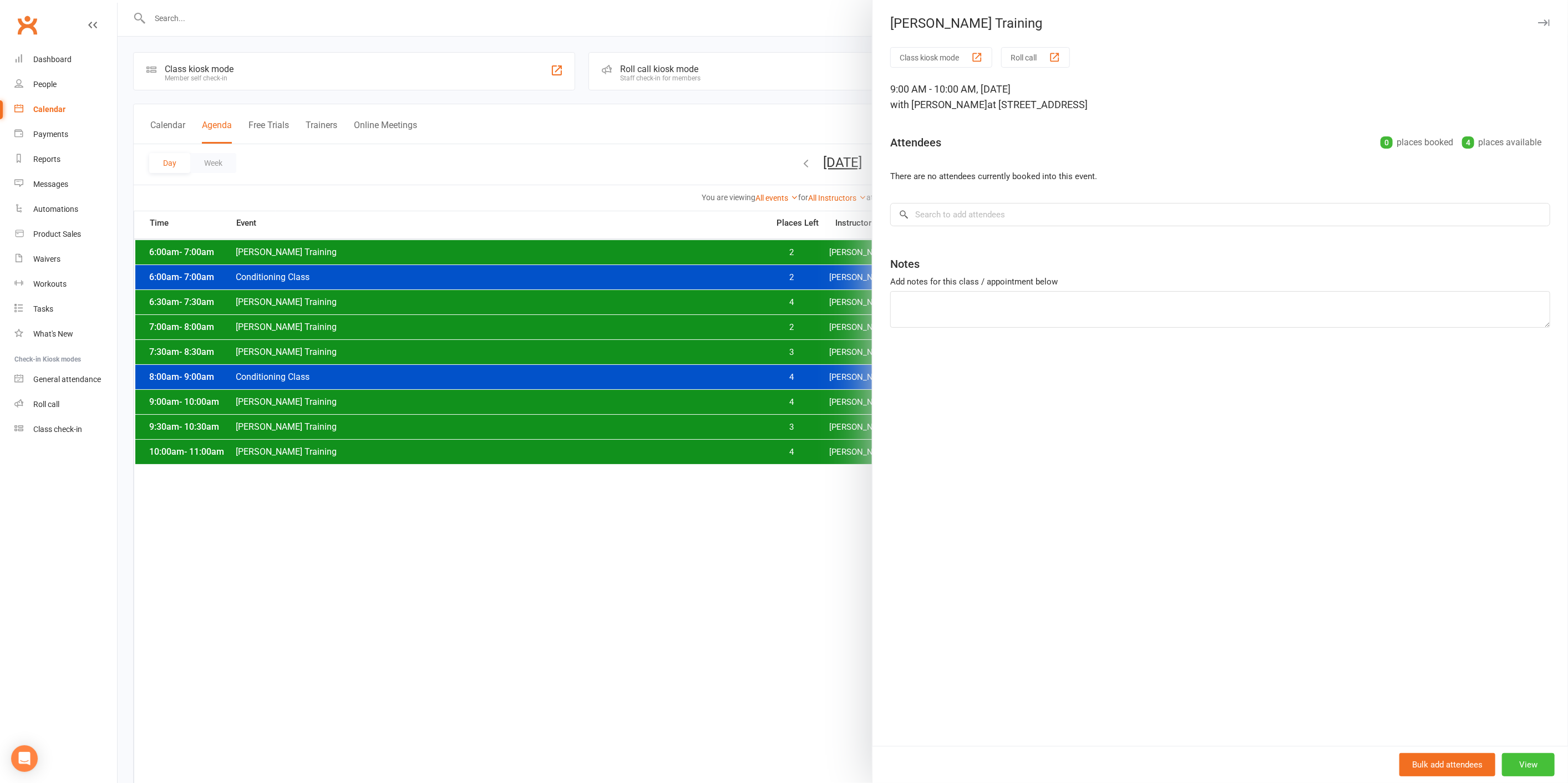
click at [1525, 765] on button "View" at bounding box center [1528, 765] width 53 height 23
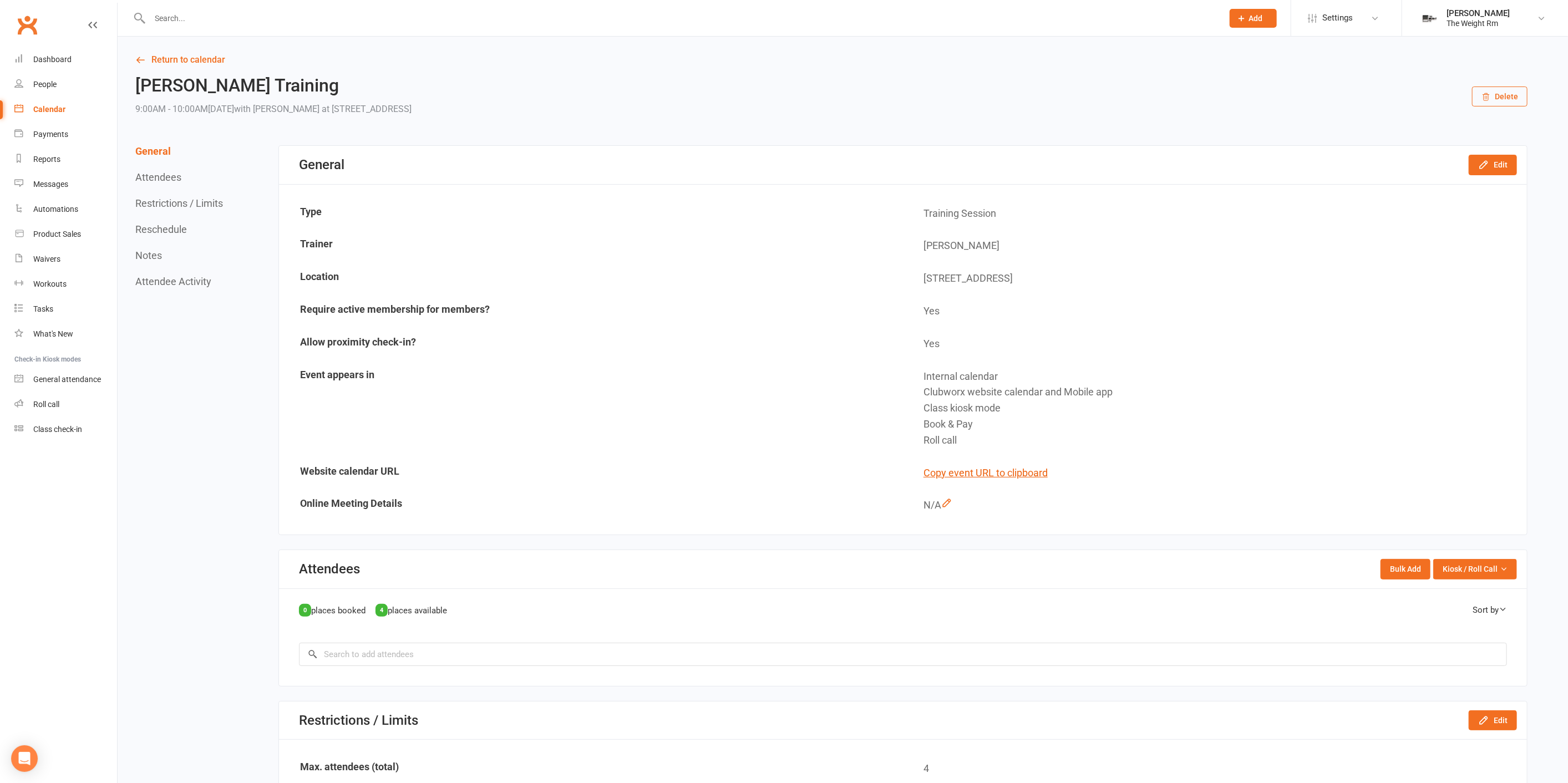
click at [1507, 94] on button "Delete" at bounding box center [1499, 96] width 56 height 20
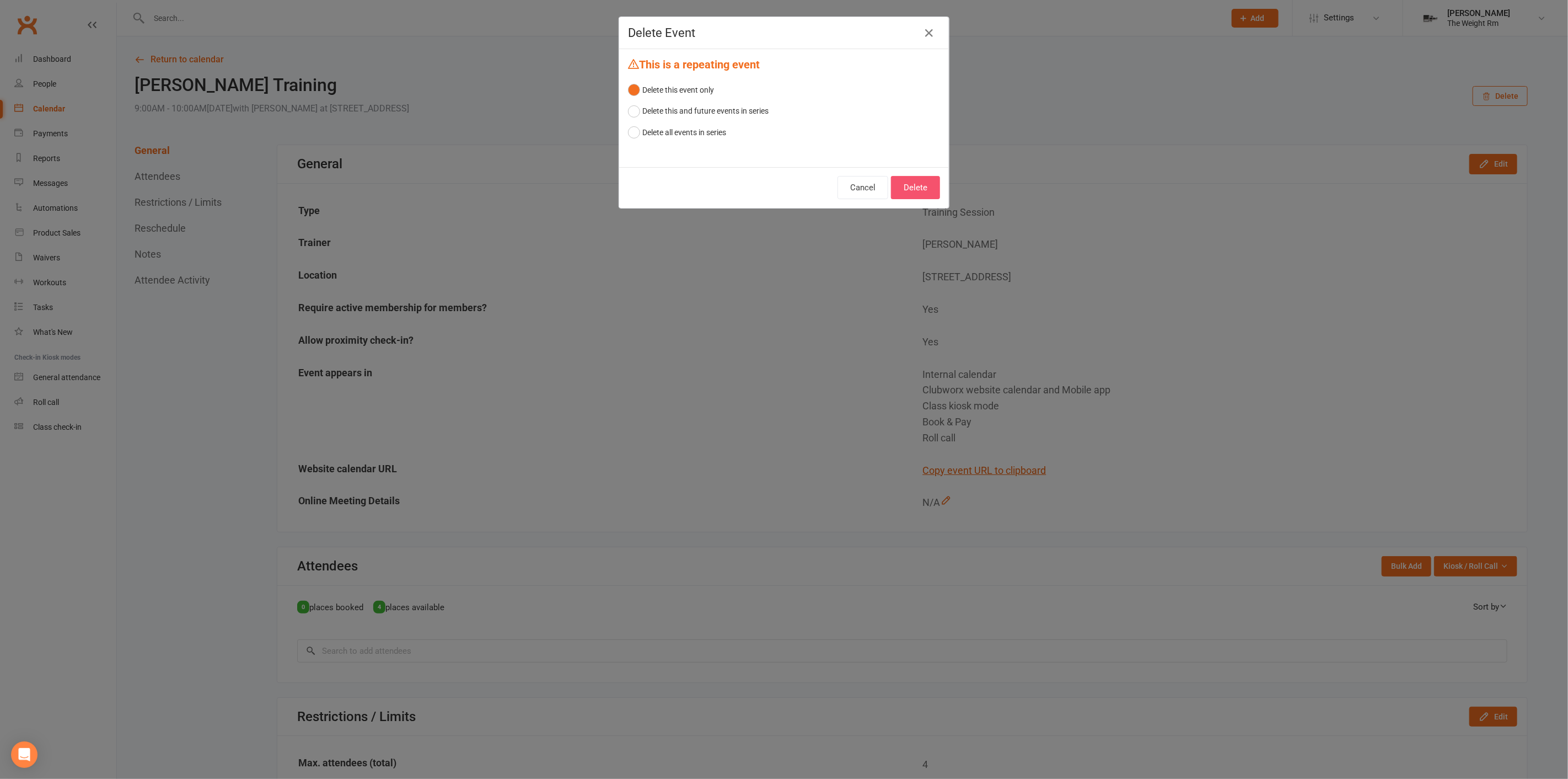
click at [925, 183] on button "Delete" at bounding box center [915, 188] width 49 height 23
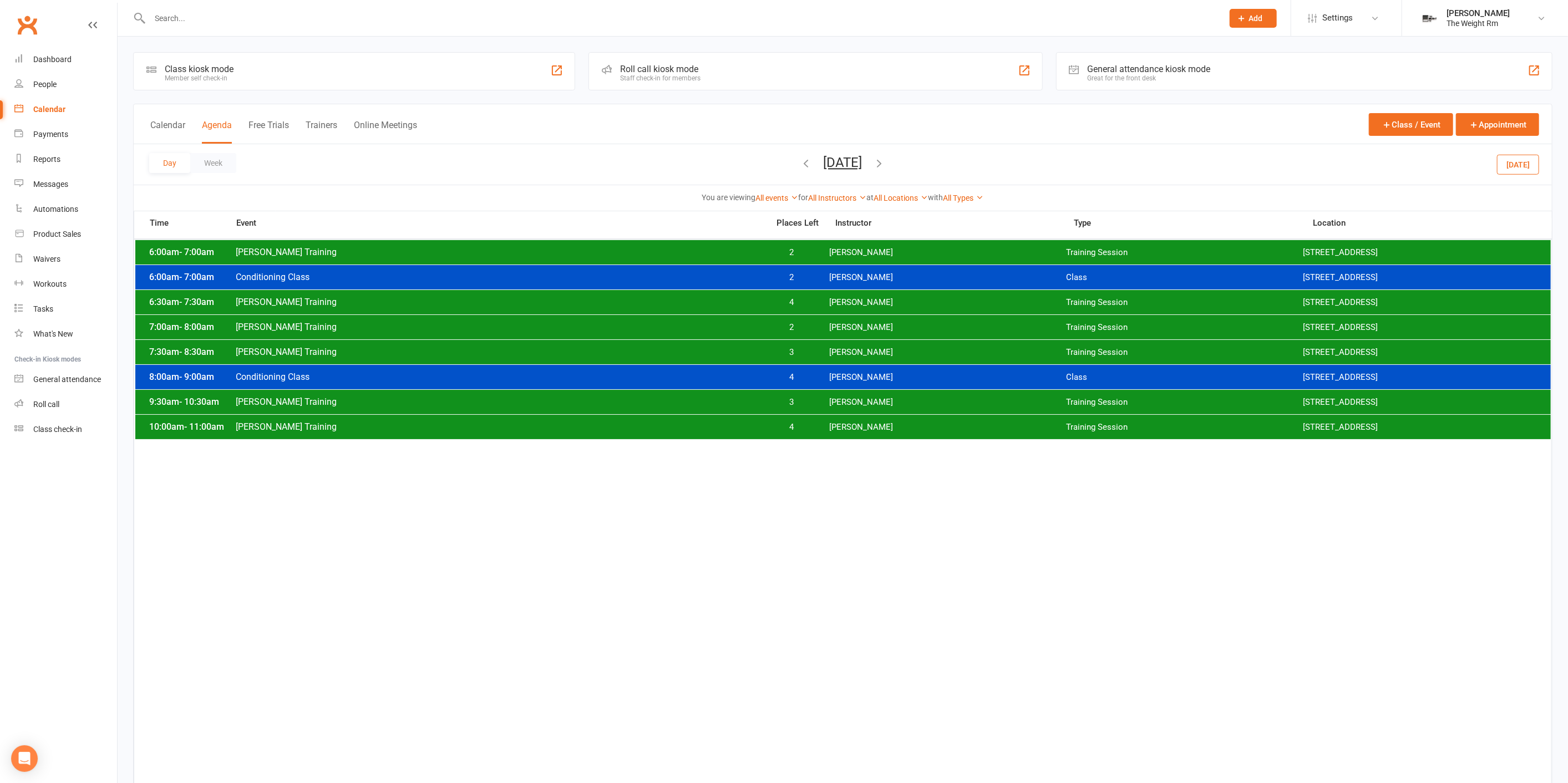
click at [743, 379] on span "Conditioning Class" at bounding box center [498, 377] width 527 height 10
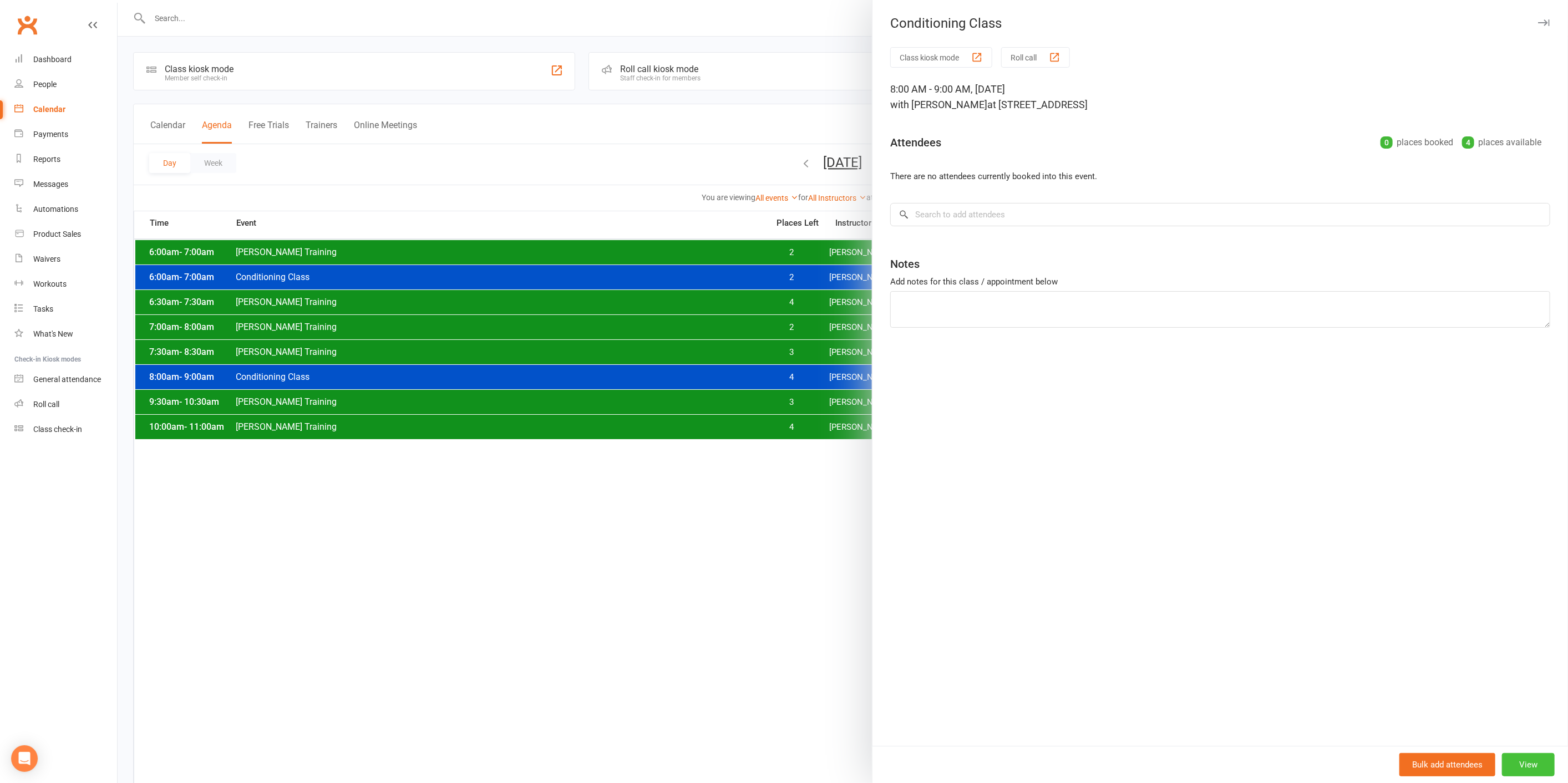
click at [1527, 764] on button "View" at bounding box center [1528, 765] width 53 height 23
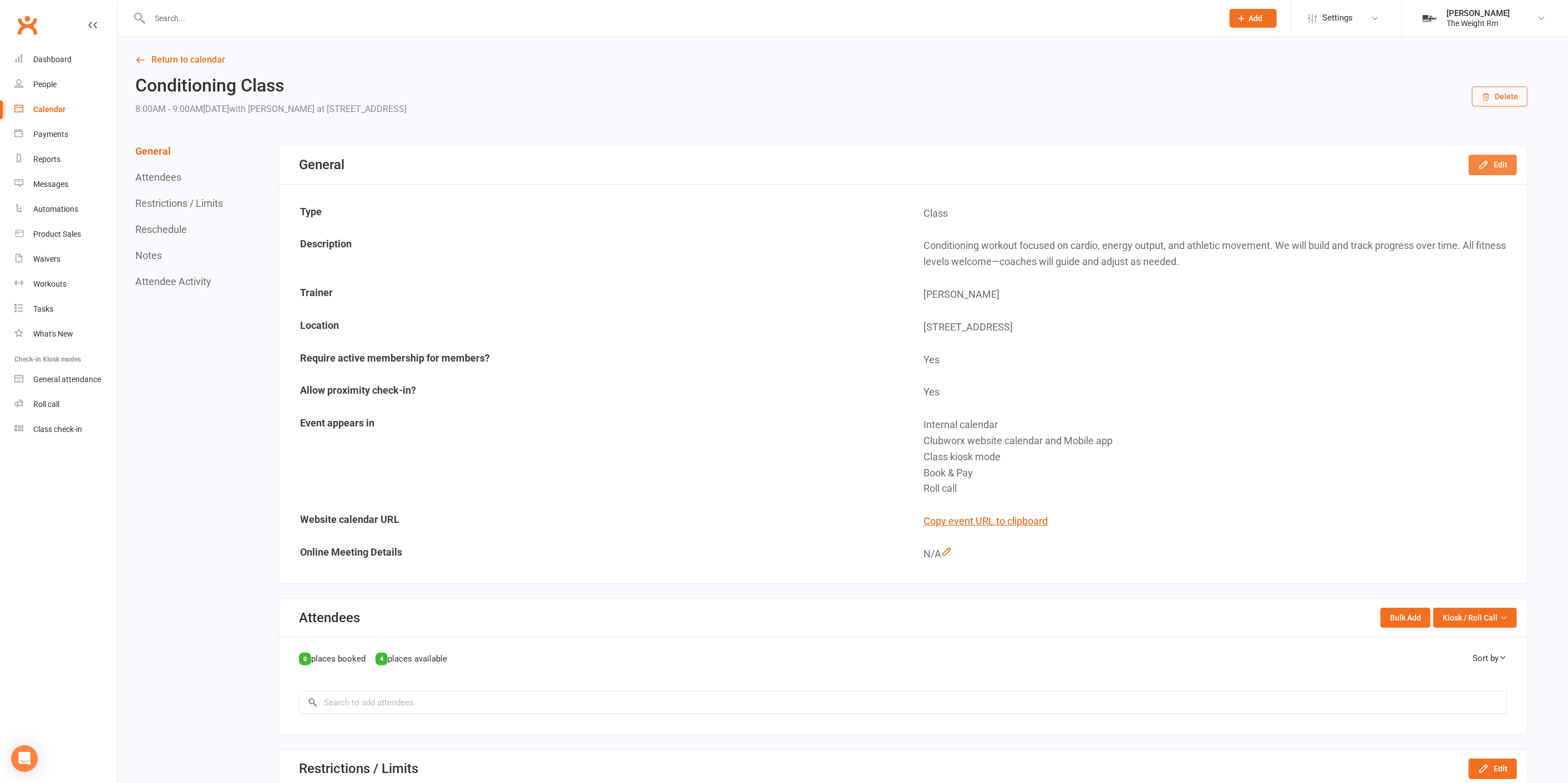
click at [1509, 165] on button "Edit" at bounding box center [1492, 165] width 48 height 20
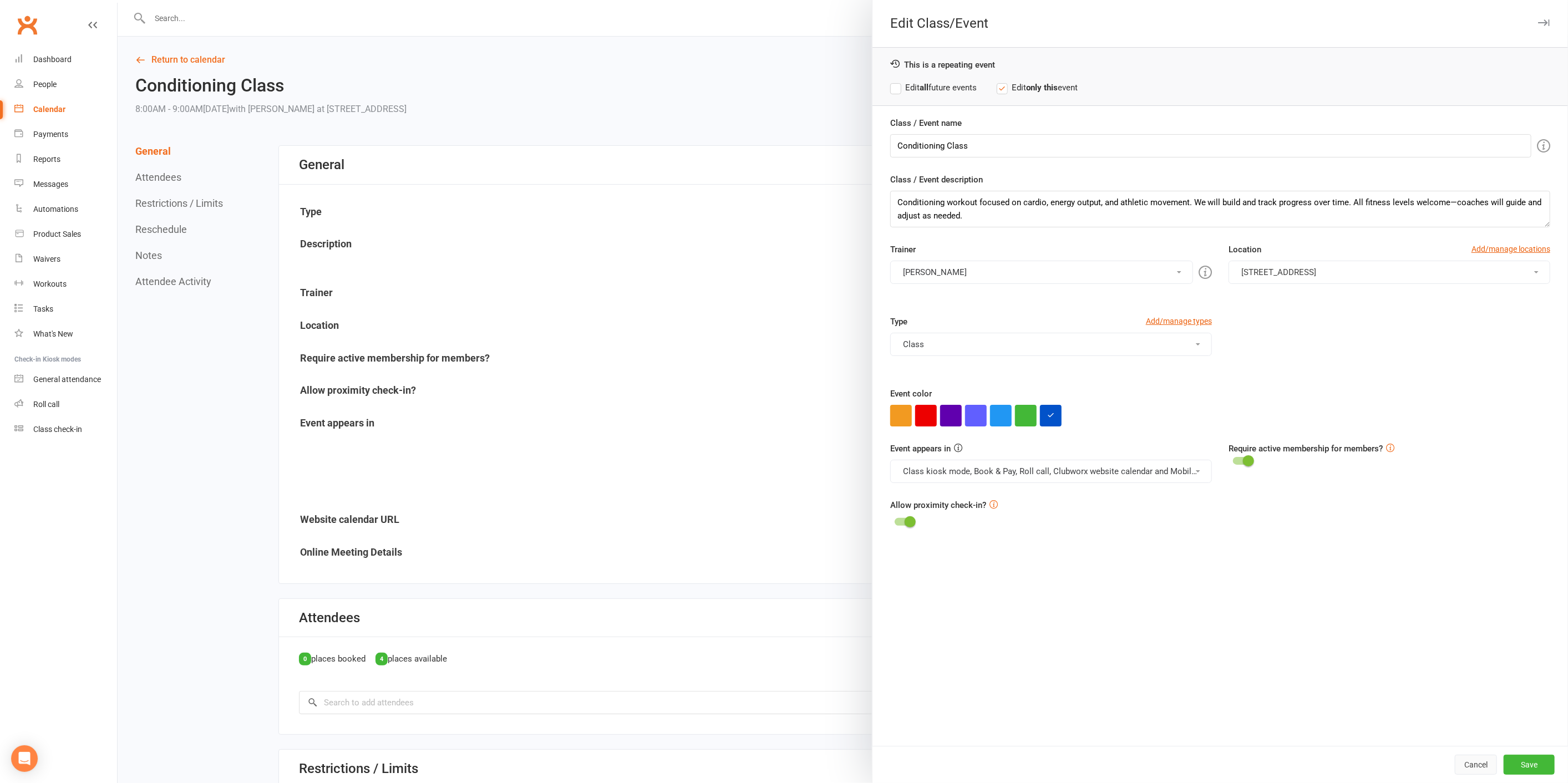
click at [1464, 773] on button "Cancel" at bounding box center [1476, 765] width 42 height 20
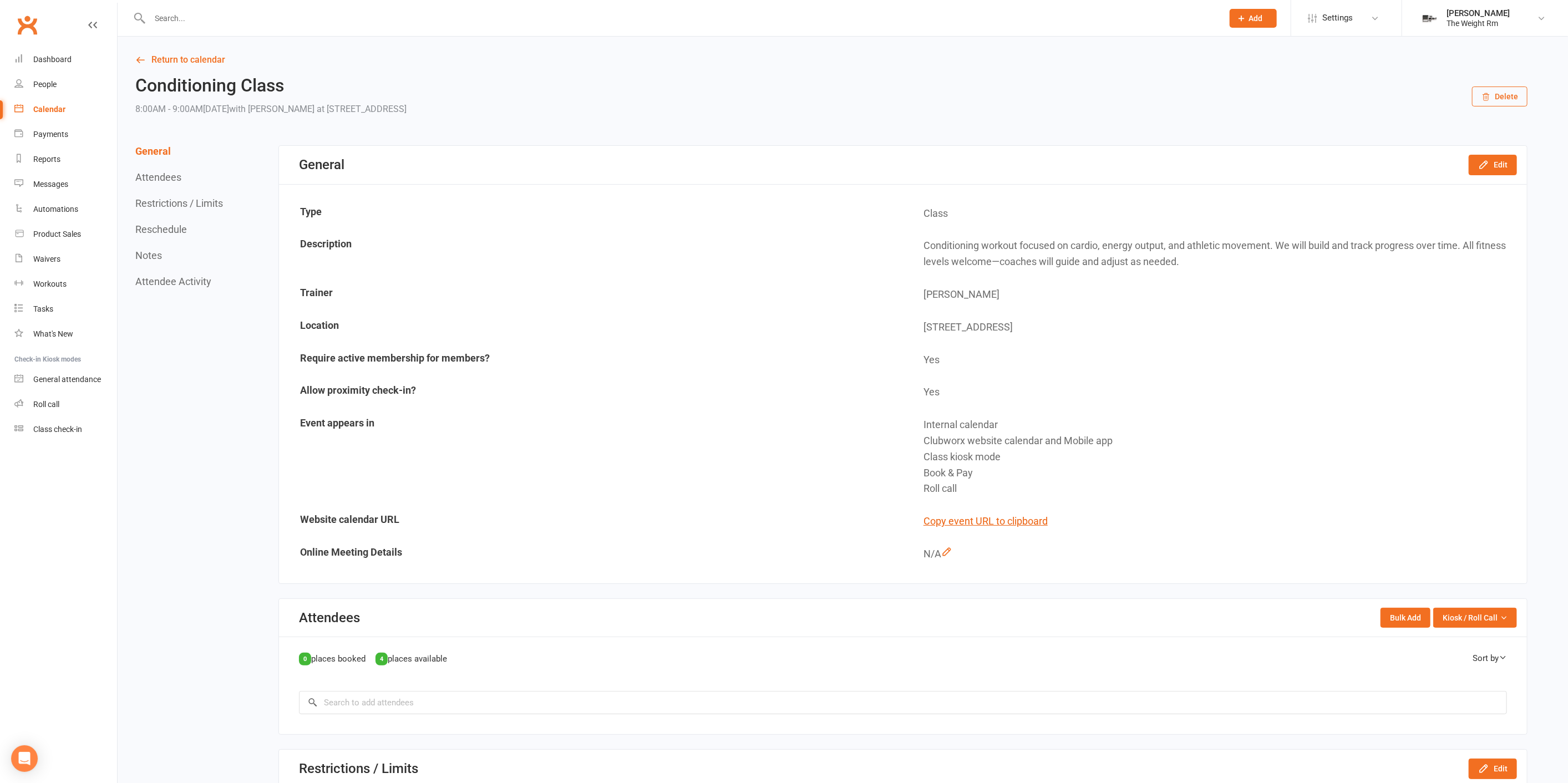
click at [171, 225] on button "Reschedule" at bounding box center [161, 229] width 51 height 12
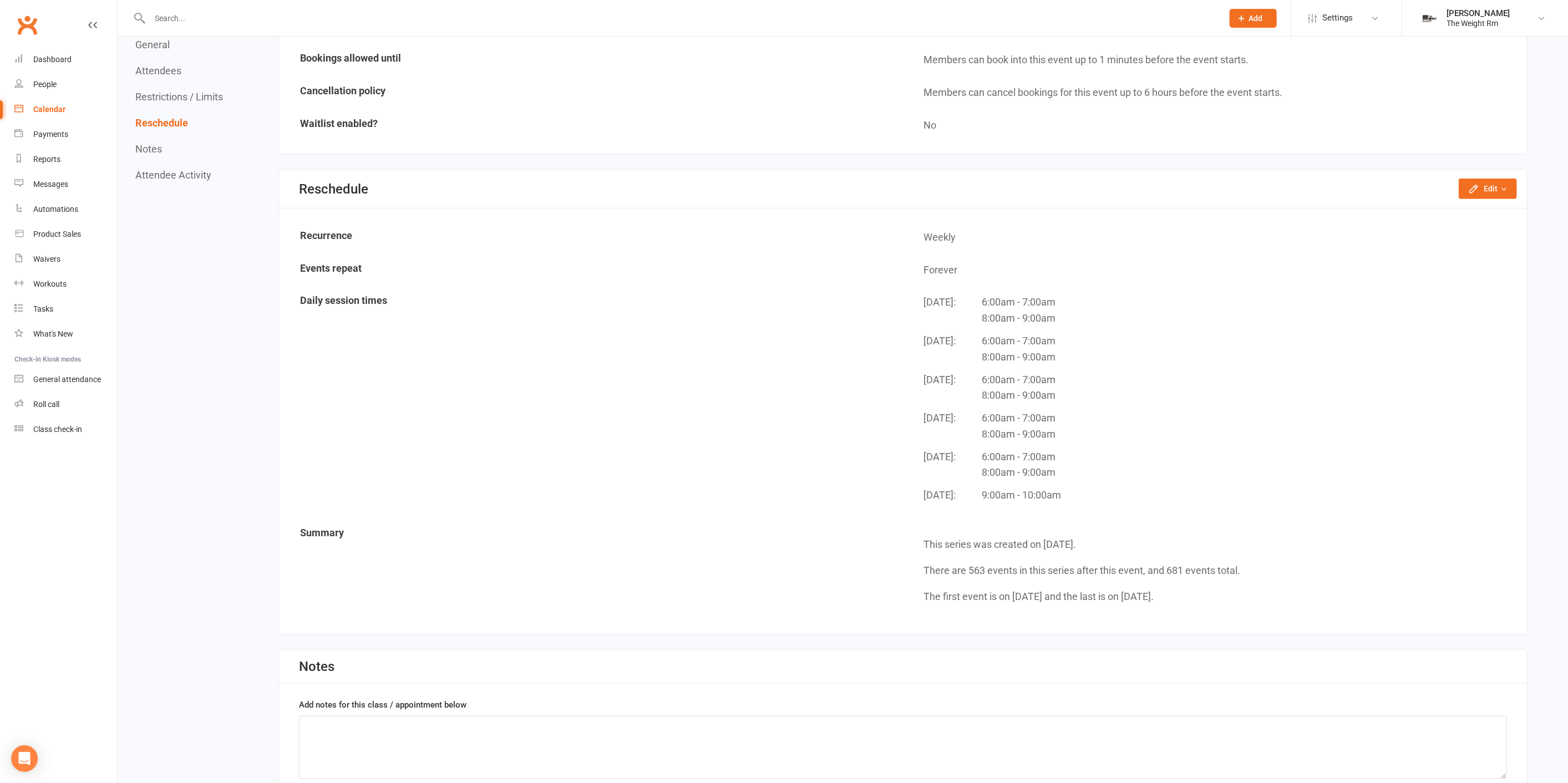
scroll to position [856, 0]
click at [1476, 182] on icon "button" at bounding box center [1474, 187] width 11 height 11
click at [1431, 203] on link "Reschedule this event only" at bounding box center [1454, 212] width 126 height 22
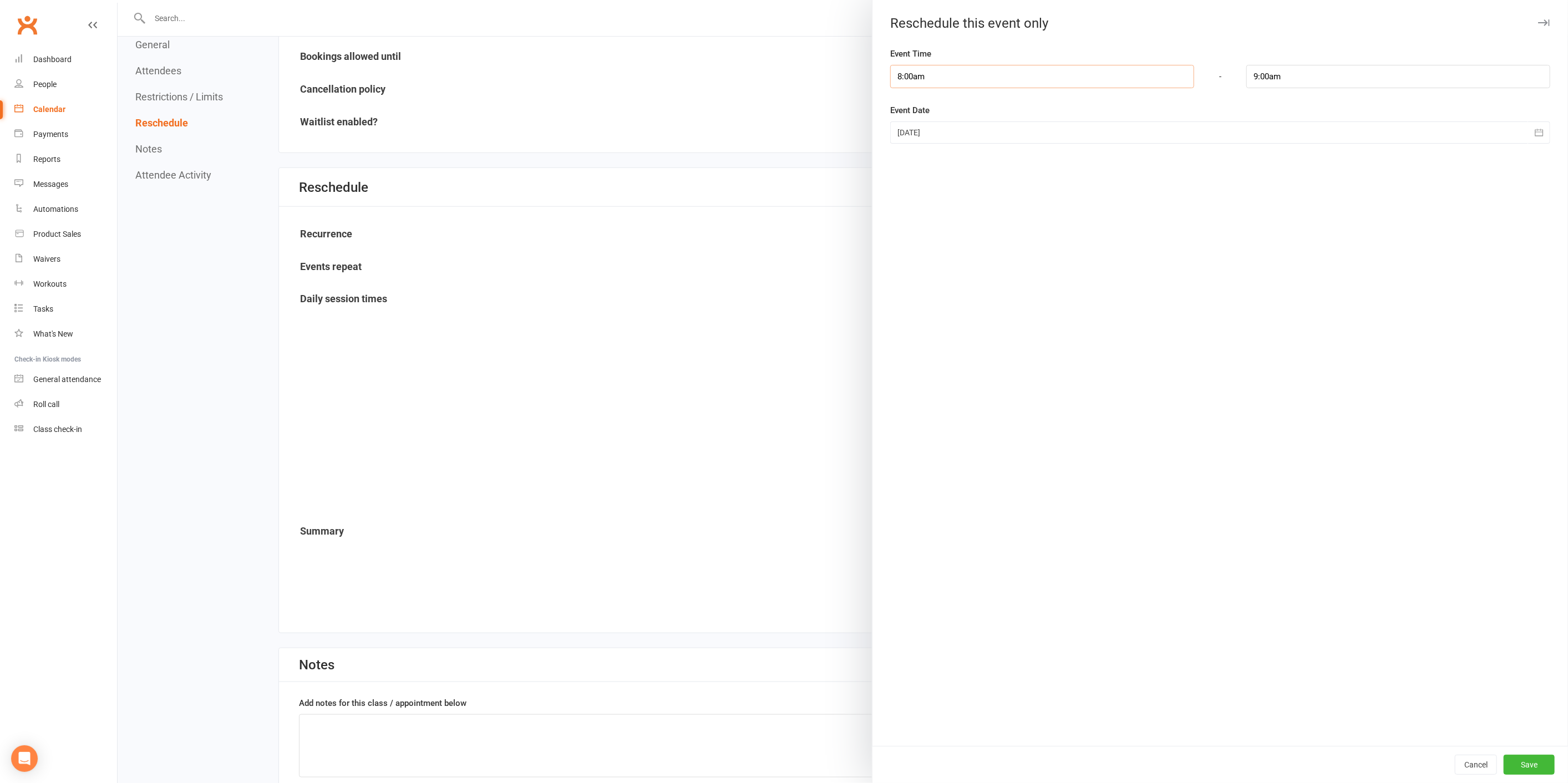
click at [970, 75] on input "8:00am" at bounding box center [1042, 77] width 304 height 23
type input "9:30am"
type input "10:30am"
click at [916, 148] on li "9:30am" at bounding box center [917, 152] width 53 height 17
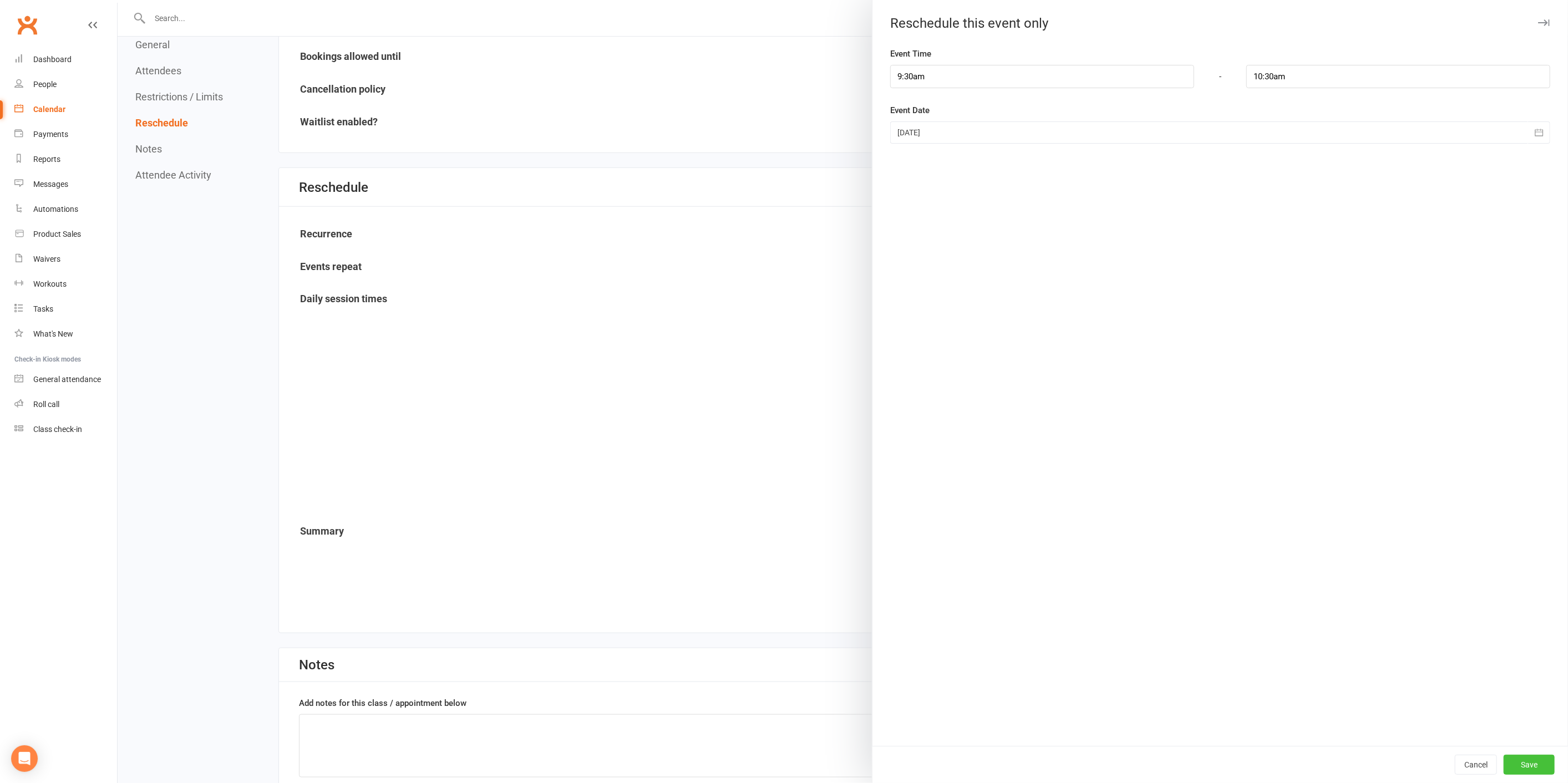
click at [1520, 762] on button "Save" at bounding box center [1529, 765] width 51 height 20
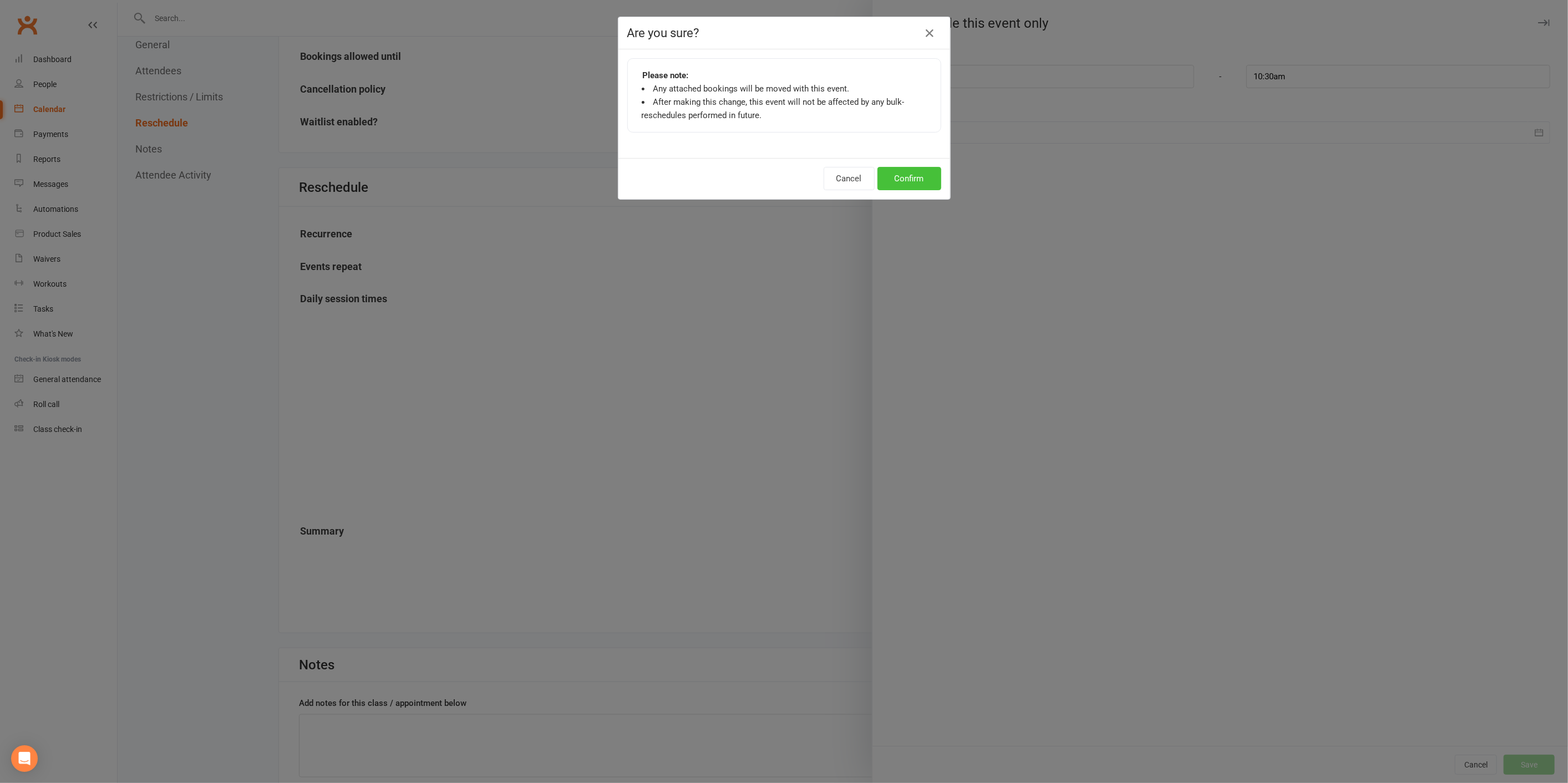
click at [915, 187] on button "Confirm" at bounding box center [909, 179] width 64 height 23
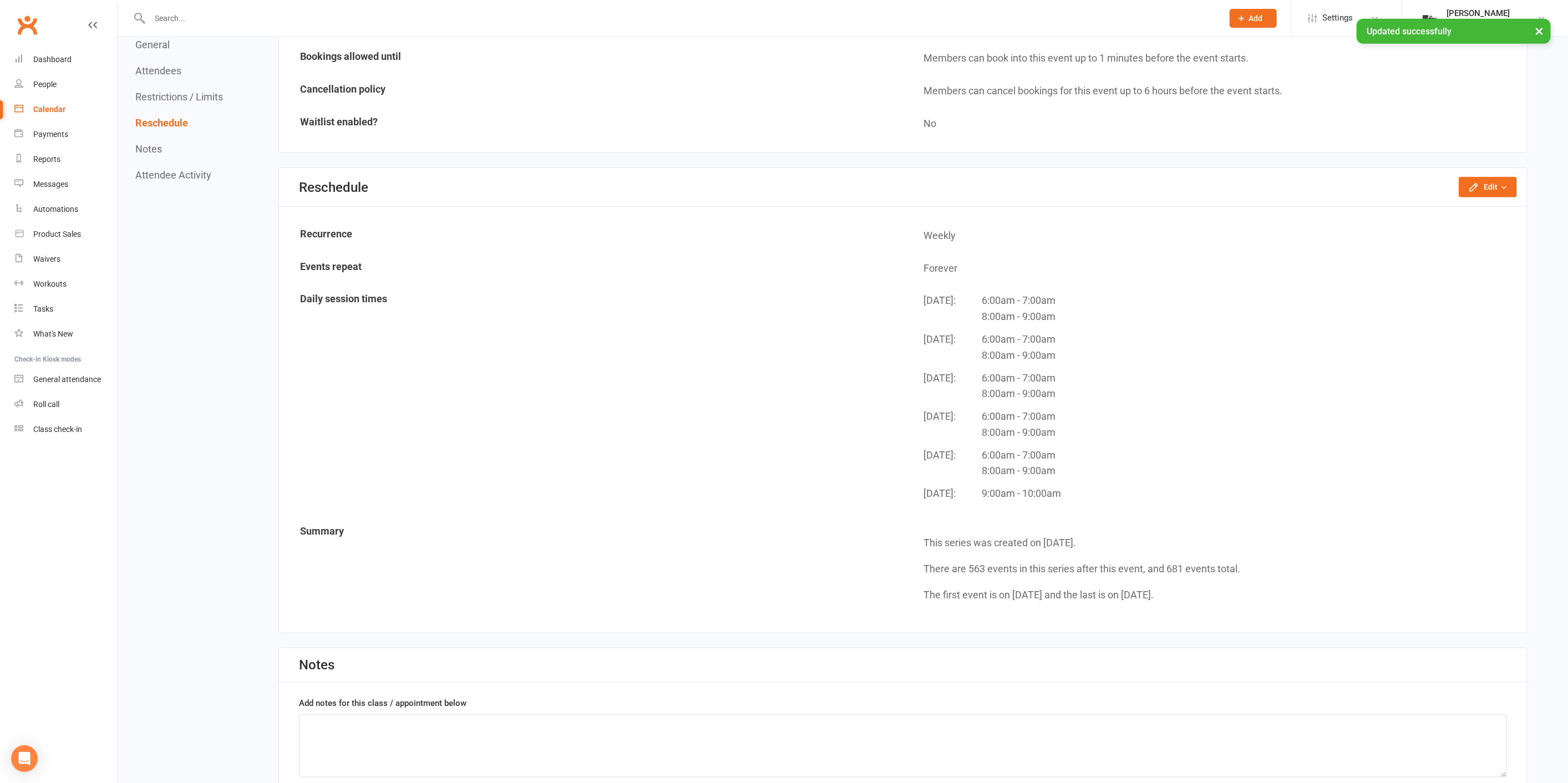
click at [1533, 32] on button "×" at bounding box center [1539, 31] width 20 height 24
click at [82, 62] on link "Dashboard" at bounding box center [66, 59] width 103 height 25
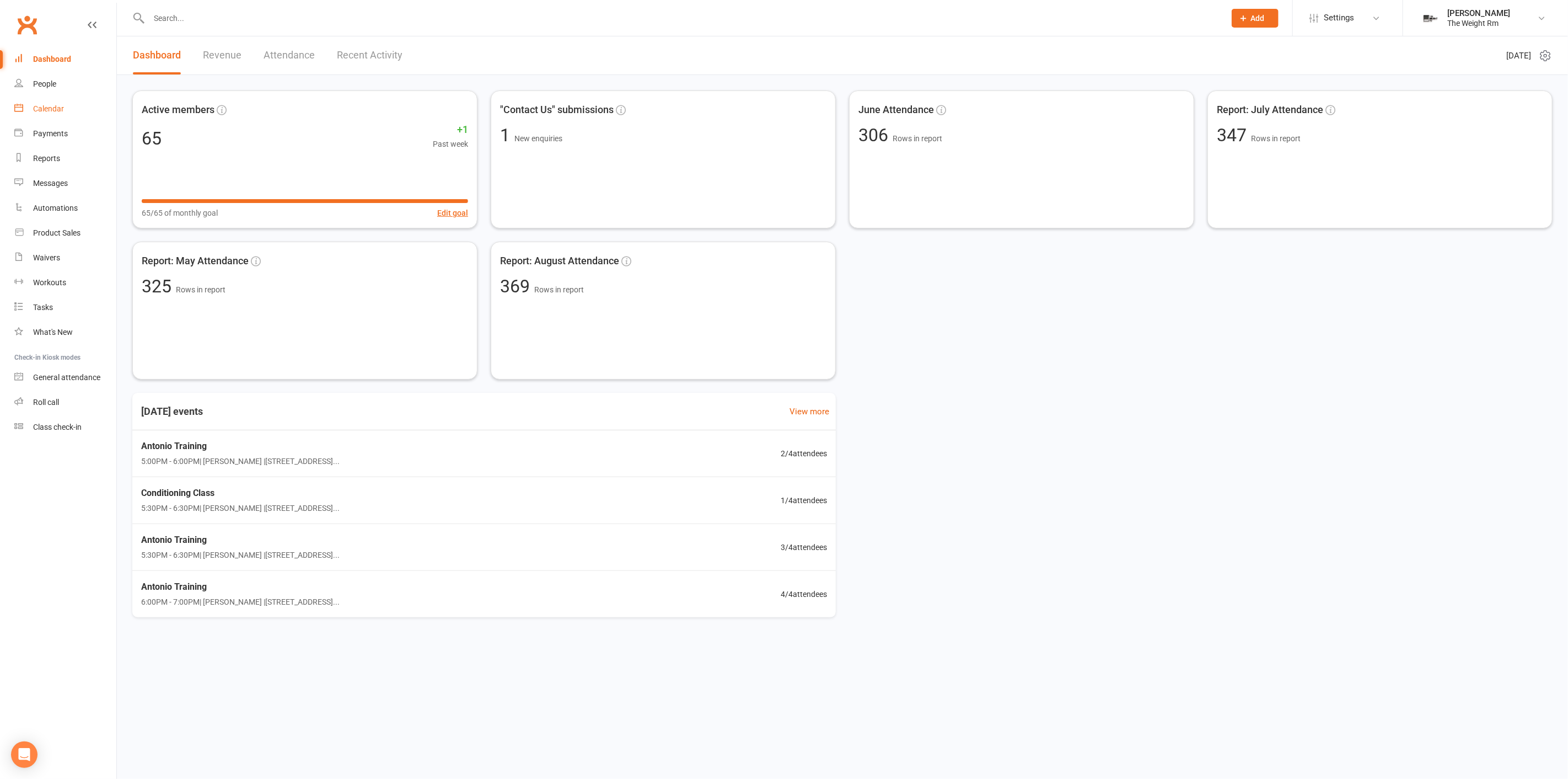
click at [73, 113] on link "Calendar" at bounding box center [66, 109] width 102 height 25
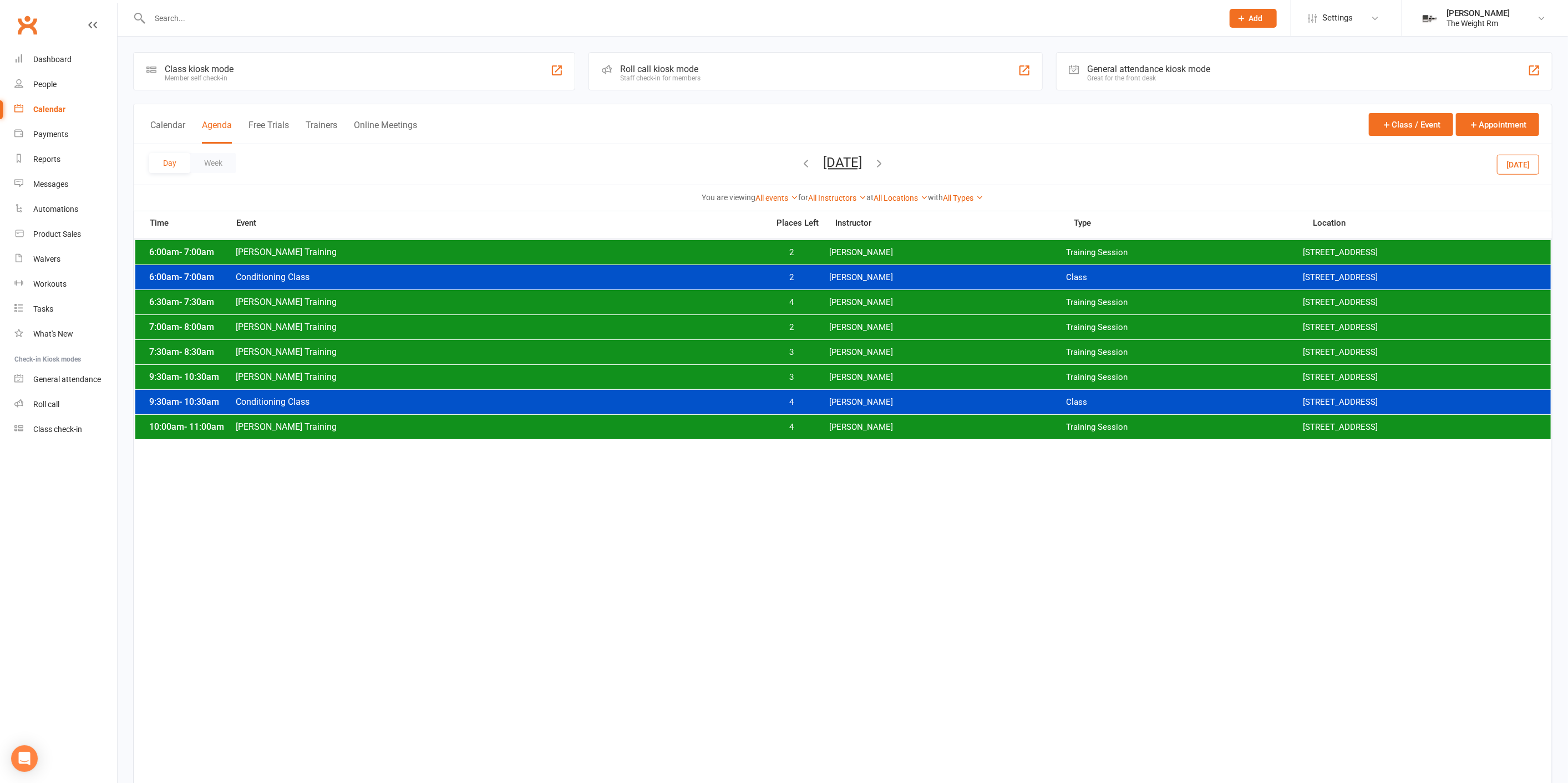
click at [823, 168] on button "Friday, Sep 12, 2025" at bounding box center [842, 162] width 39 height 15
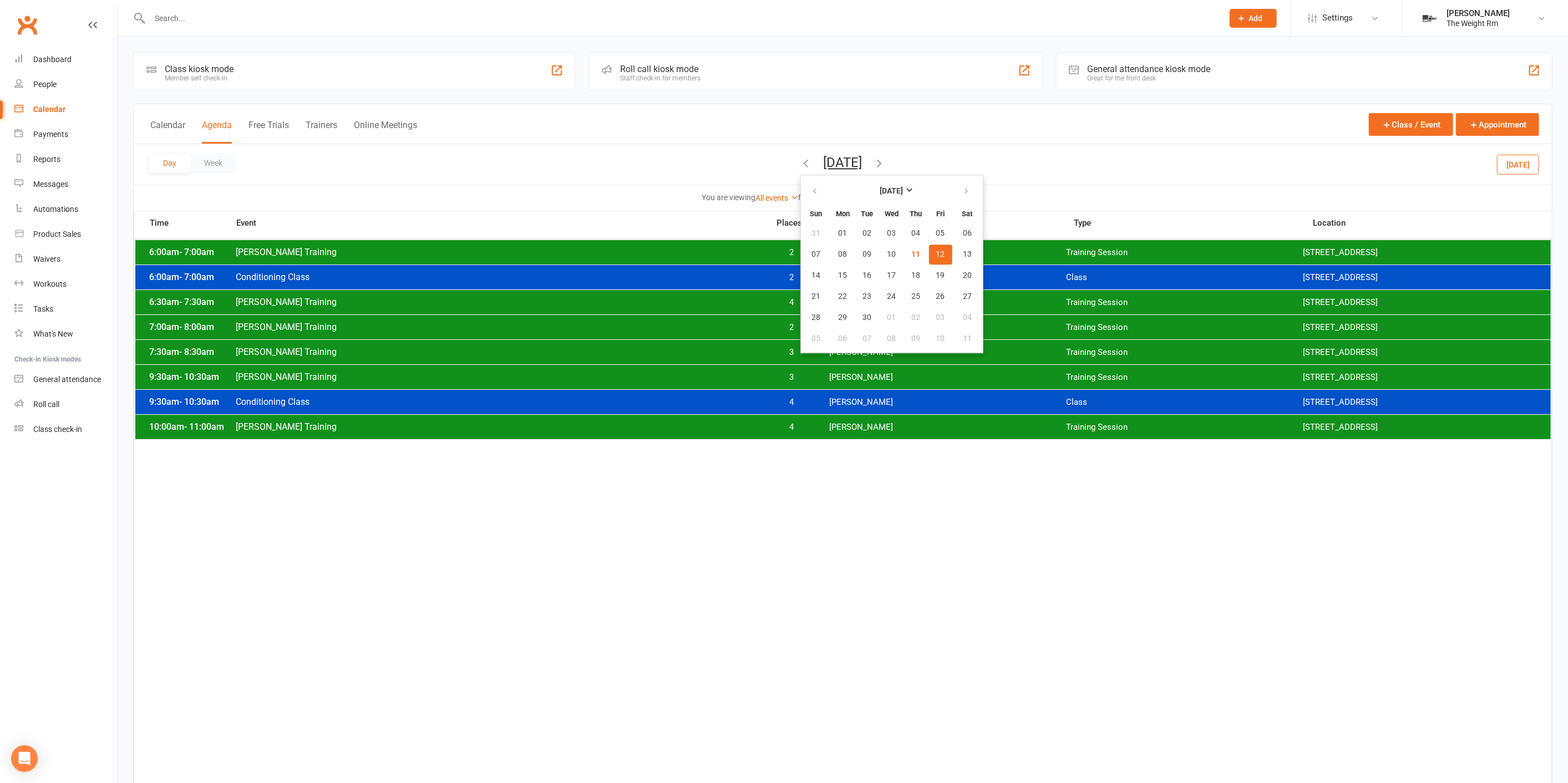
click at [936, 252] on span "12" at bounding box center [940, 255] width 9 height 9
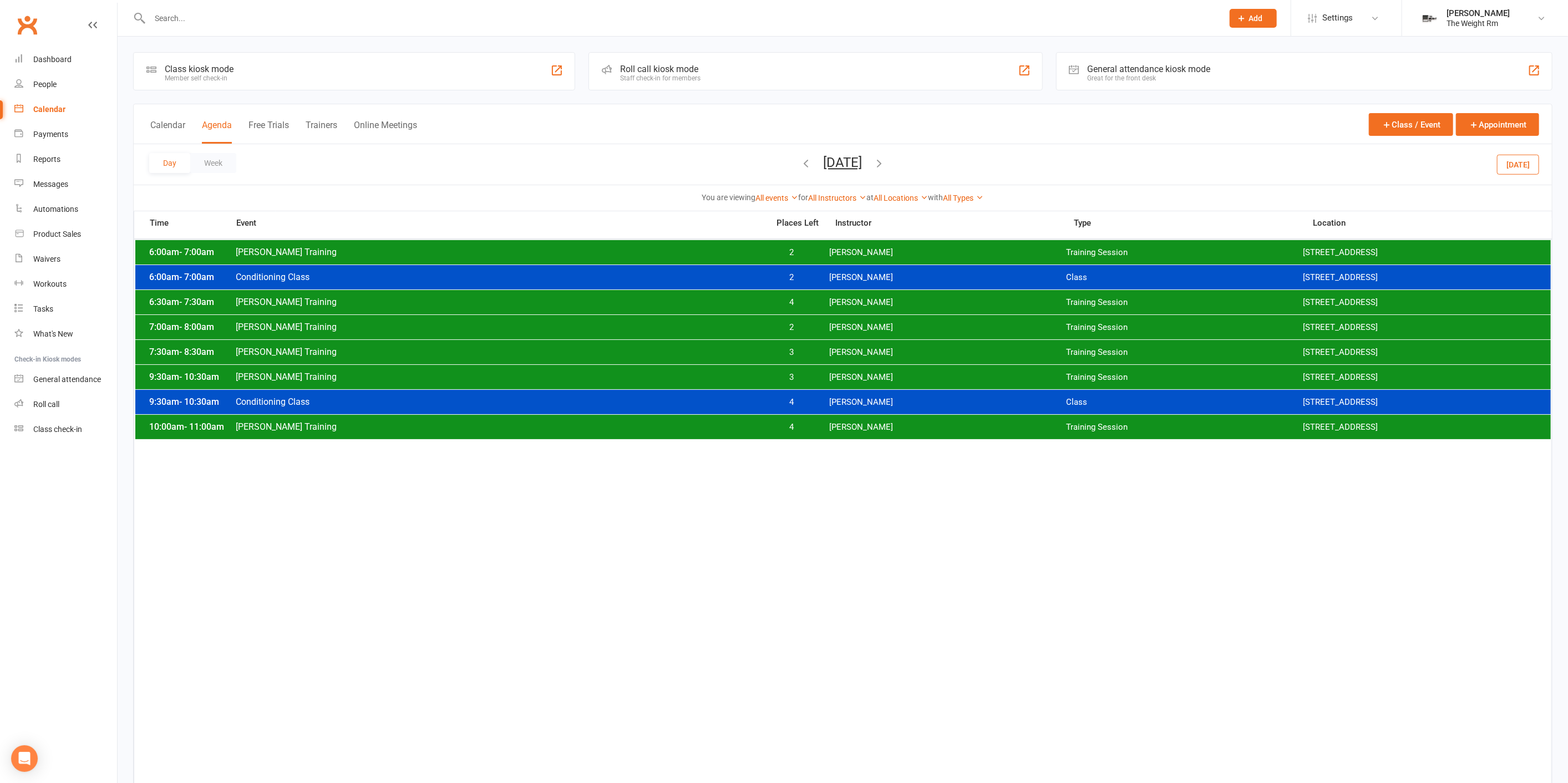
click at [798, 377] on span "3" at bounding box center [791, 377] width 58 height 10
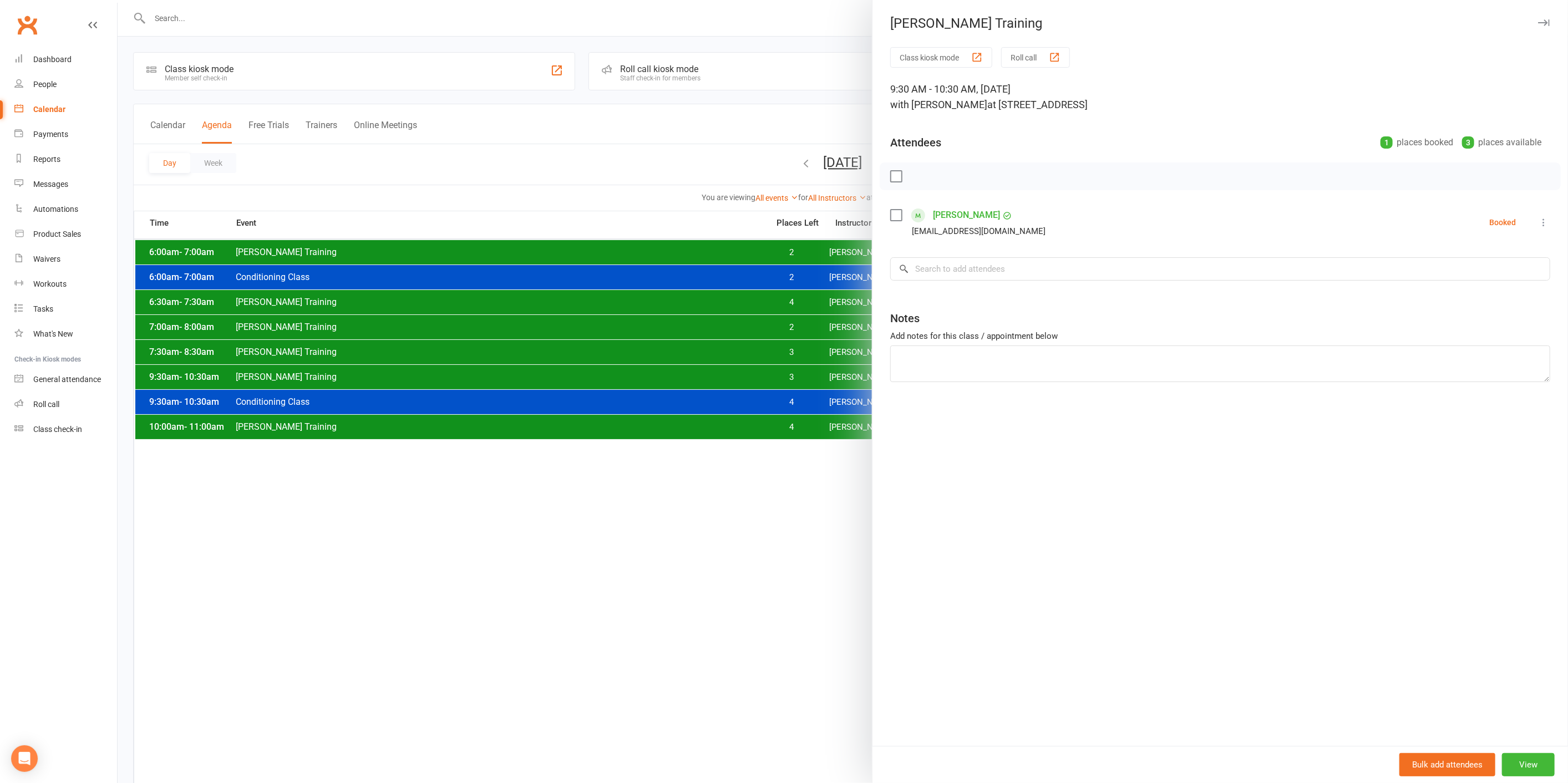
click at [767, 375] on div at bounding box center [842, 391] width 1450 height 783
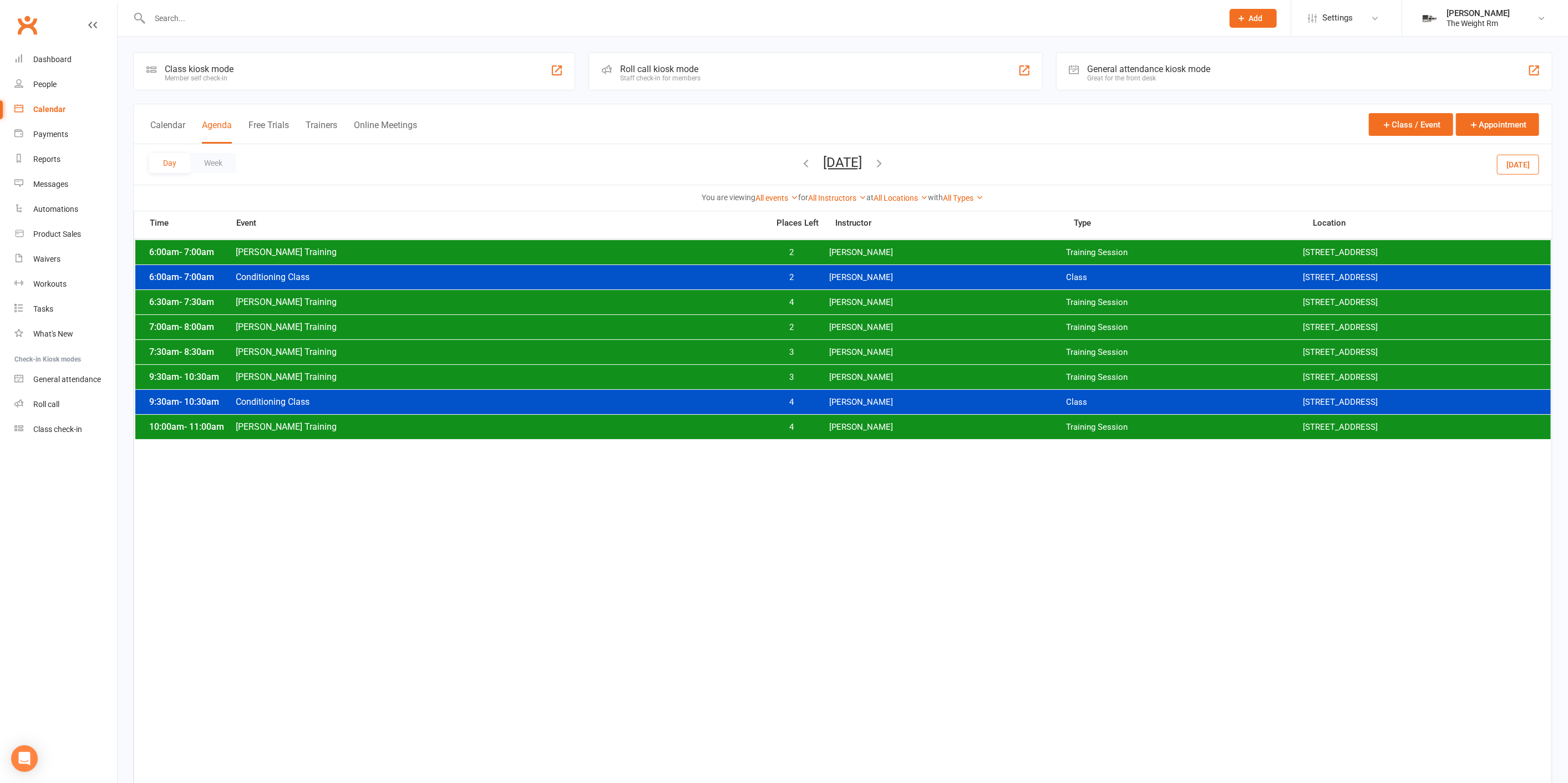
click at [919, 148] on div "Day Week Friday, Sep 12, 2025 September 2025 Sun Mon Tue Wed Thu Fri Sat 31 01 …" at bounding box center [842, 164] width 1418 height 40
click at [886, 156] on button "button" at bounding box center [880, 165] width 12 height 20
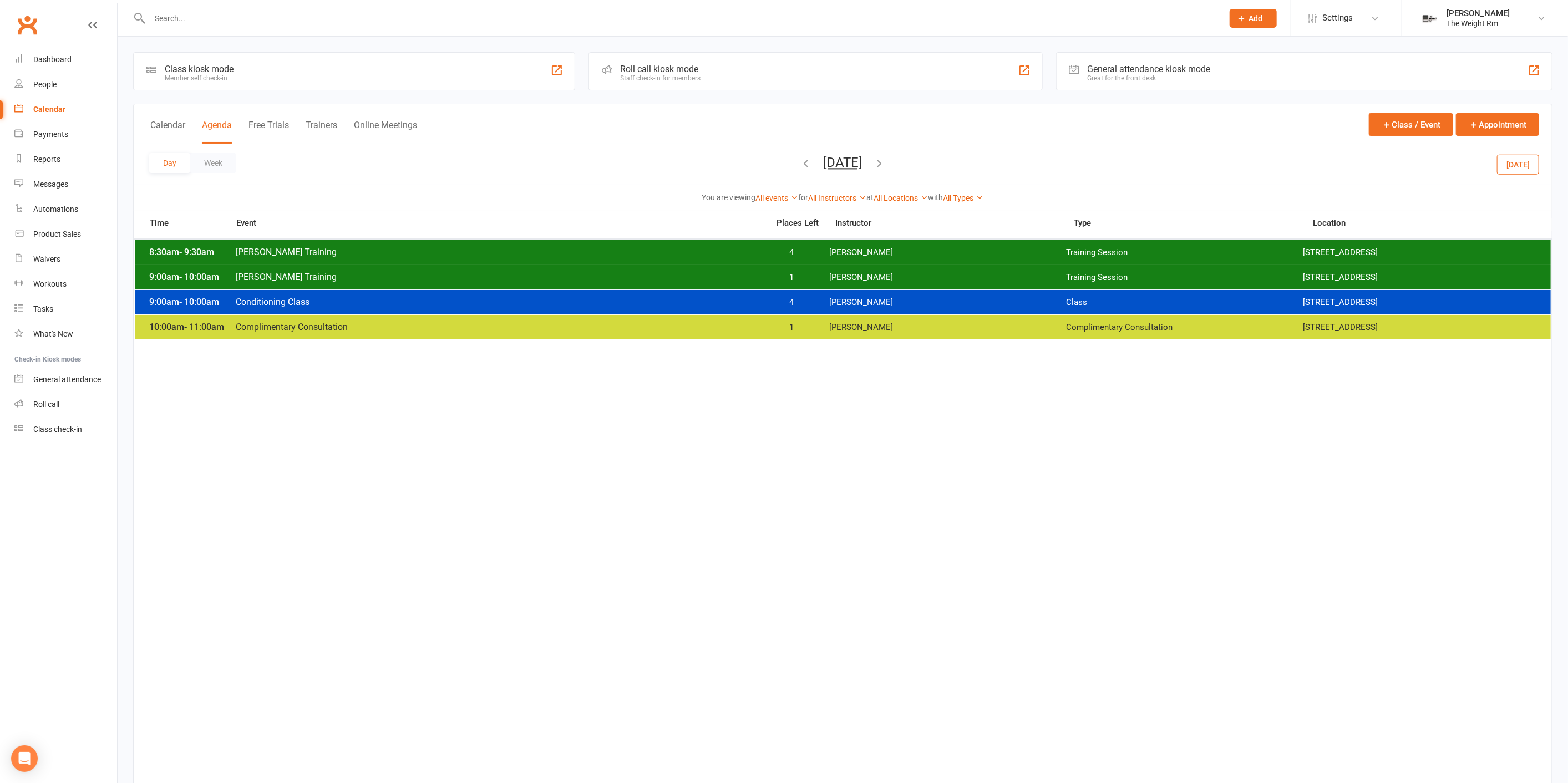
click at [876, 274] on span "[PERSON_NAME]" at bounding box center [947, 277] width 237 height 10
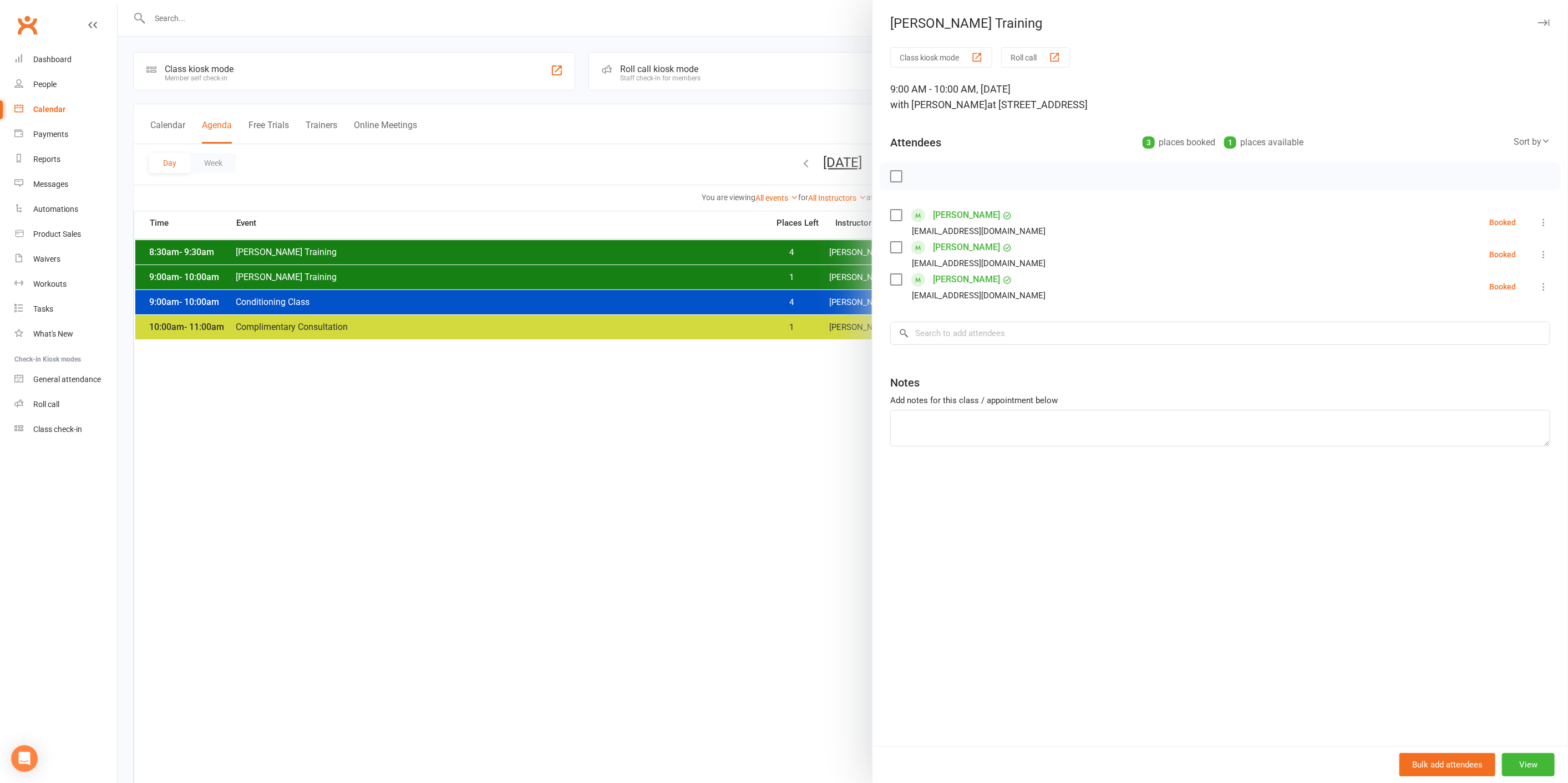
click at [819, 274] on div at bounding box center [842, 391] width 1450 height 783
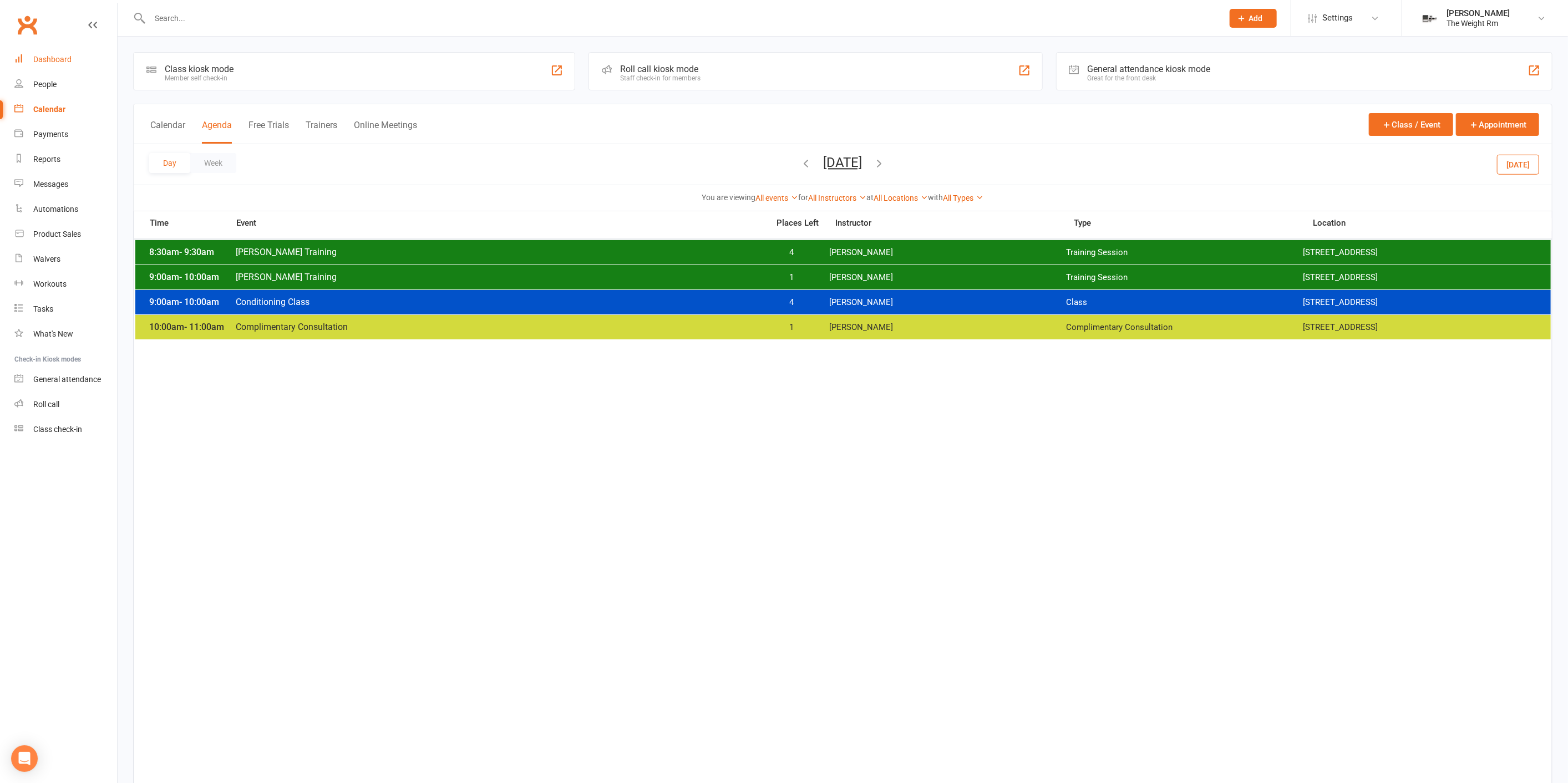
click at [90, 55] on link "Dashboard" at bounding box center [66, 59] width 103 height 25
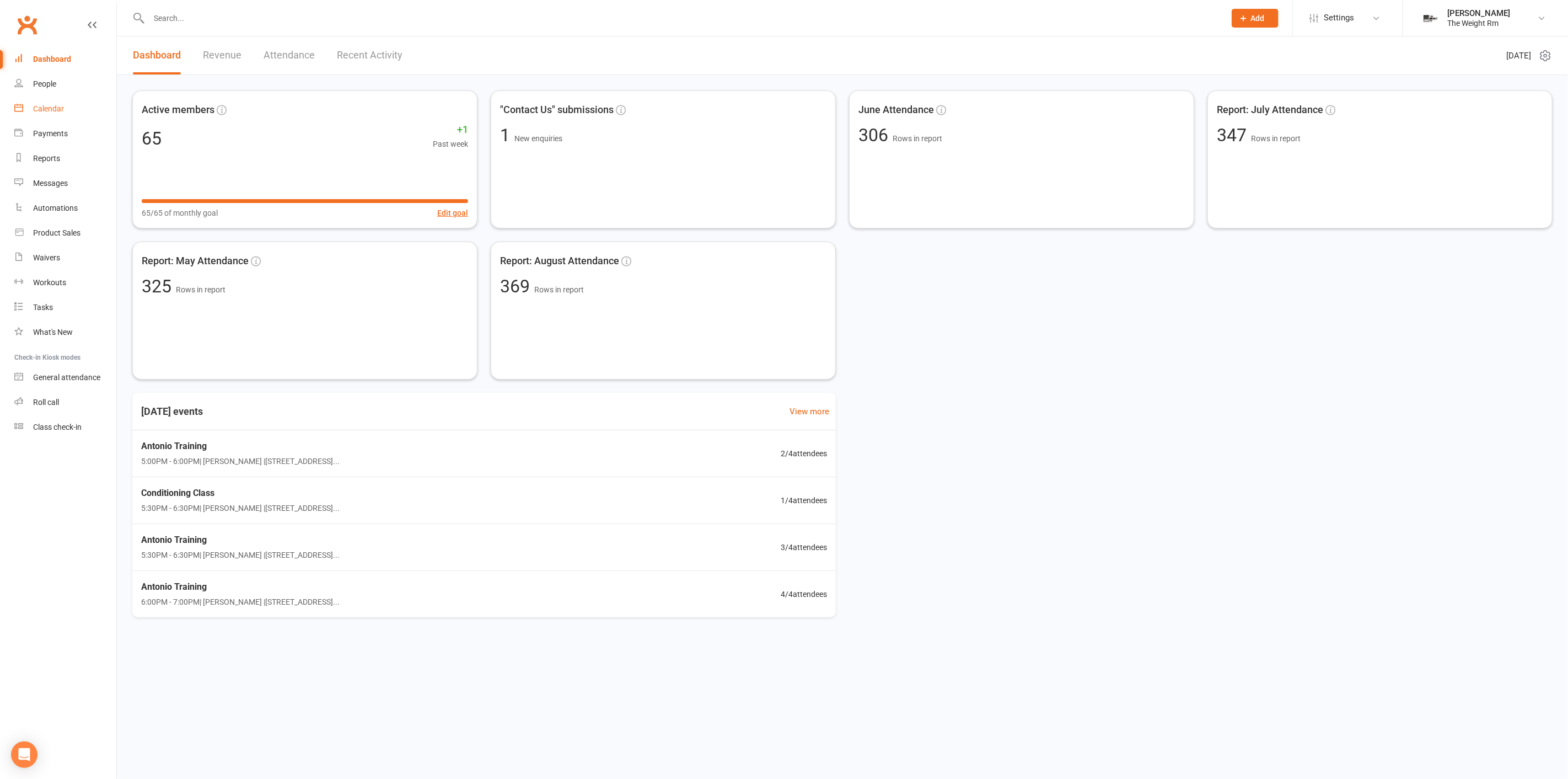
click at [83, 100] on link "Calendar" at bounding box center [66, 109] width 102 height 25
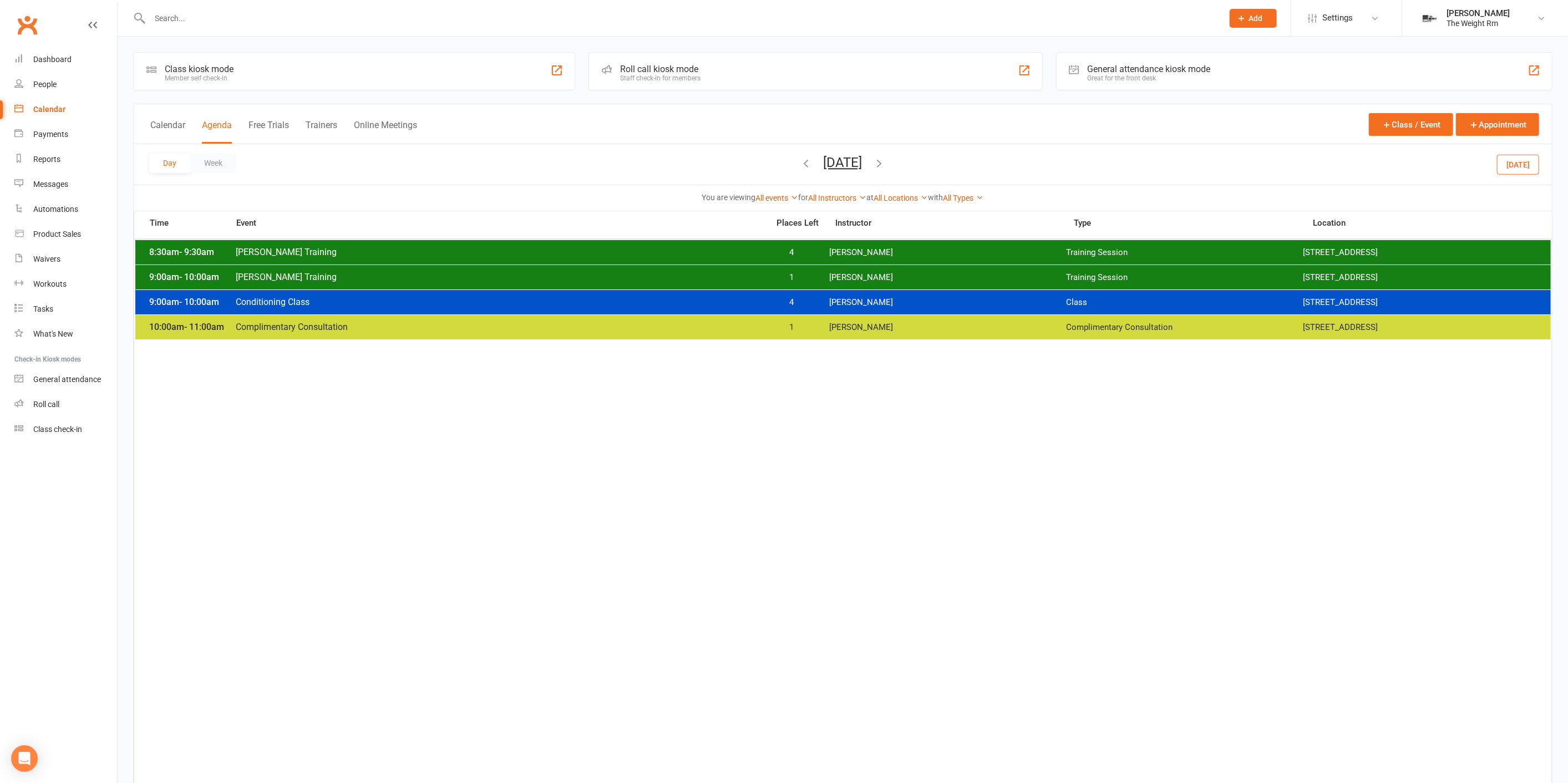
click at [823, 157] on button "Saturday, Sep 13, 2025" at bounding box center [842, 162] width 39 height 15
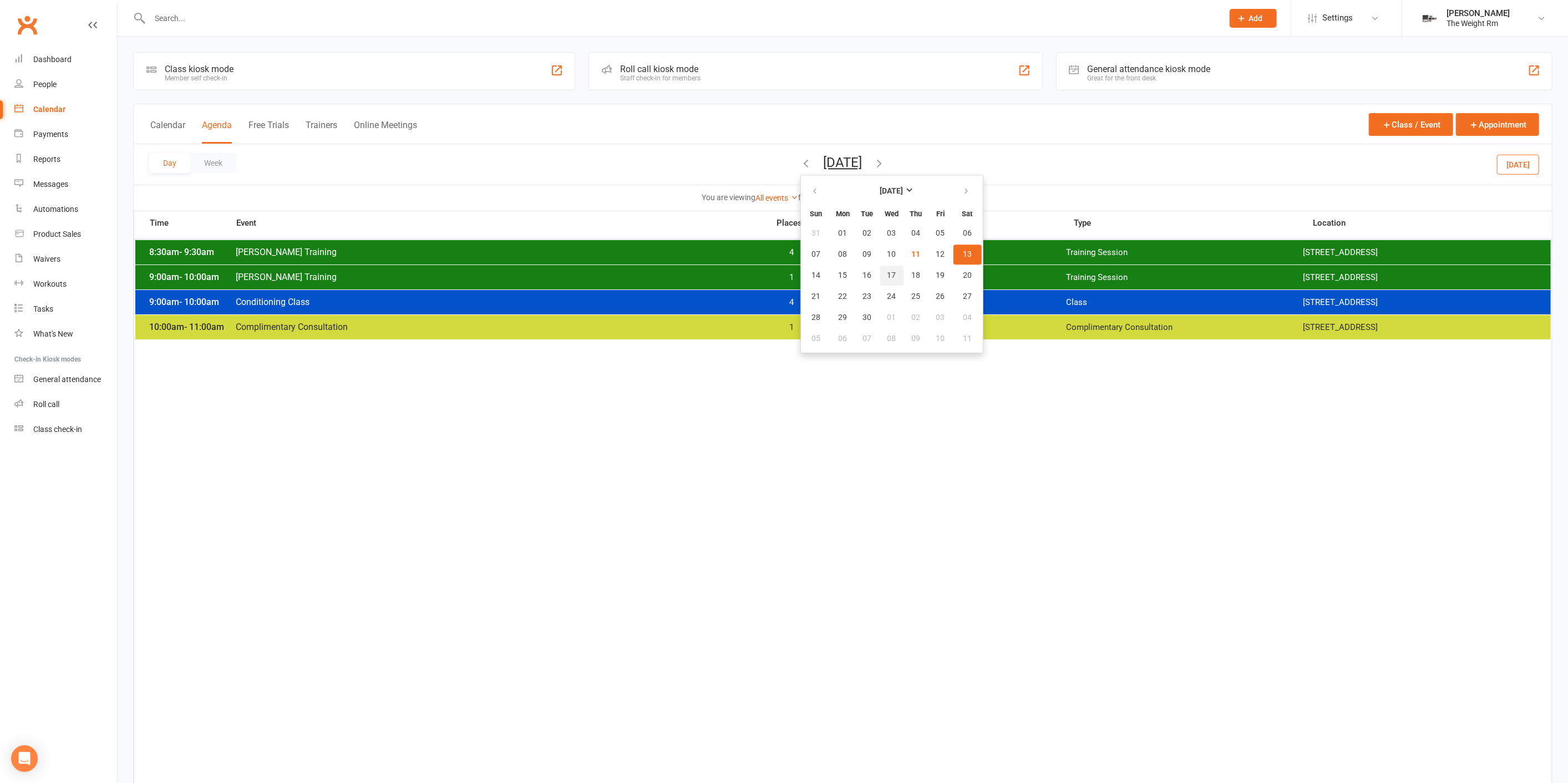
click at [887, 271] on span "17" at bounding box center [891, 275] width 9 height 9
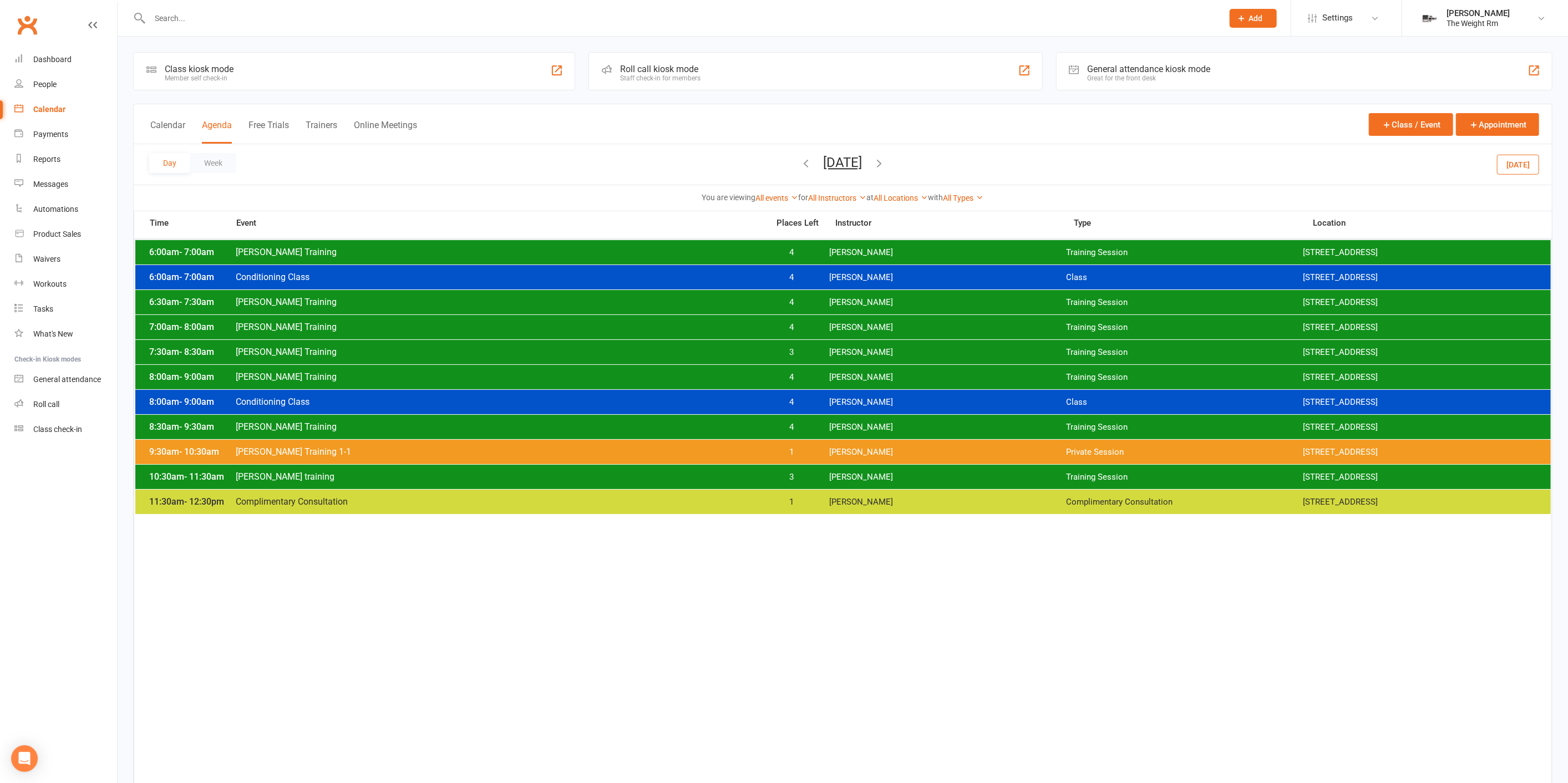
click at [836, 163] on button "Wednesday, Sep 17, 2025" at bounding box center [842, 162] width 39 height 15
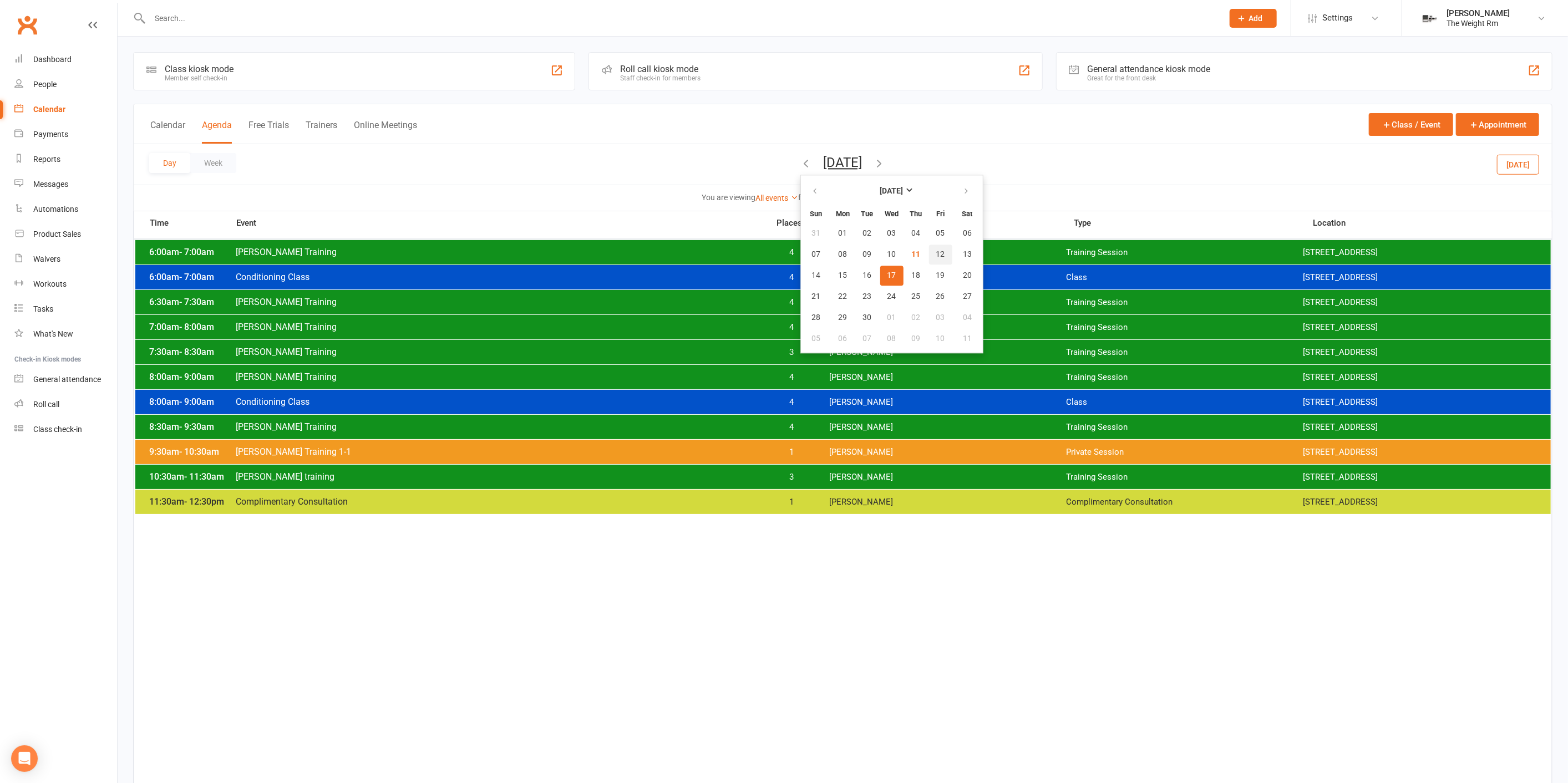
click at [929, 255] on button "12" at bounding box center [940, 254] width 23 height 20
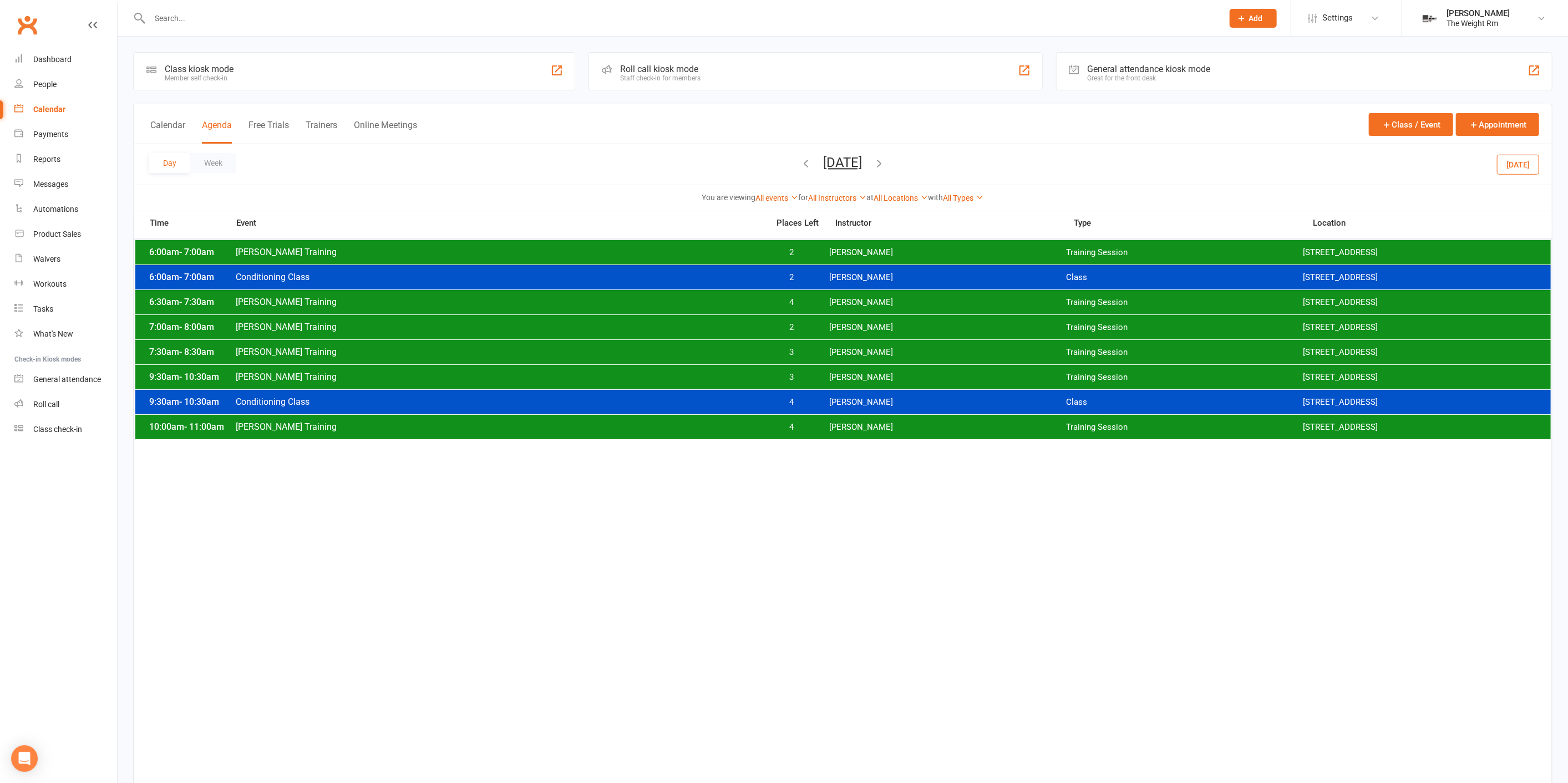
click at [874, 156] on span "Friday, Sep 12, 2025 September 2025 Sun Mon Tue Wed Thu Fri Sat 31 01 02 03 04 …" at bounding box center [843, 165] width 61 height 20
click at [886, 159] on icon "button" at bounding box center [880, 163] width 12 height 12
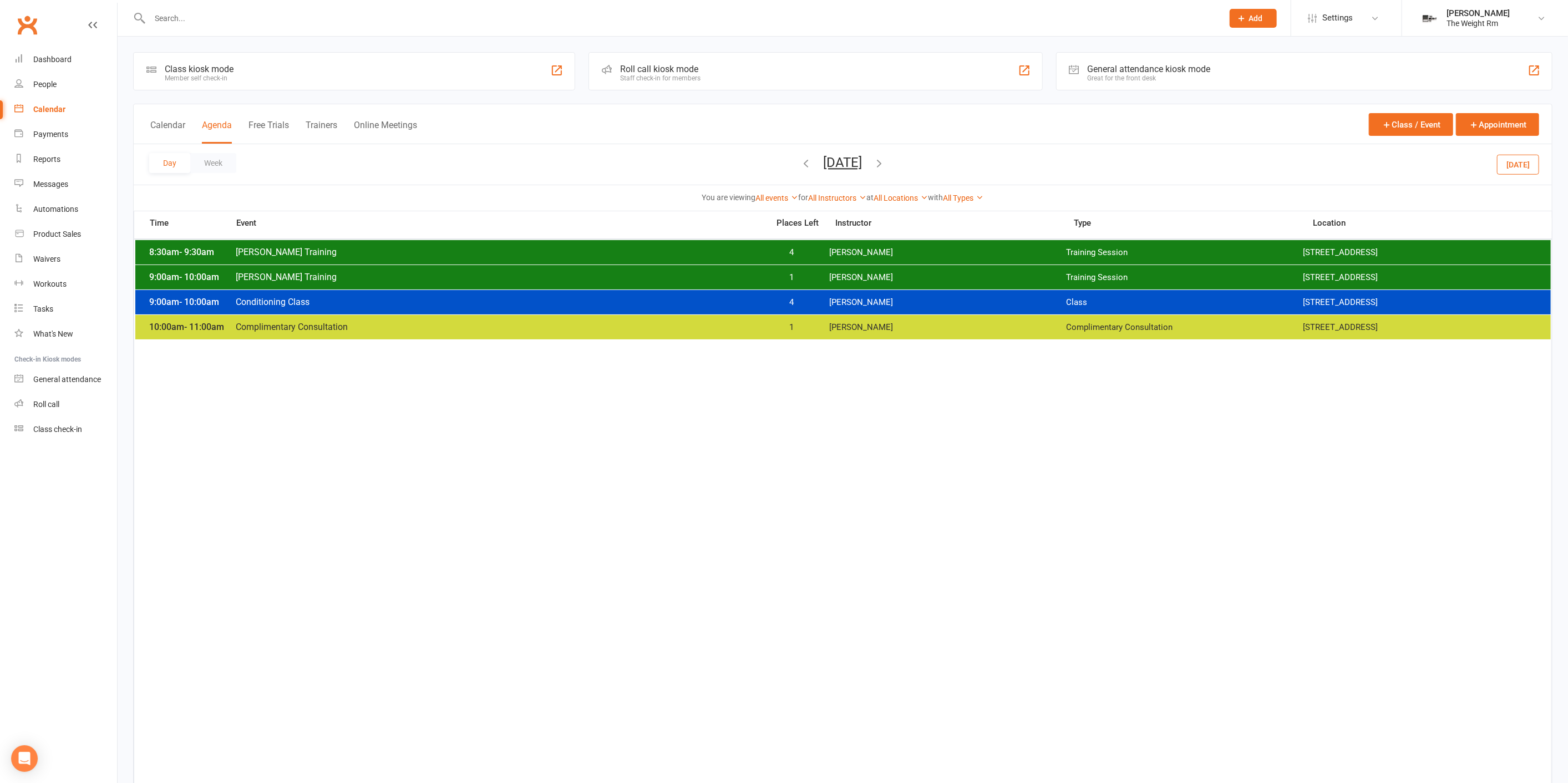
click at [886, 167] on icon "button" at bounding box center [880, 163] width 12 height 12
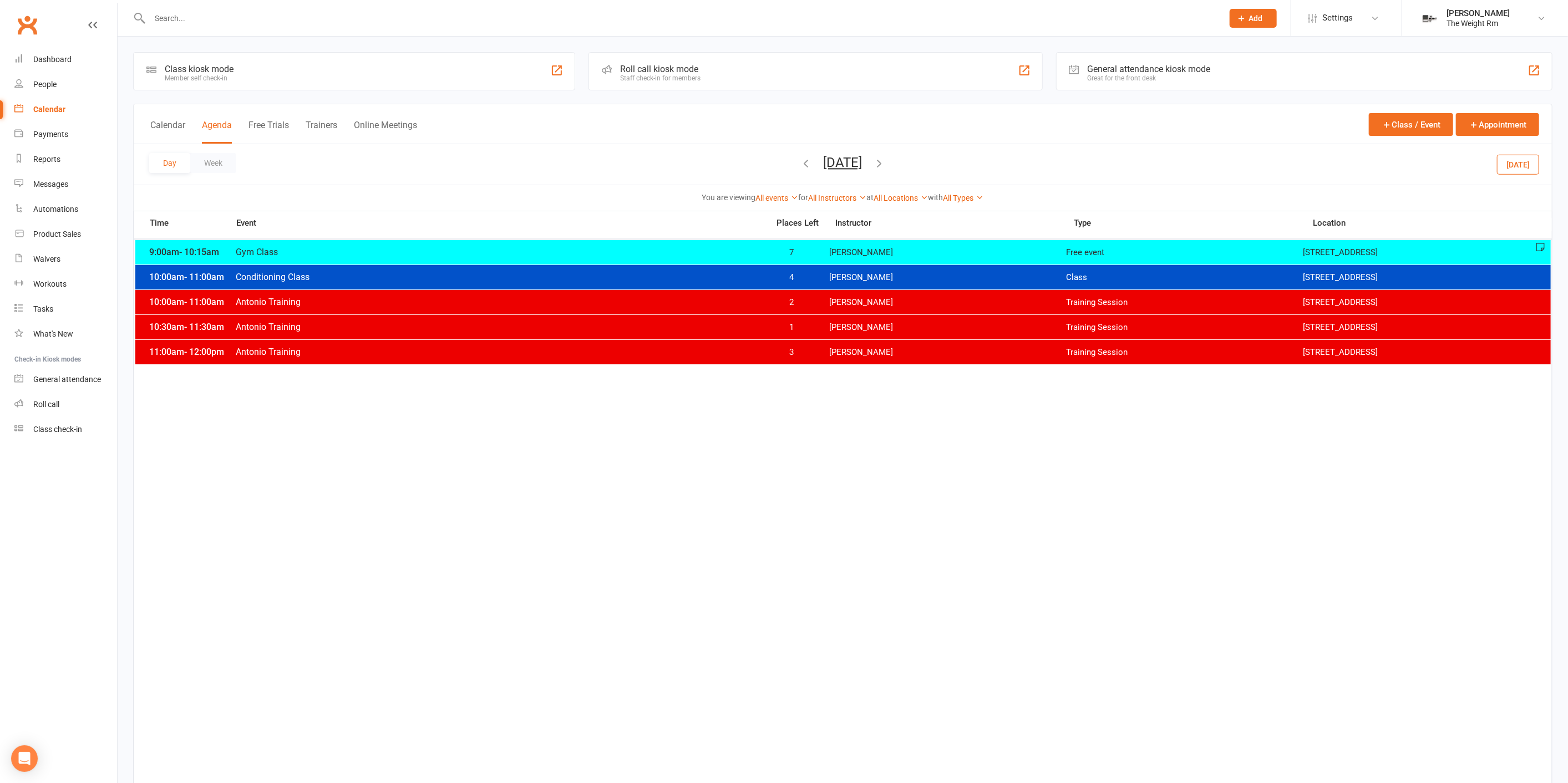
click at [886, 164] on icon "button" at bounding box center [880, 163] width 12 height 12
